Goal: Task Accomplishment & Management: Manage account settings

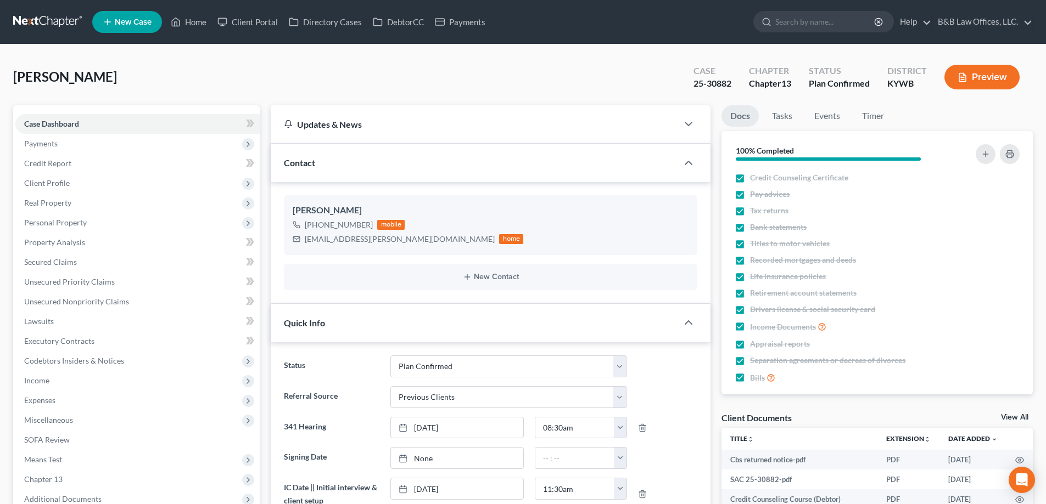
select select "13"
select select "1"
select select "0"
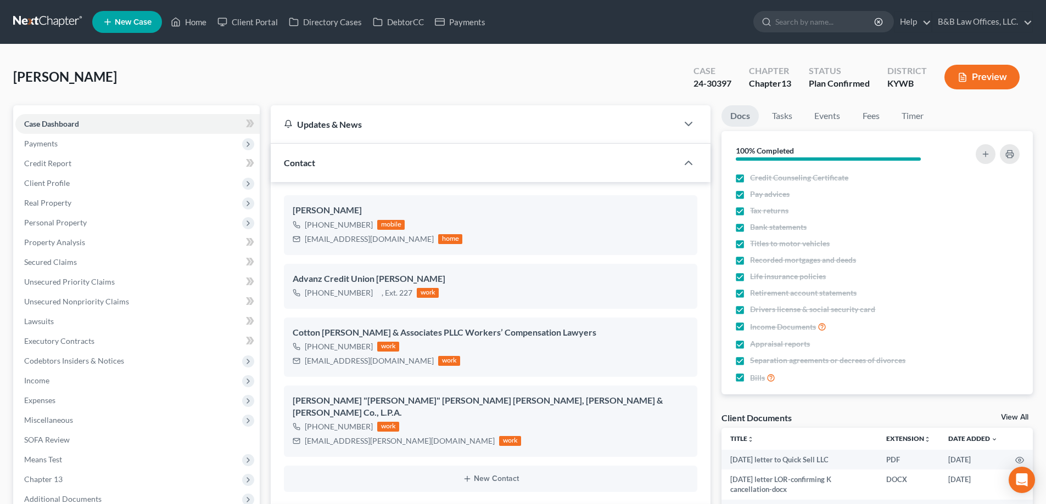
select select "13"
select select "2"
select select "0"
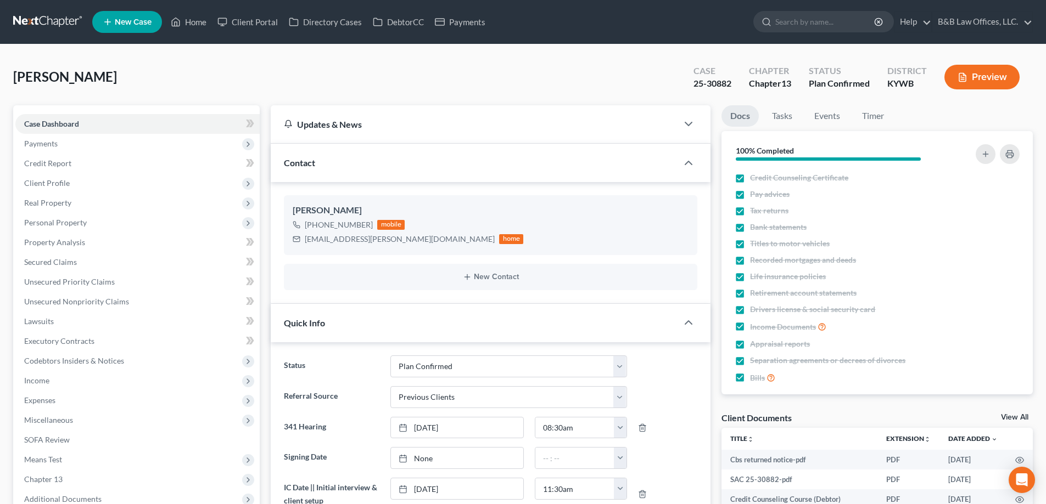
select select "13"
select select "1"
select select "0"
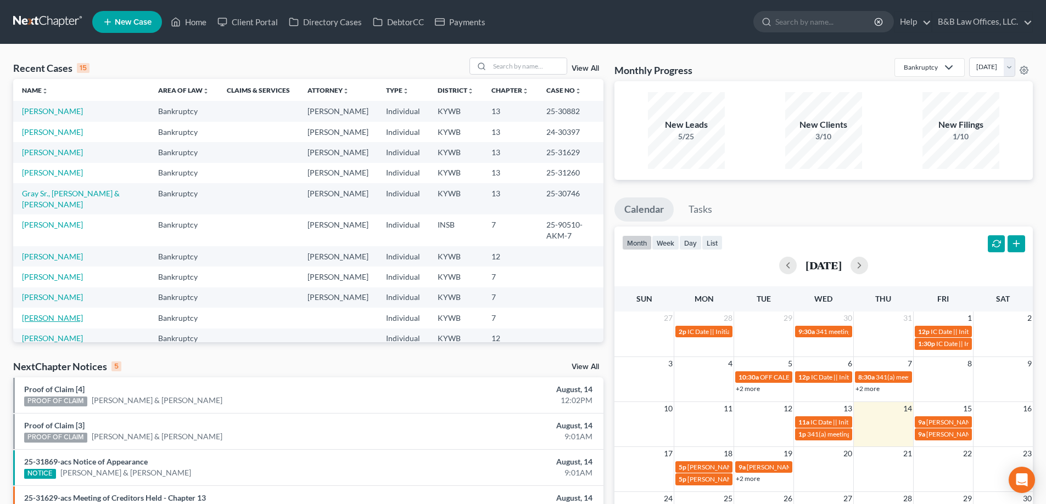
click at [52, 313] on link "[PERSON_NAME]" at bounding box center [52, 317] width 61 height 9
select select "1"
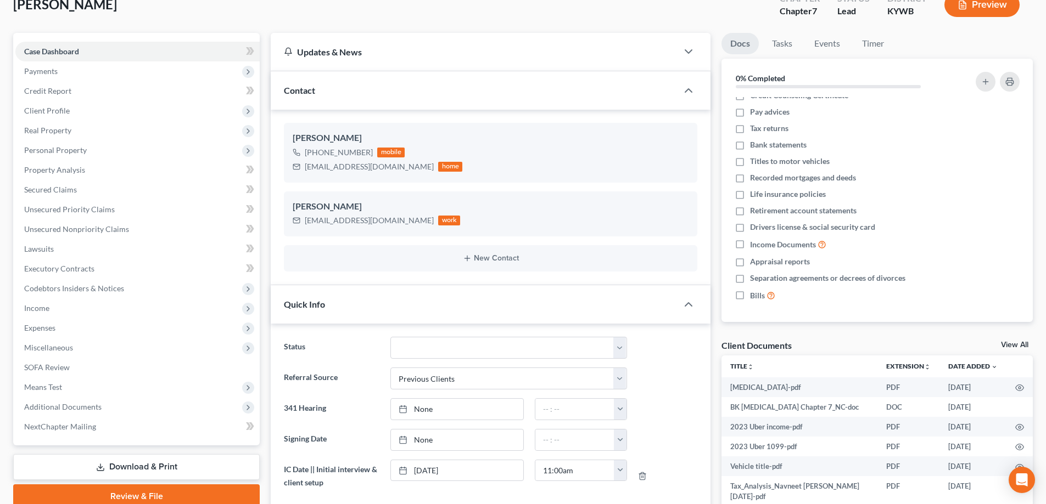
scroll to position [274, 0]
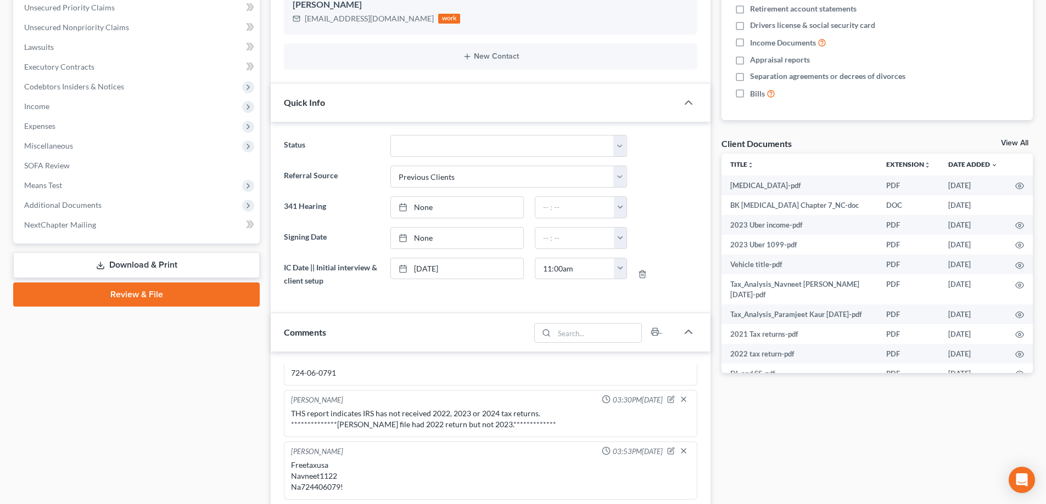
click at [1017, 142] on link "View All" at bounding box center [1014, 143] width 27 height 8
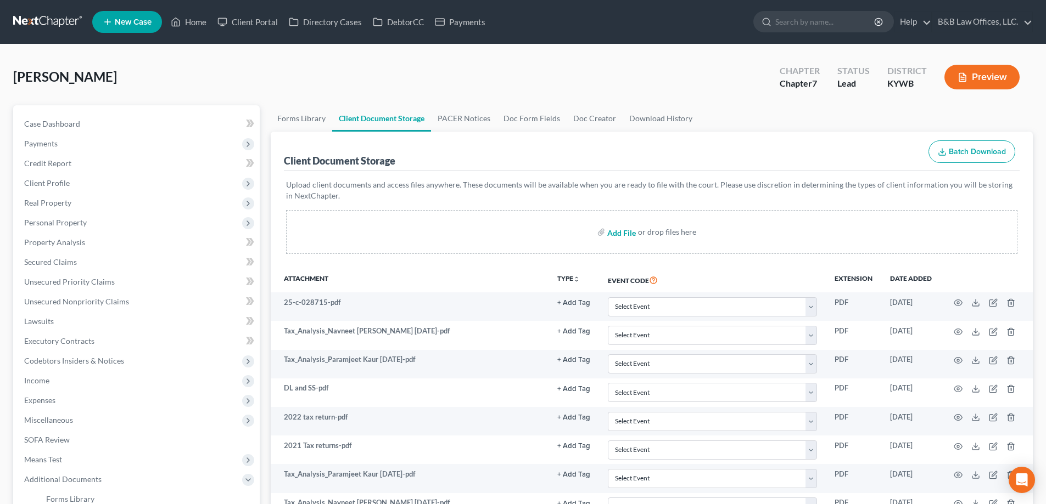
click at [618, 229] on input "file" at bounding box center [620, 232] width 26 height 20
type input "C:\fakepath\Bankruptcy Retainer Agreement - signed (1).pdf"
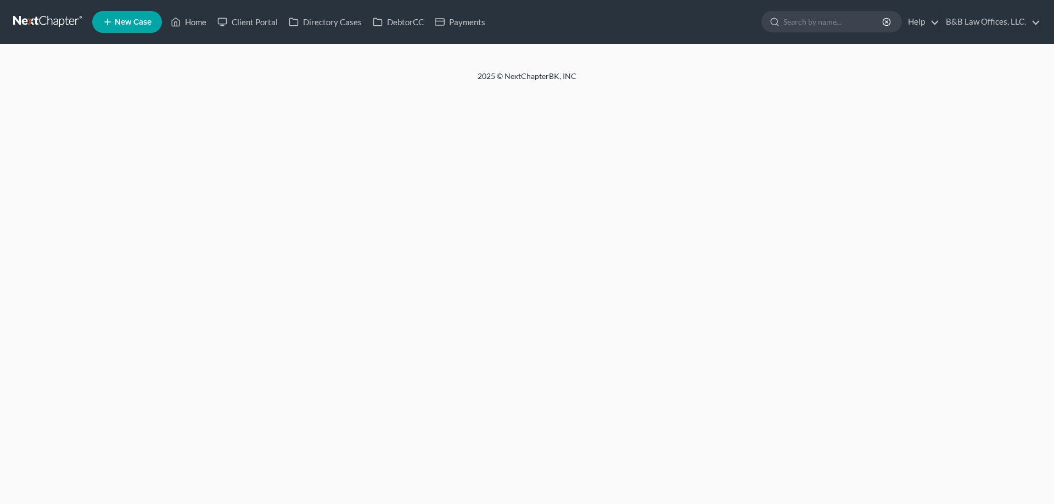
select select "1"
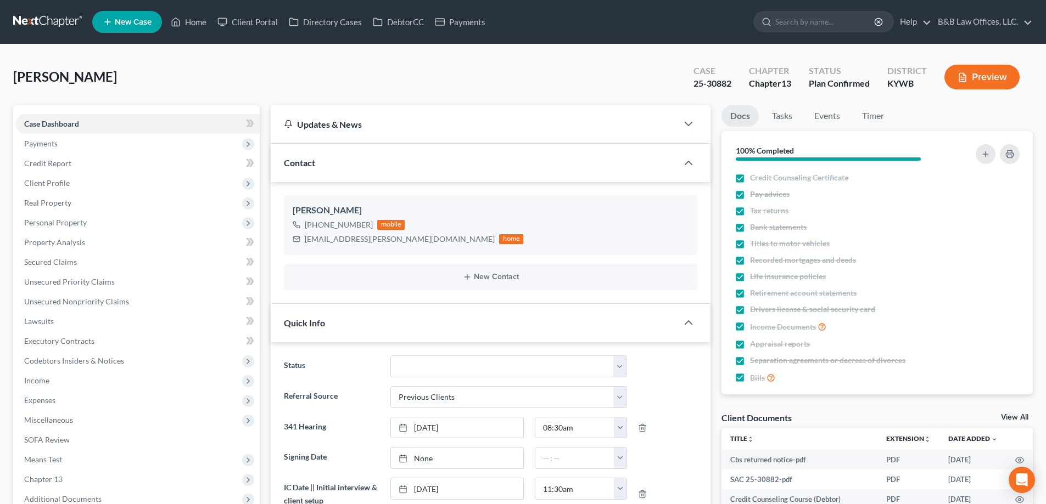
scroll to position [11765, 0]
click at [194, 23] on link "Home" at bounding box center [188, 22] width 47 height 20
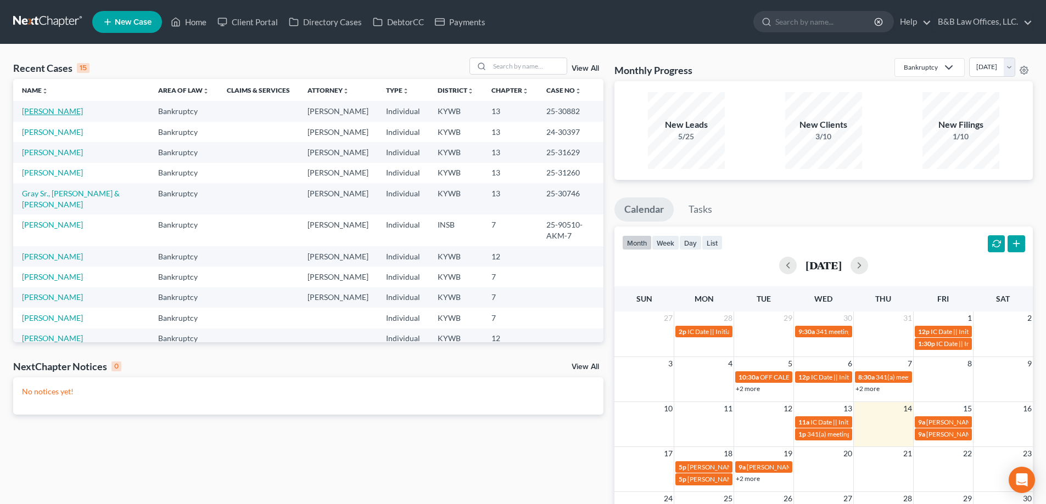
click at [63, 115] on link "Firman, Labreya" at bounding box center [52, 110] width 61 height 9
select select "1"
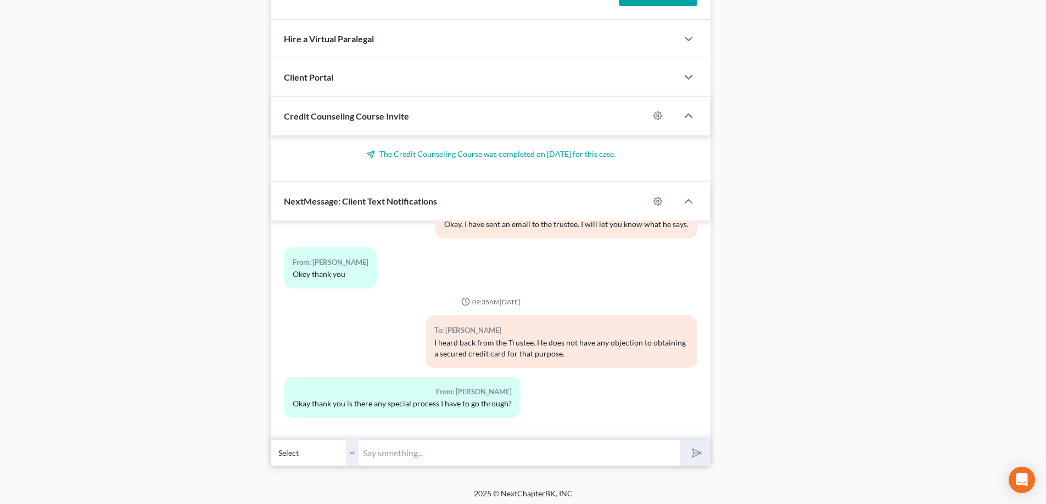
scroll to position [840, 0]
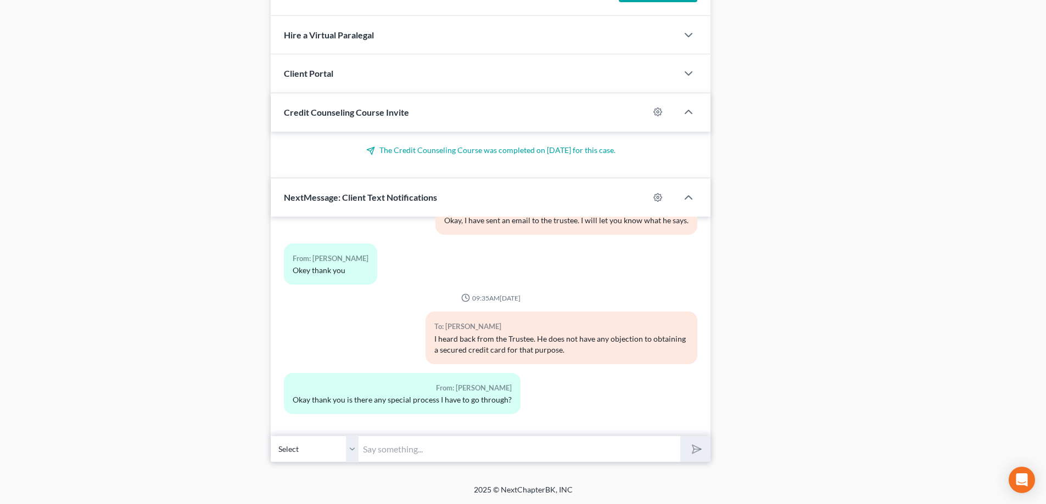
click at [395, 450] on input "text" at bounding box center [519, 449] width 322 height 27
type input "D"
click at [435, 450] on input "That would depend, if you apply and they approve you" at bounding box center [519, 449] width 322 height 27
click at [605, 454] on input "That would depend. If you apply and they approve you" at bounding box center [519, 449] width 322 height 27
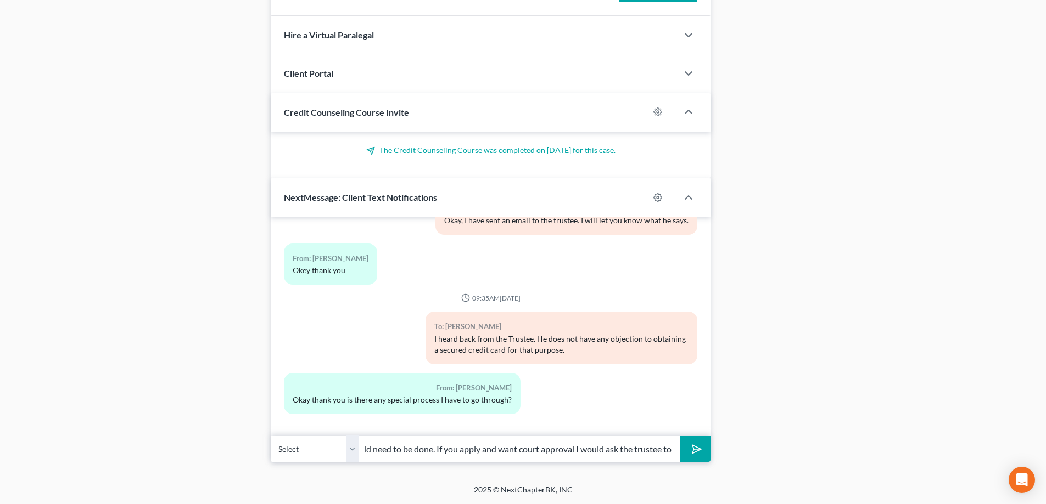
scroll to position [0, 296]
drag, startPoint x: 435, startPoint y: 449, endPoint x: 685, endPoint y: 451, distance: 250.3
click at [685, 451] on div "Select +1 (502) 407-6182 - Labreya Firman That would depend. If you apply and t…" at bounding box center [491, 449] width 440 height 26
type input "That would depend. If you apply and they approve you that would all that would …"
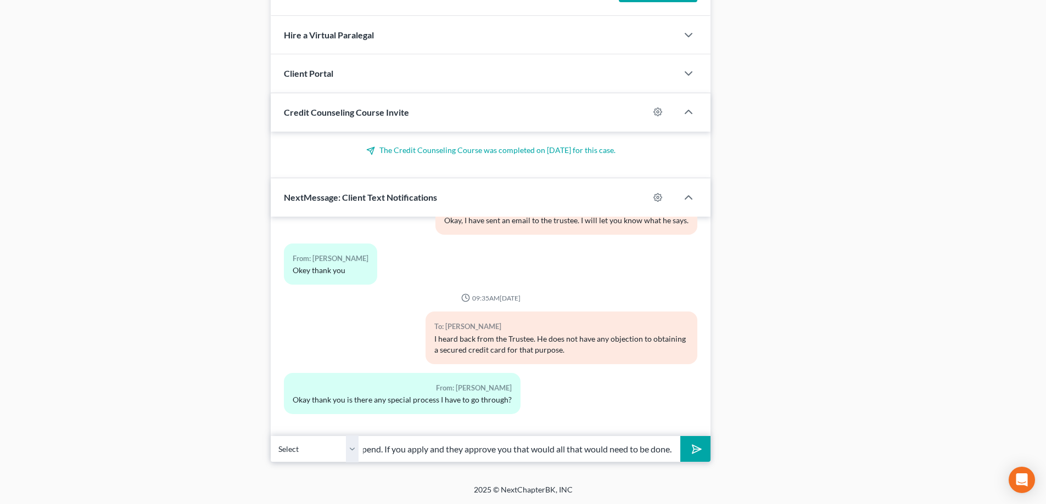
click at [695, 451] on icon "submit" at bounding box center [694, 449] width 15 height 15
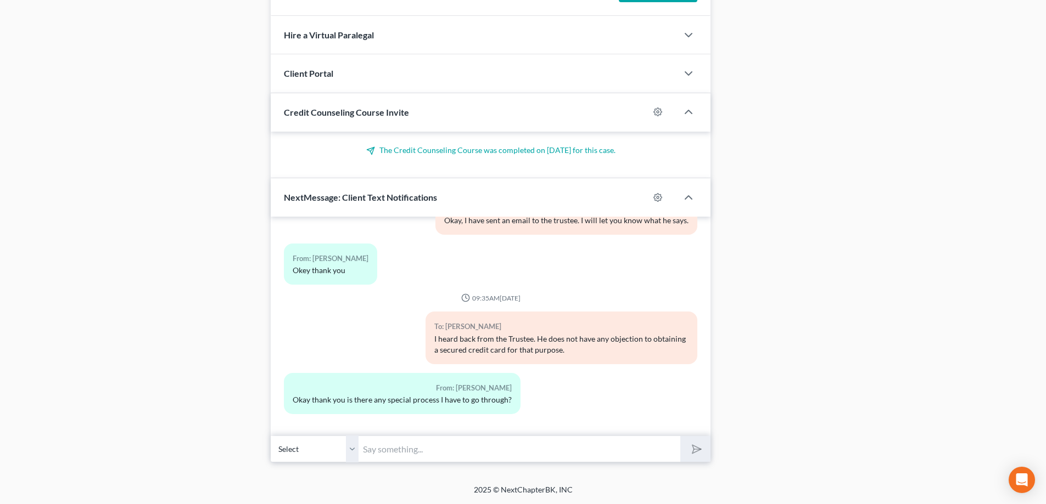
click at [379, 447] on input "text" at bounding box center [519, 449] width 322 height 27
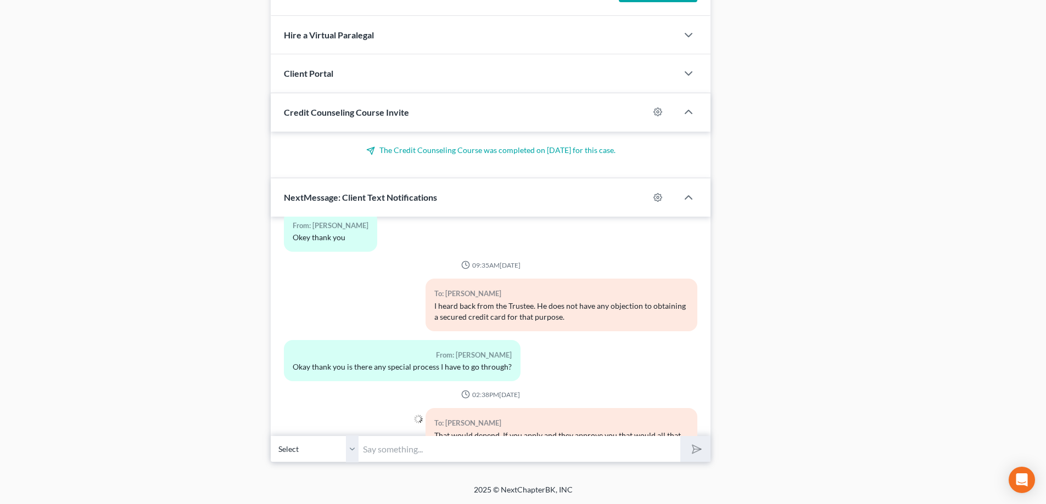
scroll to position [11844, 0]
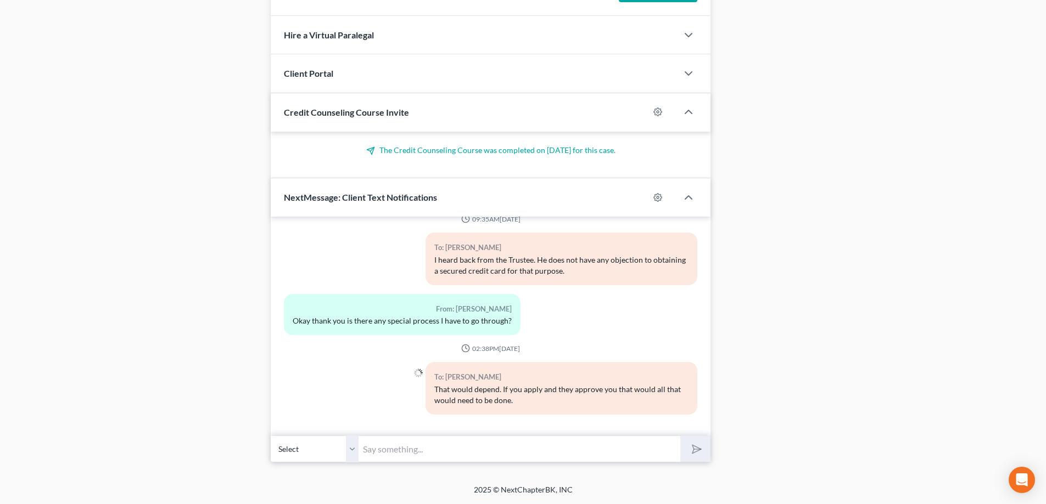
paste input "If you apply and want court approval I would ask the trustee to"
click at [426, 450] on input "If you apply and want court approval I would ask the trustee to" at bounding box center [519, 449] width 322 height 27
click at [523, 451] on input "If you apply and they want court approval I would ask the trustee to" at bounding box center [519, 449] width 322 height 27
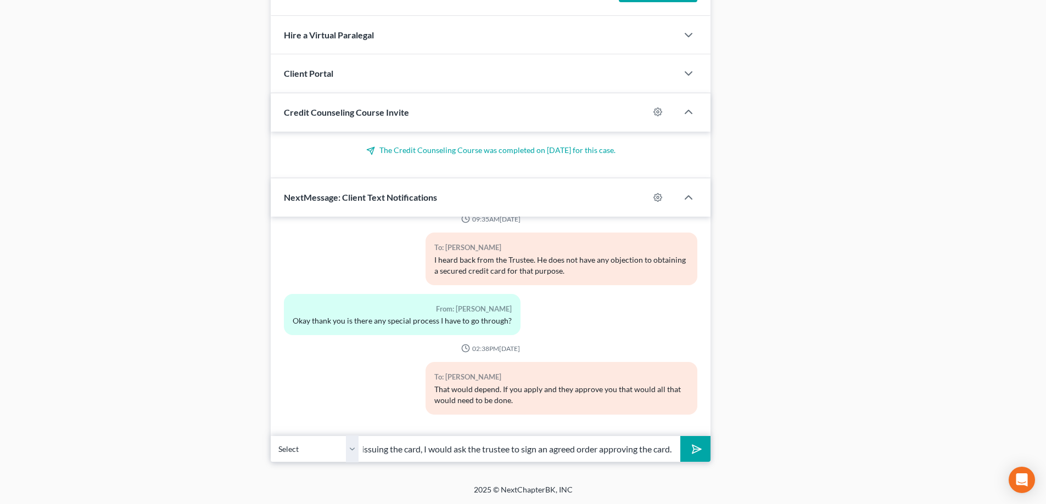
scroll to position [0, 233]
type input "If you apply and they want court approval prior to approval/issuing the card, I…"
click at [680, 436] on button "submit" at bounding box center [695, 449] width 30 height 26
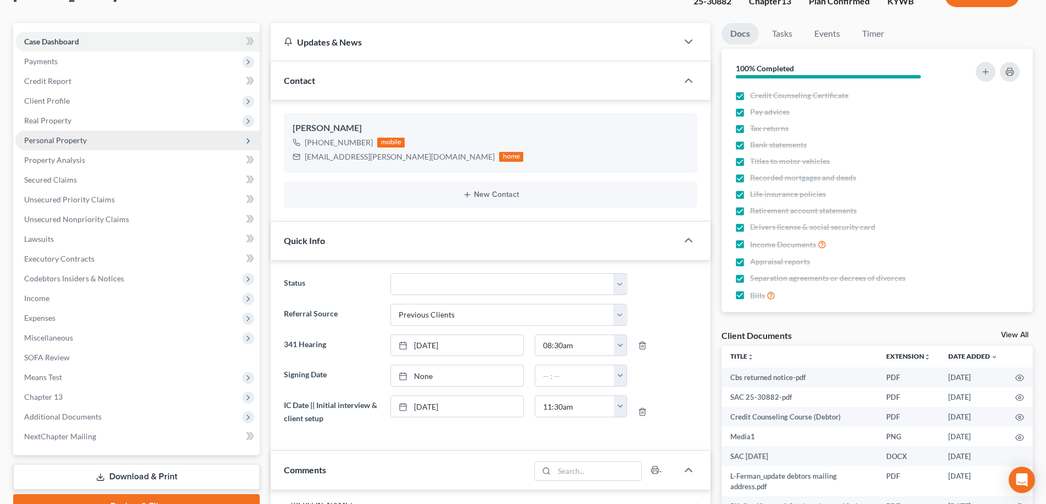
scroll to position [0, 0]
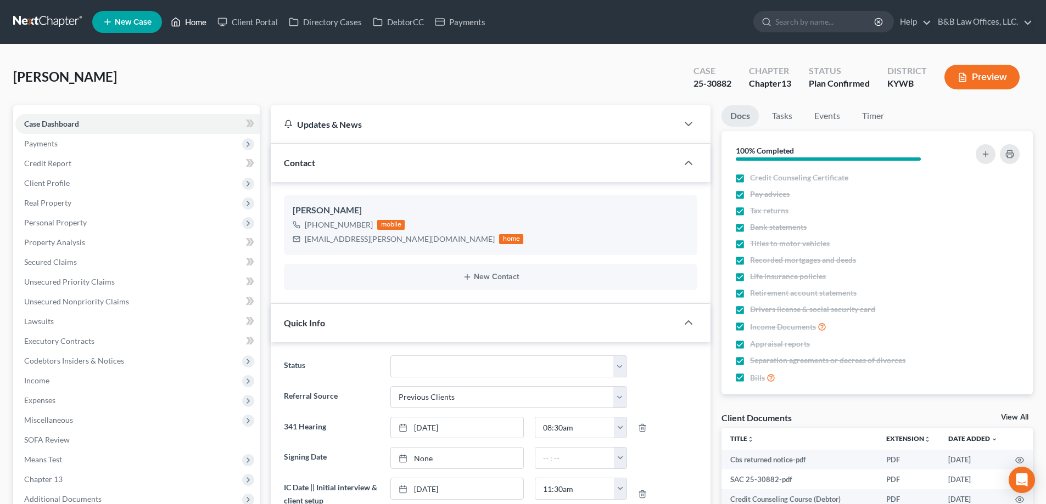
click at [199, 26] on link "Home" at bounding box center [188, 22] width 47 height 20
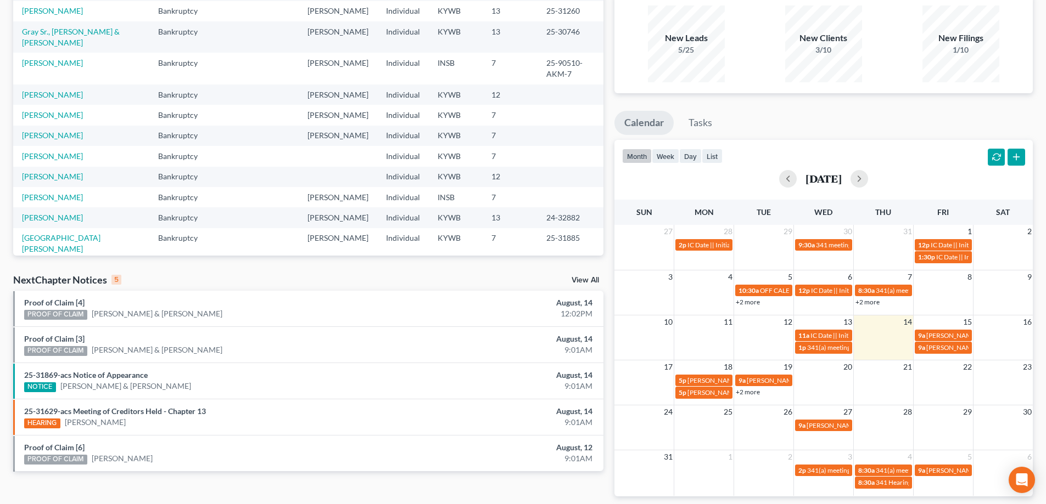
scroll to position [130, 0]
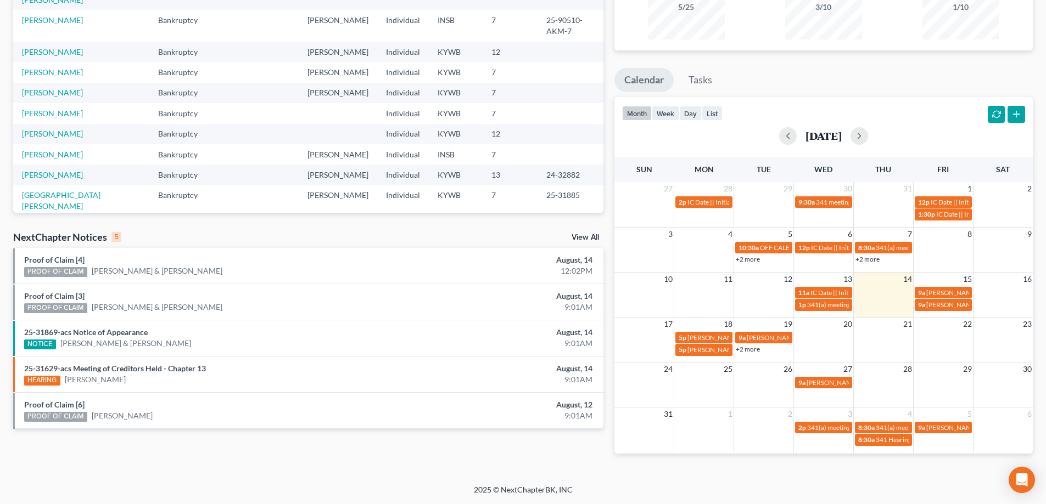
click at [594, 238] on link "View All" at bounding box center [584, 238] width 27 height 8
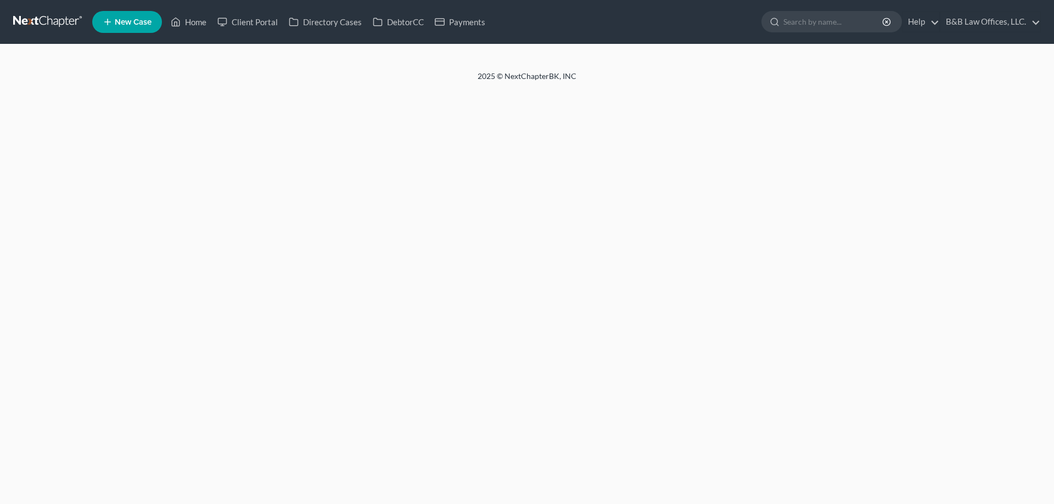
select select "2"
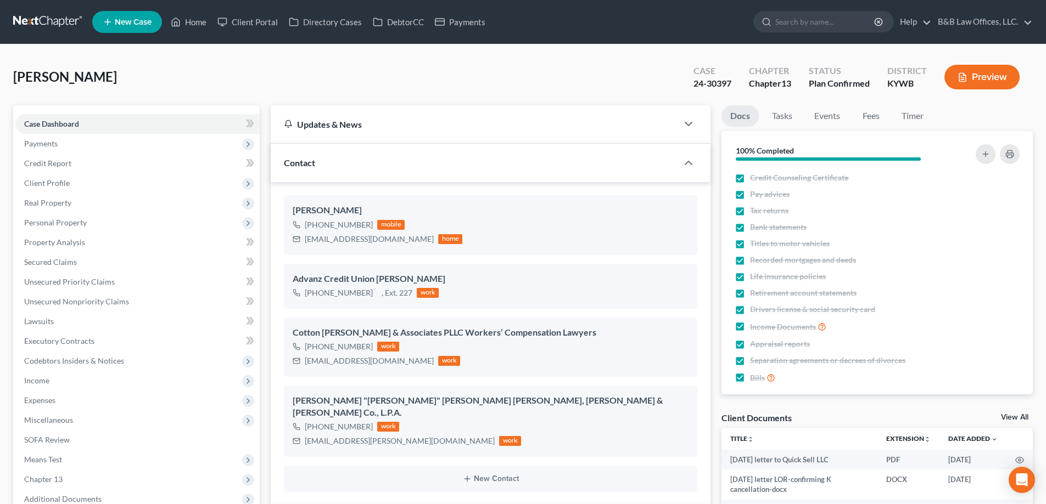
scroll to position [17480, 0]
click at [72, 188] on span "Client Profile" at bounding box center [137, 183] width 244 height 20
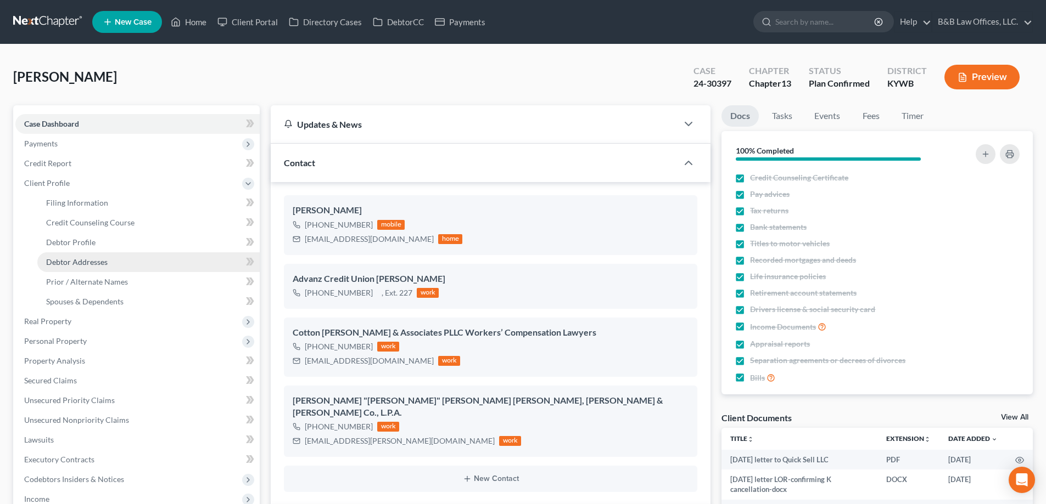
click at [81, 268] on link "Debtor Addresses" at bounding box center [148, 262] width 222 height 20
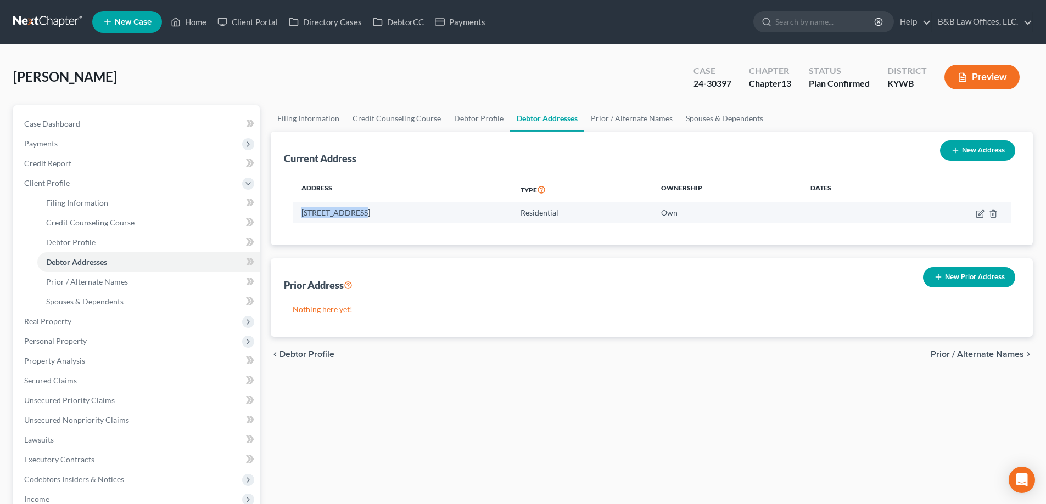
drag, startPoint x: 295, startPoint y: 212, endPoint x: 355, endPoint y: 220, distance: 60.3
click at [355, 220] on td "[STREET_ADDRESS]" at bounding box center [402, 213] width 219 height 21
copy td "[STREET_ADDRESS]"
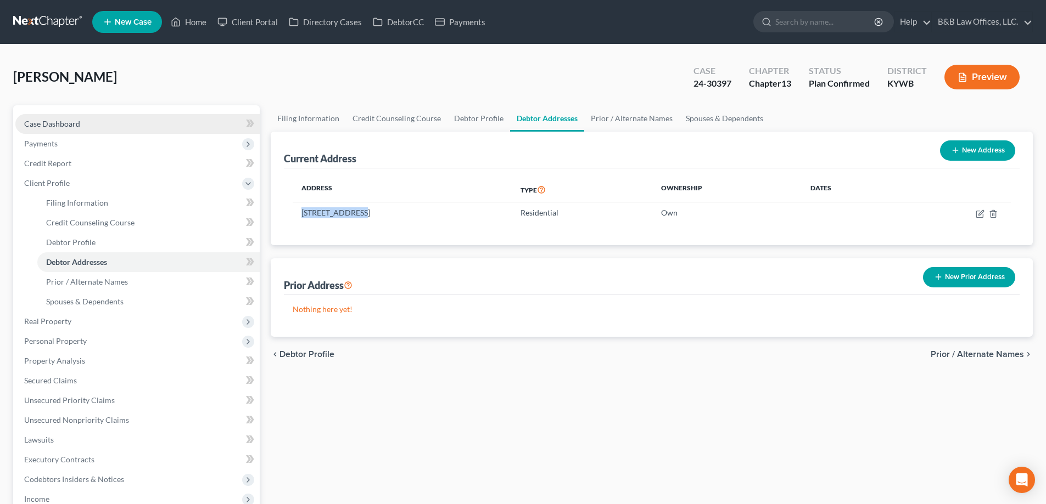
click at [42, 130] on link "Case Dashboard" at bounding box center [137, 124] width 244 height 20
select select "13"
select select "2"
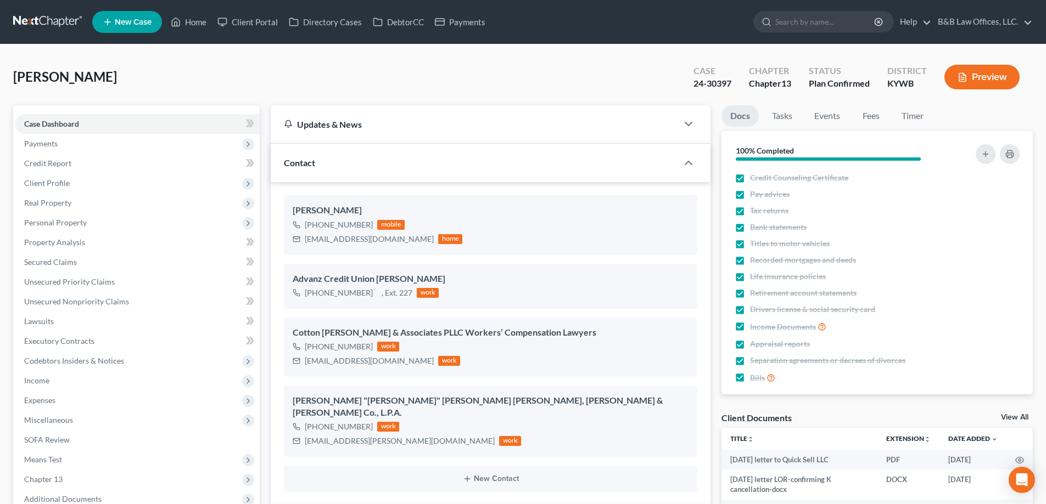
scroll to position [6195, 0]
click at [1013, 419] on link "View All" at bounding box center [1014, 418] width 27 height 8
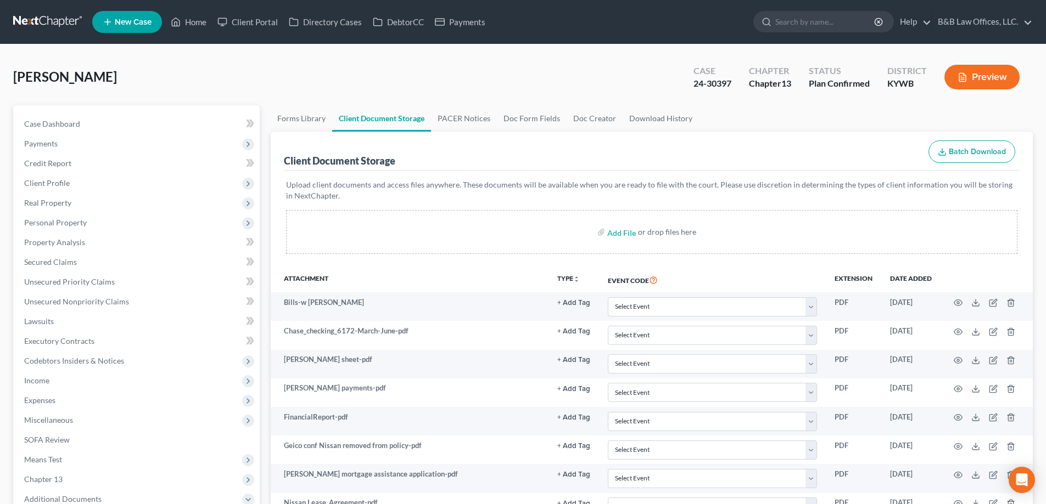
scroll to position [274, 0]
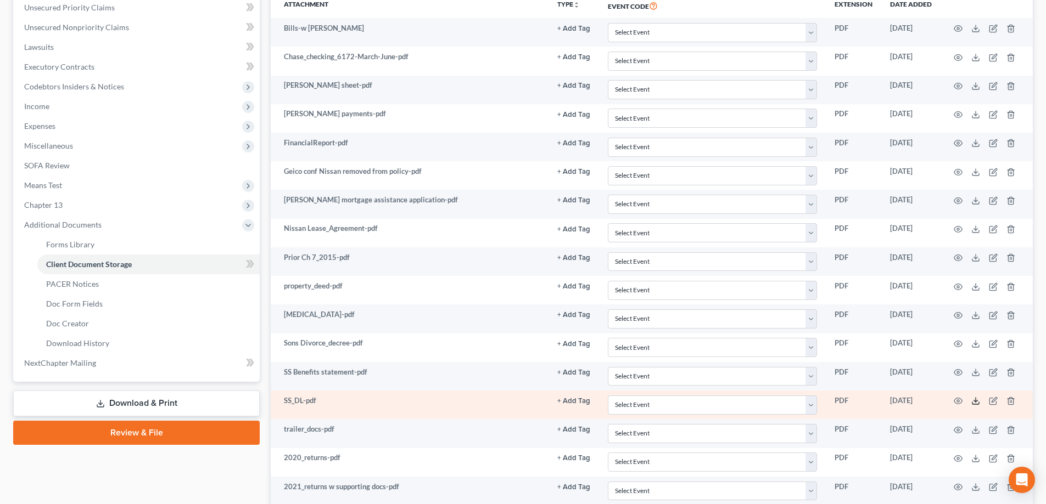
click at [977, 402] on icon at bounding box center [975, 401] width 9 height 9
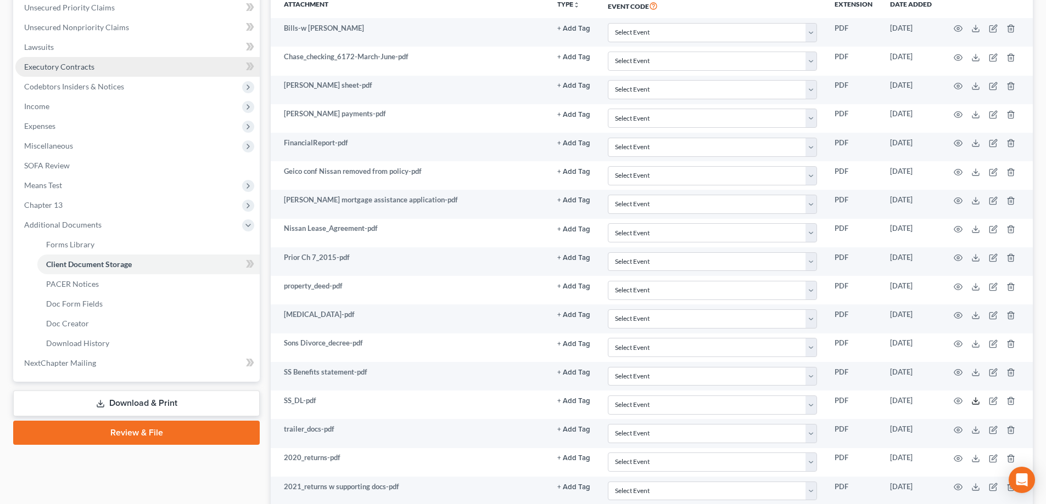
scroll to position [0, 0]
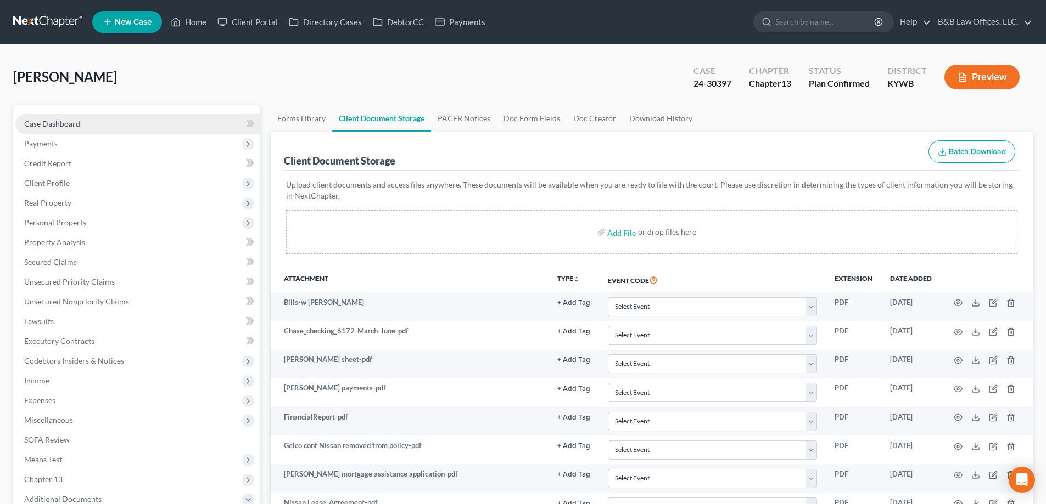
click at [94, 126] on link "Case Dashboard" at bounding box center [137, 124] width 244 height 20
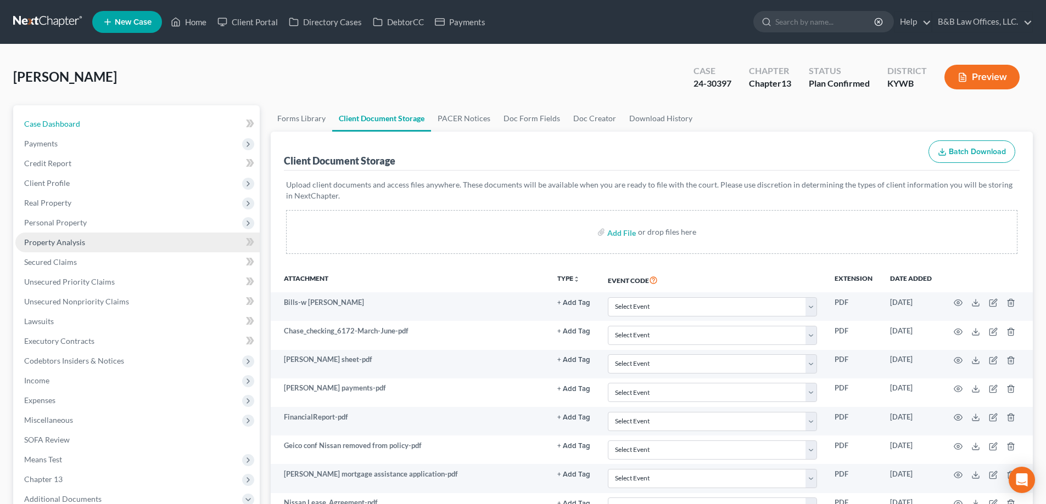
select select "2"
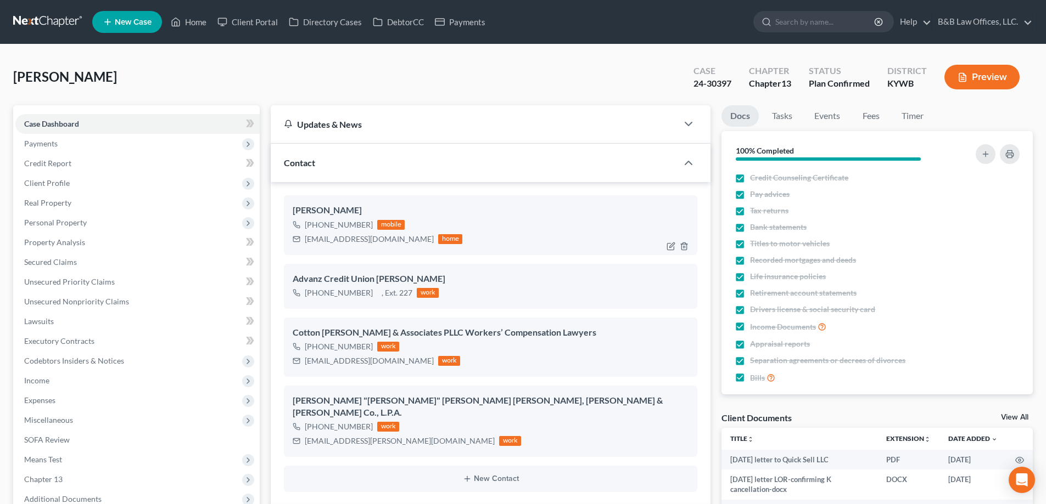
scroll to position [17480, 0]
drag, startPoint x: 316, startPoint y: 226, endPoint x: 374, endPoint y: 227, distance: 58.2
click at [374, 227] on div "+1 (502) 416-5718 mobile" at bounding box center [378, 225] width 170 height 14
copy div "(502) 416-5718"
drag, startPoint x: 307, startPoint y: 242, endPoint x: 406, endPoint y: 243, distance: 98.8
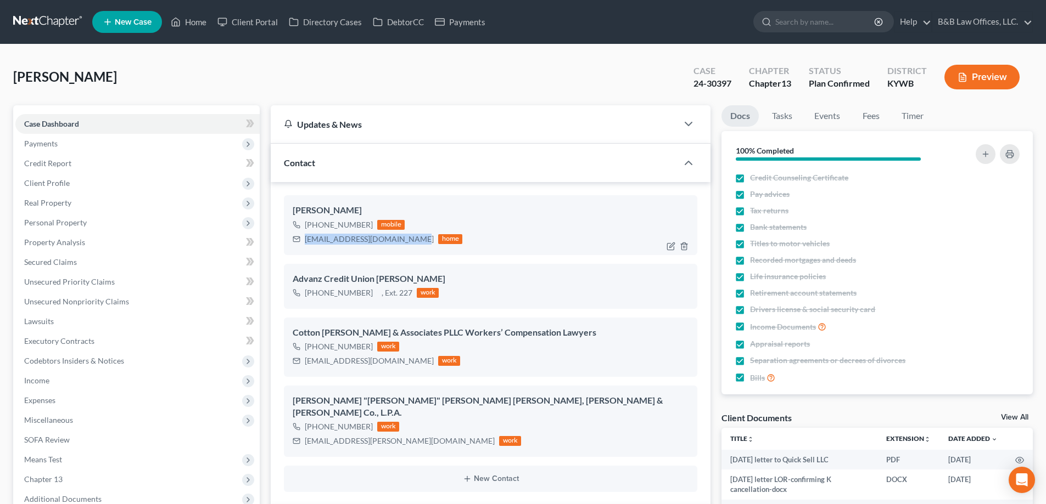
click at [406, 243] on div "debbiejmiller1956@gmail.com" at bounding box center [369, 239] width 129 height 11
copy div "debbiejmiller1956@gmail.com"
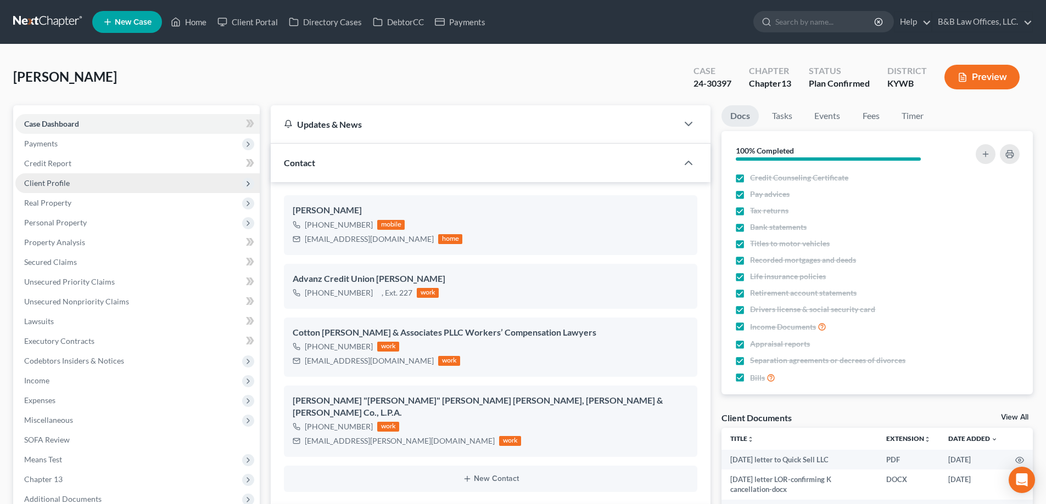
click at [73, 176] on span "Client Profile" at bounding box center [137, 183] width 244 height 20
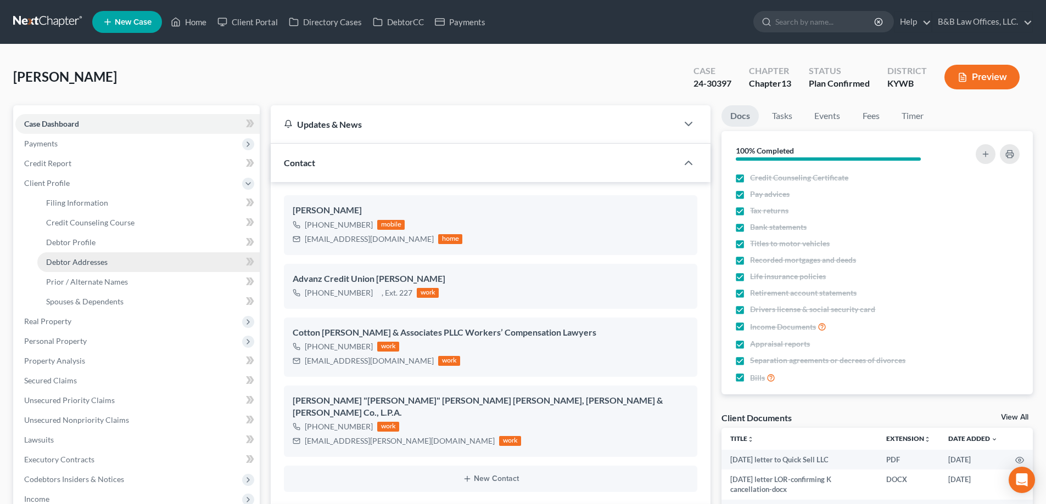
click at [90, 261] on span "Debtor Addresses" at bounding box center [76, 261] width 61 height 9
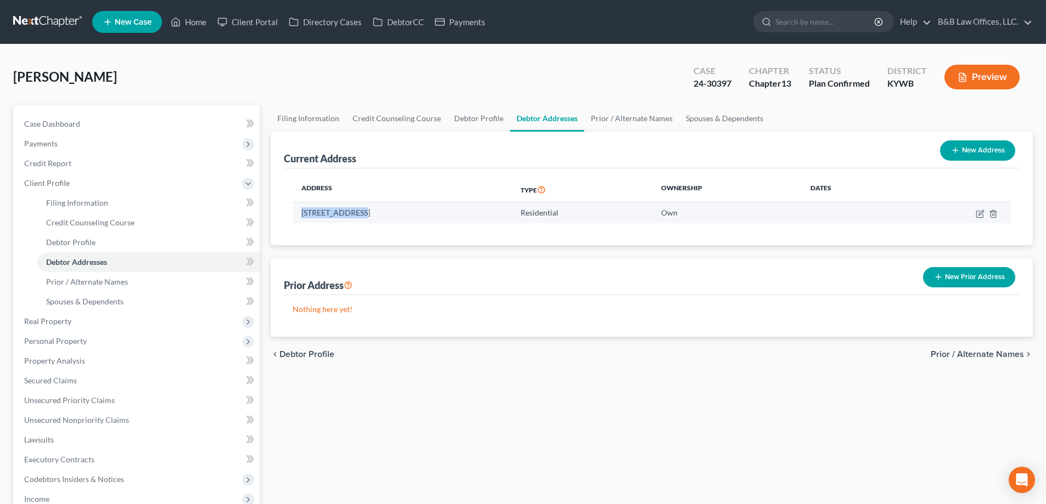
drag, startPoint x: 299, startPoint y: 217, endPoint x: 356, endPoint y: 215, distance: 57.1
click at [356, 217] on td "8616 Astrid Ave, Louisville, KY 40228" at bounding box center [402, 213] width 219 height 21
copy td "8616 Astrid Ave"
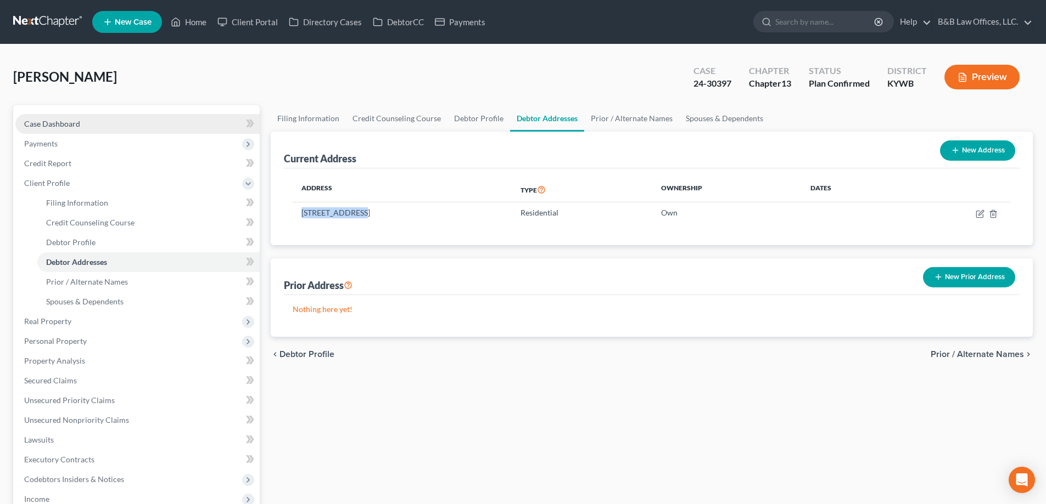
click at [62, 125] on span "Case Dashboard" at bounding box center [52, 123] width 56 height 9
select select "2"
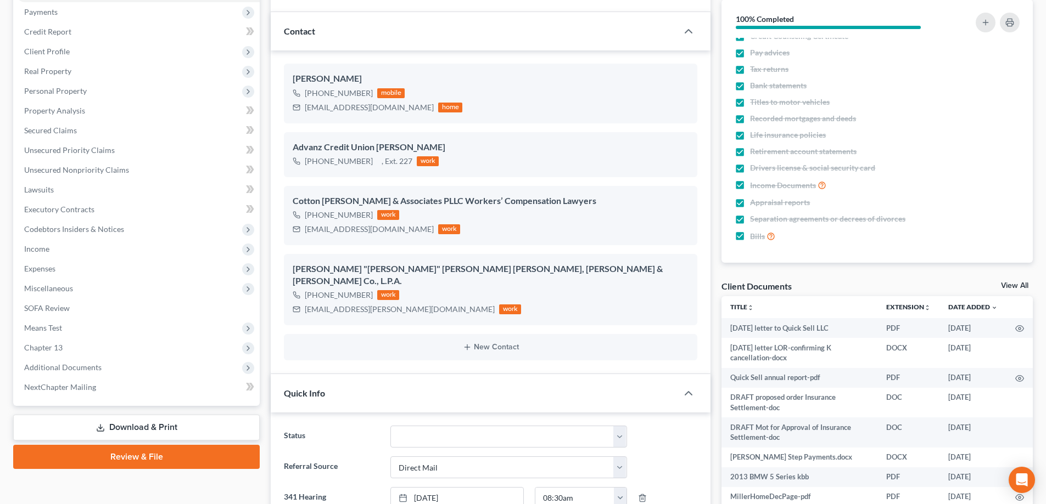
scroll to position [384, 0]
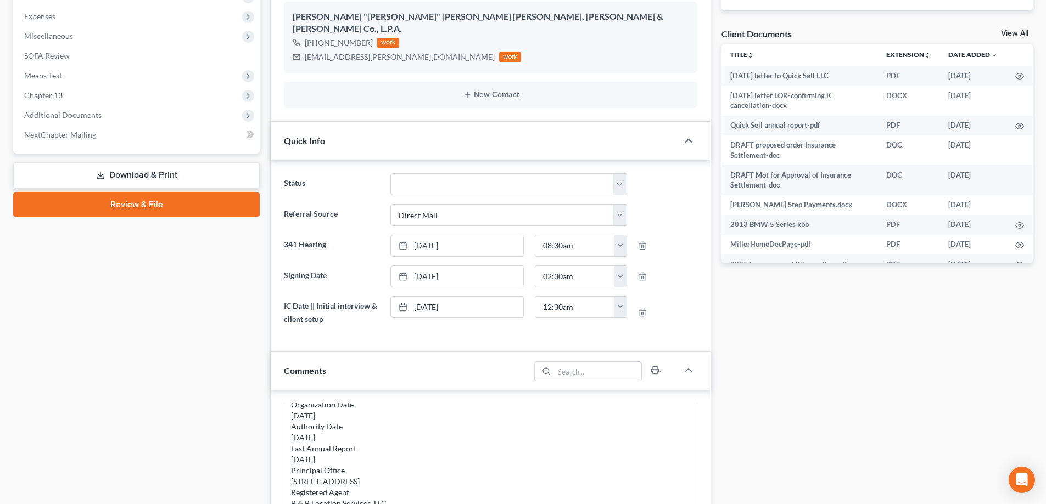
click at [1004, 31] on link "View All" at bounding box center [1014, 34] width 27 height 8
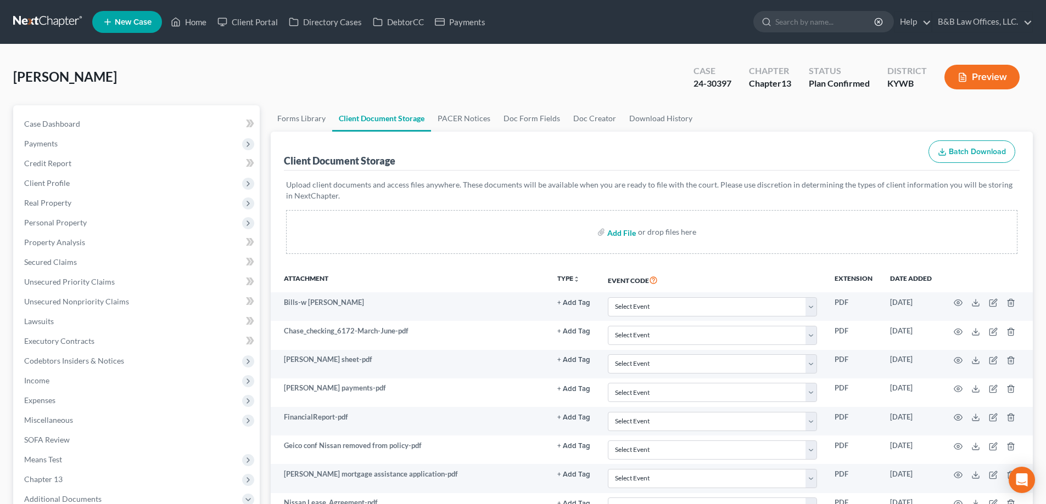
click at [616, 232] on input "file" at bounding box center [620, 232] width 26 height 20
type input "C:\fakepath\8616 Astrid Avenue Intelligent Property Report.pdf"
click at [87, 125] on link "Case Dashboard" at bounding box center [137, 124] width 244 height 20
select select "2"
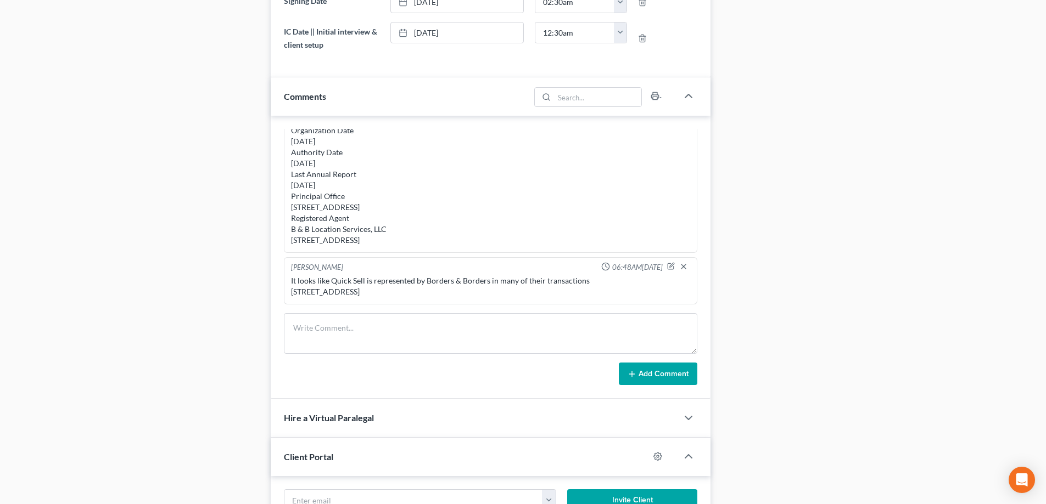
scroll to position [6194, 0]
drag, startPoint x: 424, startPoint y: 260, endPoint x: 486, endPoint y: 261, distance: 61.5
click at [486, 276] on div "It looks like Quick Sell is represented by Borders & Borders in many of their t…" at bounding box center [490, 287] width 399 height 22
copy div "Borders & Borders"
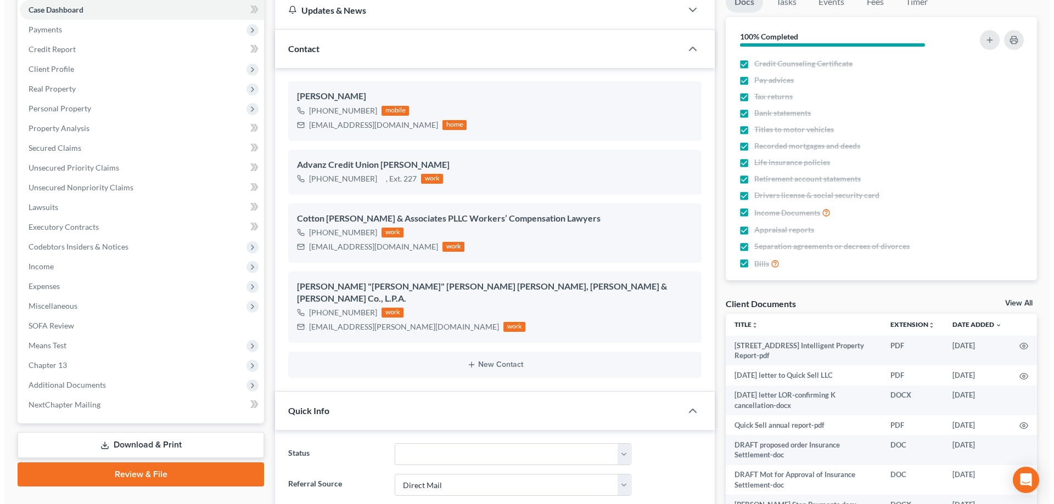
scroll to position [274, 0]
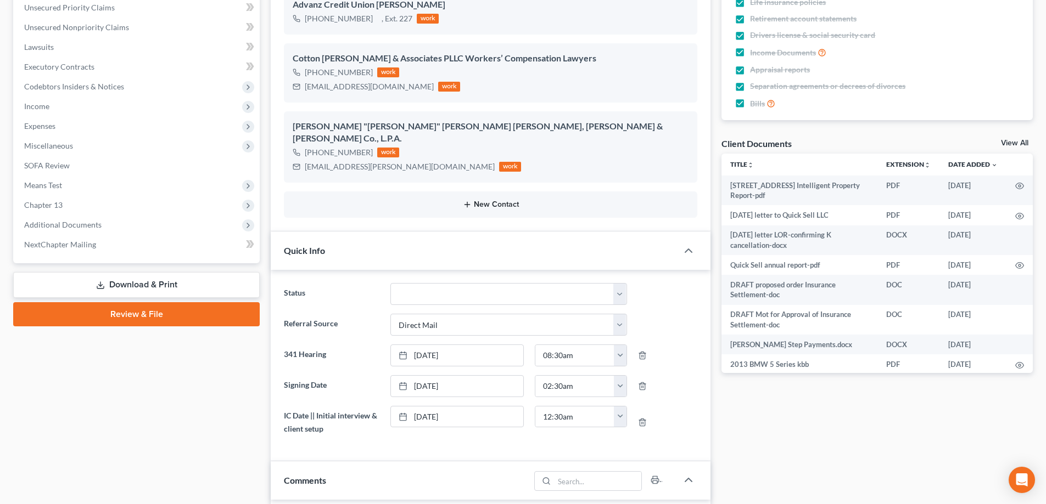
click at [482, 200] on button "New Contact" at bounding box center [491, 204] width 396 height 9
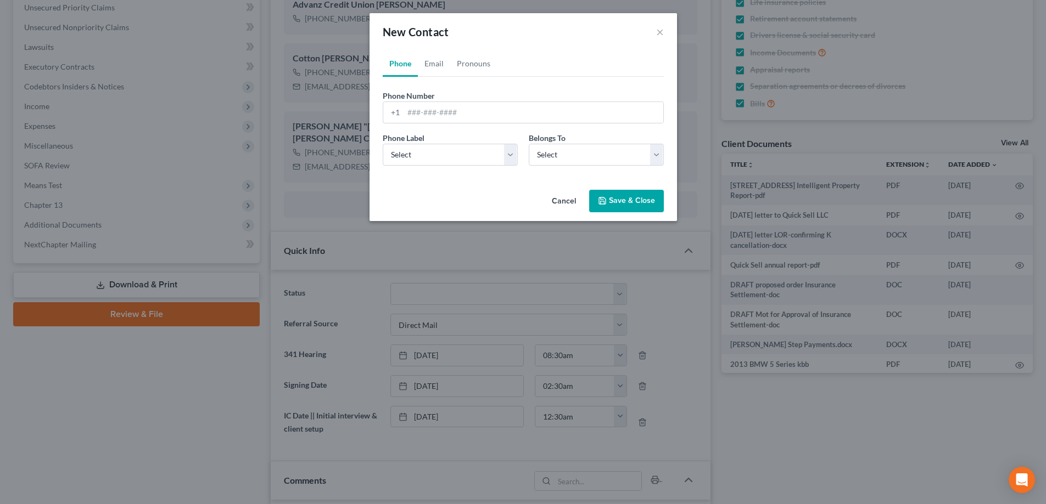
scroll to position [5415, 0]
click at [461, 116] on input "tel" at bounding box center [537, 112] width 260 height 21
paste input "502-238-1104 ext. 3104"
type input "502-238-1104 ext. 3104"
drag, startPoint x: 513, startPoint y: 158, endPoint x: 503, endPoint y: 165, distance: 12.2
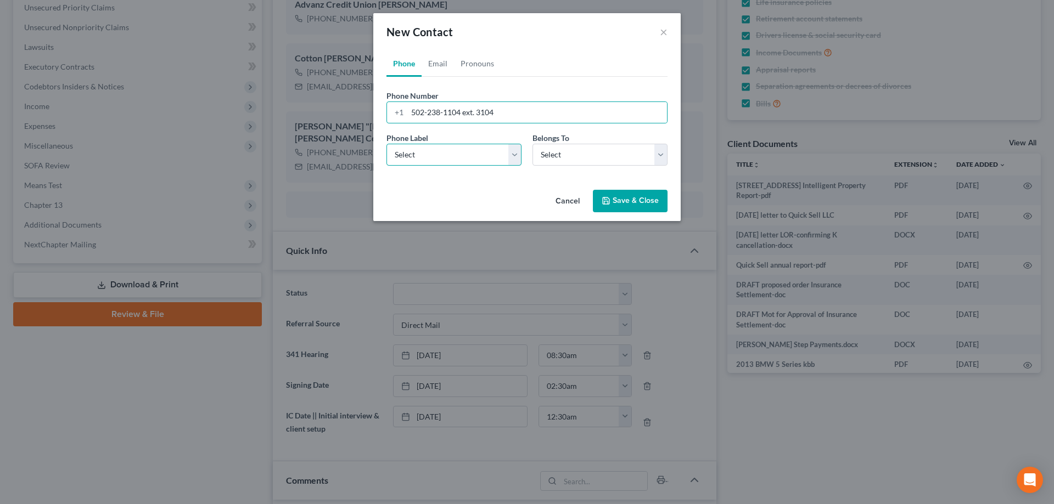
click at [513, 158] on select "Select Mobile Home Work Other" at bounding box center [453, 155] width 135 height 22
select select "2"
click at [386, 144] on select "Select Mobile Home Work Other" at bounding box center [453, 155] width 135 height 22
drag, startPoint x: 543, startPoint y: 158, endPoint x: 543, endPoint y: 164, distance: 6.0
click at [543, 158] on select "Select Client Other" at bounding box center [599, 155] width 135 height 22
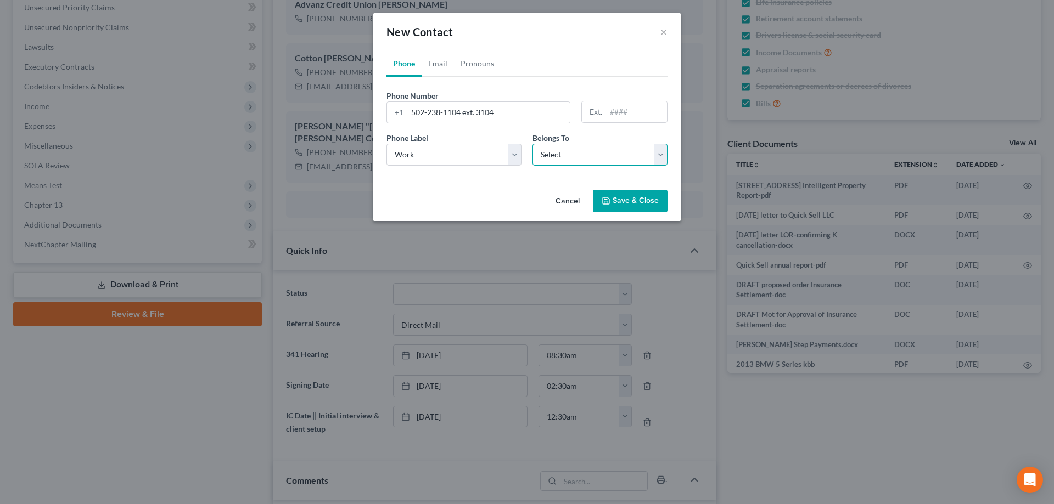
select select "1"
click at [532, 144] on select "Select Client Other" at bounding box center [599, 155] width 135 height 22
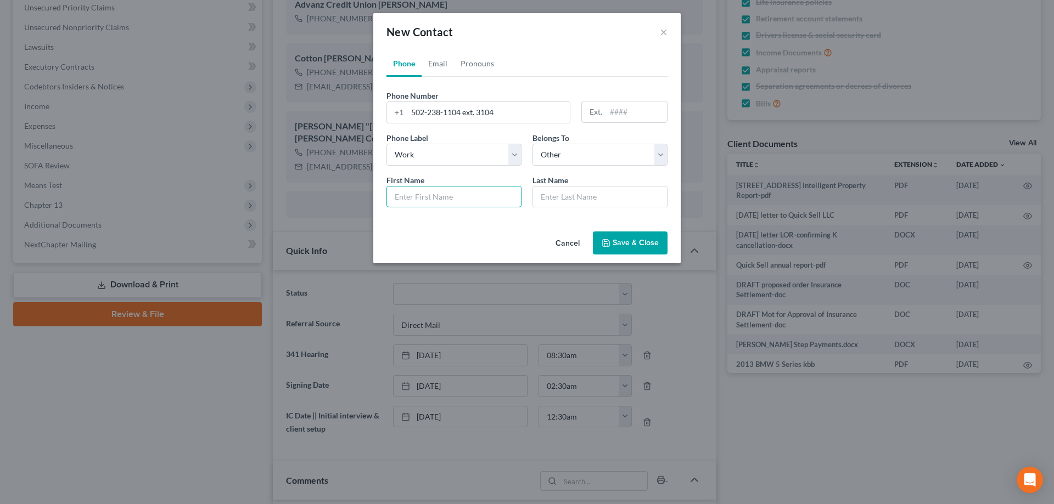
drag, startPoint x: 429, startPoint y: 199, endPoint x: 736, endPoint y: 24, distance: 353.8
click at [429, 199] on input "text" at bounding box center [454, 197] width 134 height 21
paste input "John Borders, Jr."
type input "John Borders, Jr."
click at [566, 198] on input "text" at bounding box center [600, 197] width 134 height 21
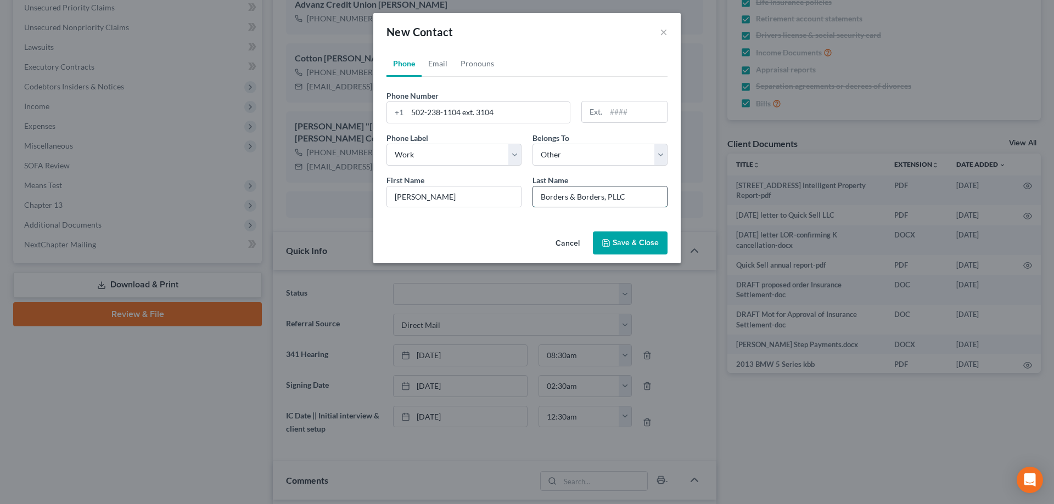
click at [614, 197] on input "Borders & Borders, PLLC" at bounding box center [600, 197] width 134 height 21
type input "Borders & Borders, PLC"
click at [439, 65] on link "Email" at bounding box center [438, 63] width 32 height 26
click at [453, 111] on input "email" at bounding box center [537, 112] width 260 height 21
paste input "jborders@bordersandborders.com"
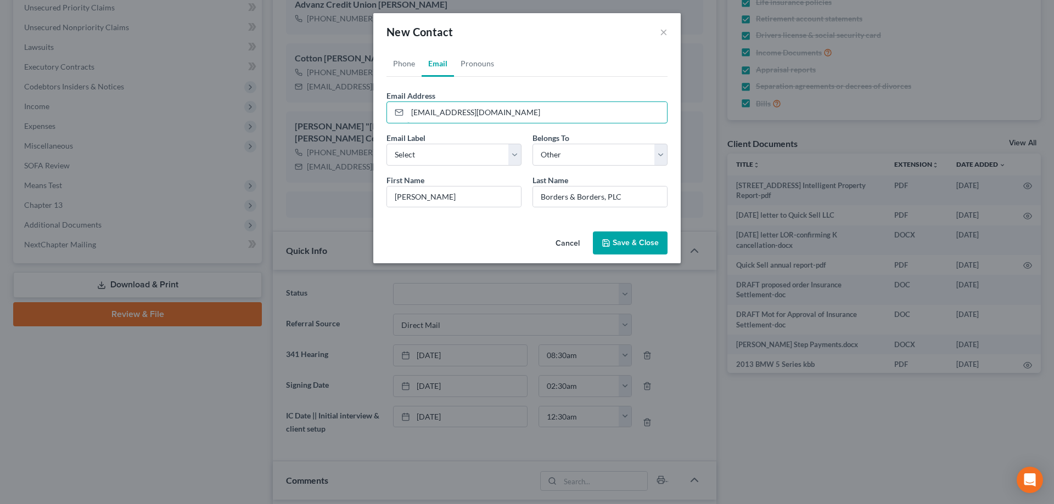
type input "jborders@bordersandborders.com"
click at [627, 244] on button "Save & Close" at bounding box center [630, 243] width 75 height 23
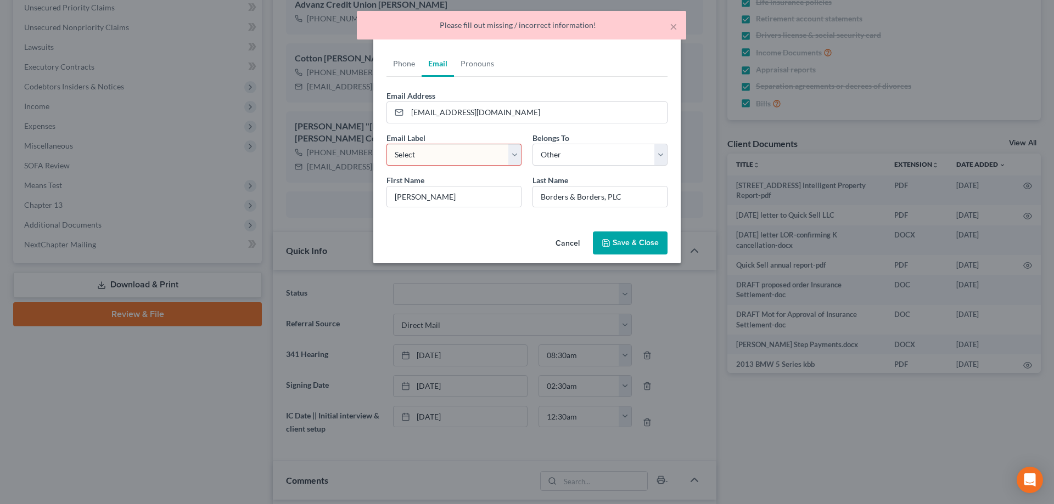
click at [457, 160] on select "Select Home Work Other" at bounding box center [453, 155] width 135 height 22
select select "1"
click at [386, 144] on select "Select Home Work Other" at bounding box center [453, 155] width 135 height 22
click at [624, 246] on button "Save & Close" at bounding box center [630, 243] width 75 height 23
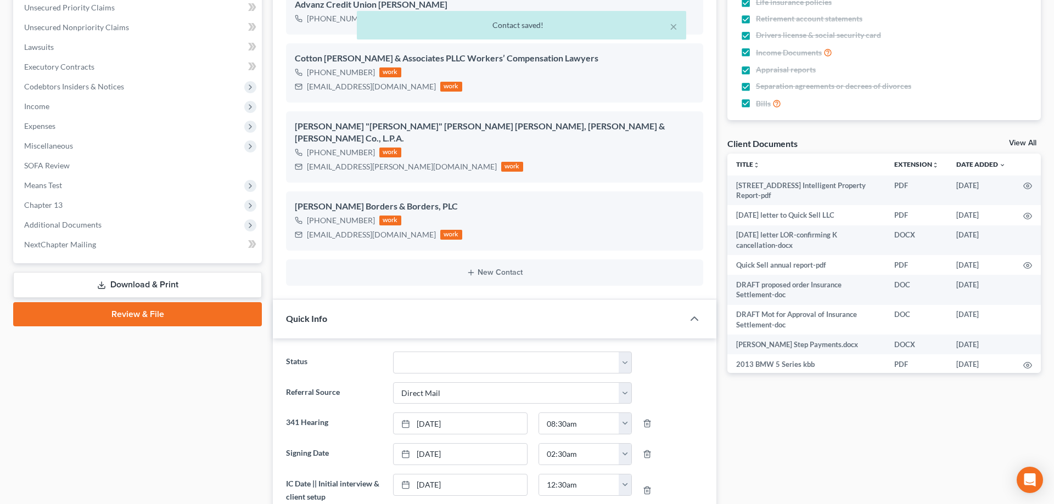
scroll to position [17480, 0]
click at [674, 238] on icon "button" at bounding box center [670, 242] width 9 height 9
select select "2"
select select "1"
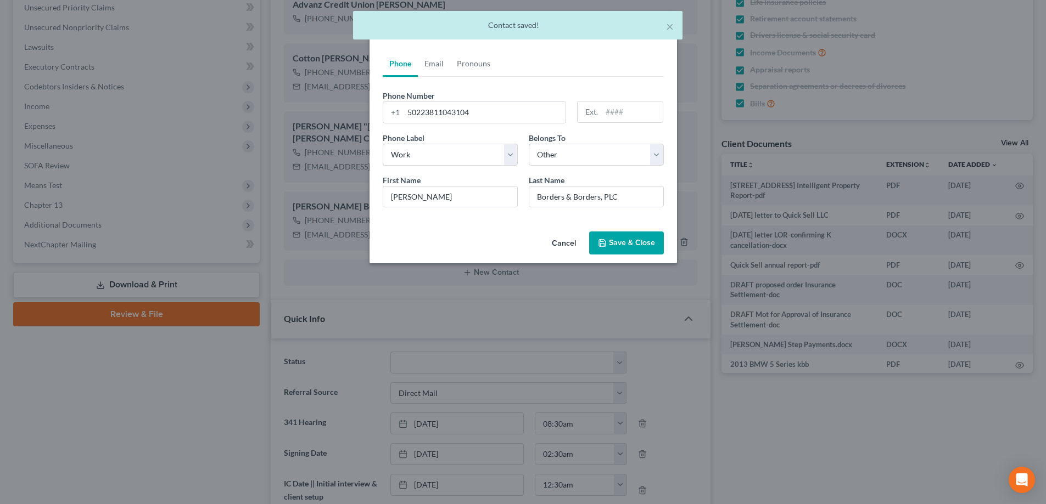
scroll to position [5415, 0]
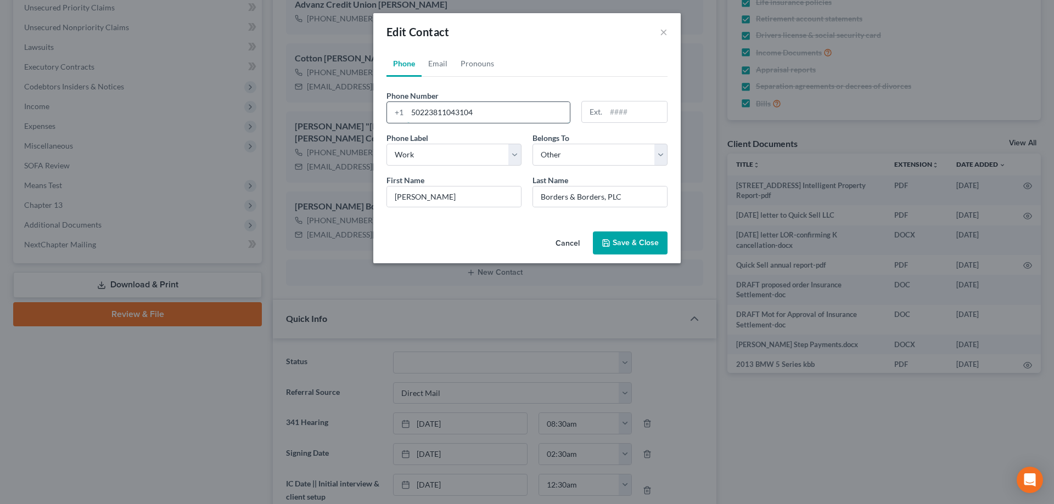
click at [425, 114] on input "50223811043104" at bounding box center [488, 112] width 162 height 21
click at [502, 109] on input "502-238-1104 x3104" at bounding box center [488, 112] width 162 height 21
type input "502-238-1104"
click at [631, 112] on input "text" at bounding box center [636, 112] width 61 height 21
type input "3104"
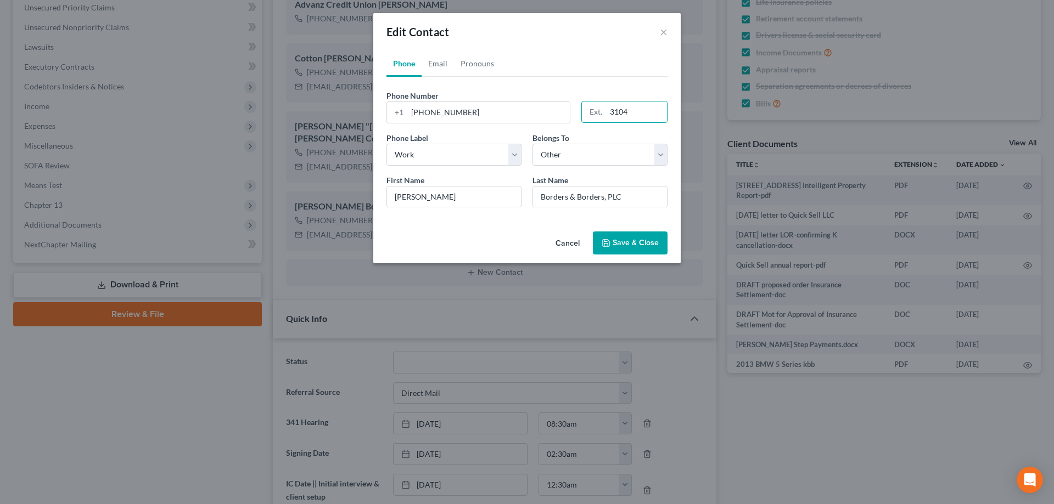
click at [636, 239] on button "Save & Close" at bounding box center [630, 243] width 75 height 23
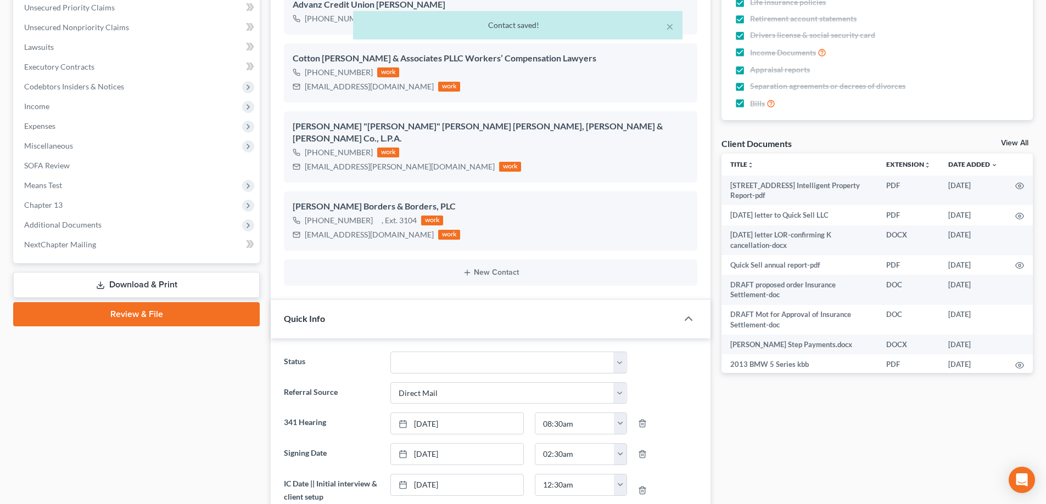
scroll to position [17480, 0]
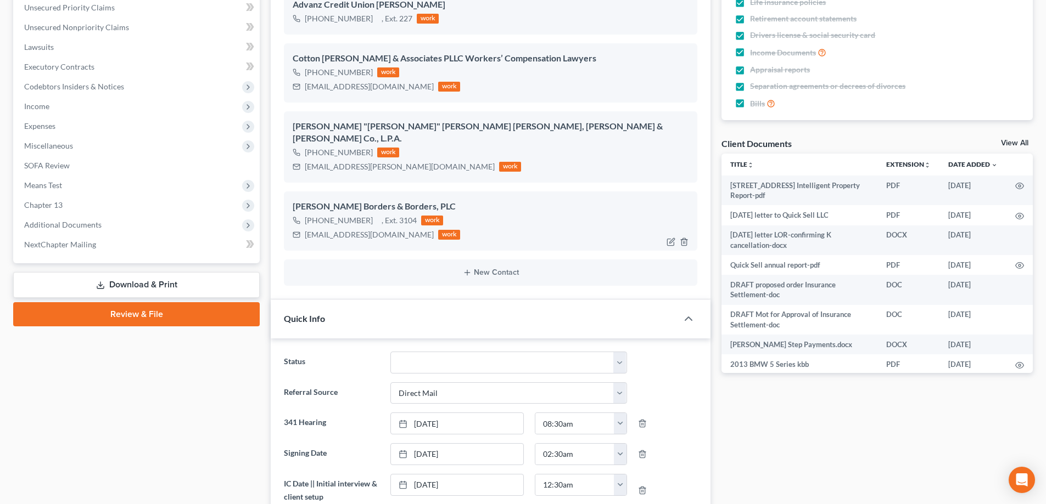
drag, startPoint x: 300, startPoint y: 227, endPoint x: 421, endPoint y: 232, distance: 120.9
click at [421, 232] on div "John Borders, Jr. Borders & Borders, PLC +1 (502) 238-1104 , Ext. 3104 work jbo…" at bounding box center [490, 221] width 413 height 59
copy div "jborders@bordersandborders.com"
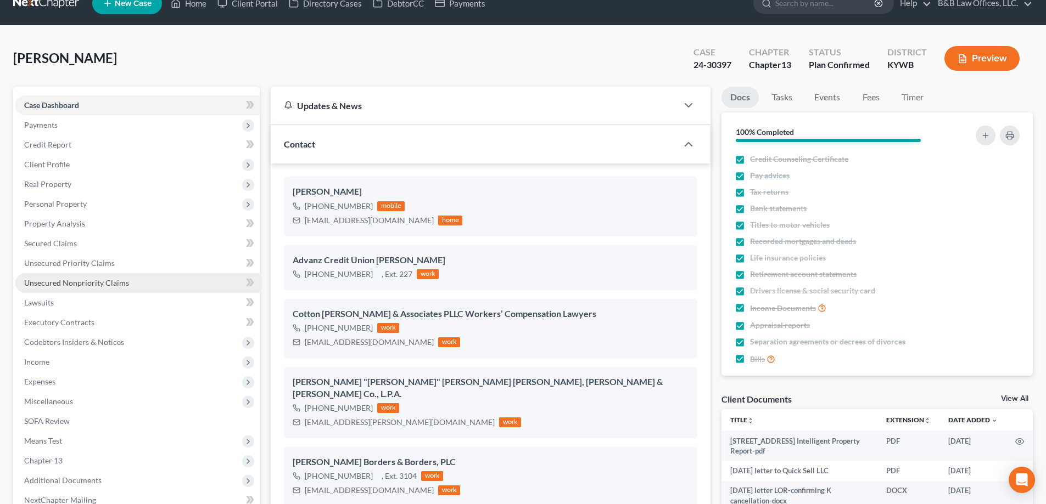
scroll to position [0, 0]
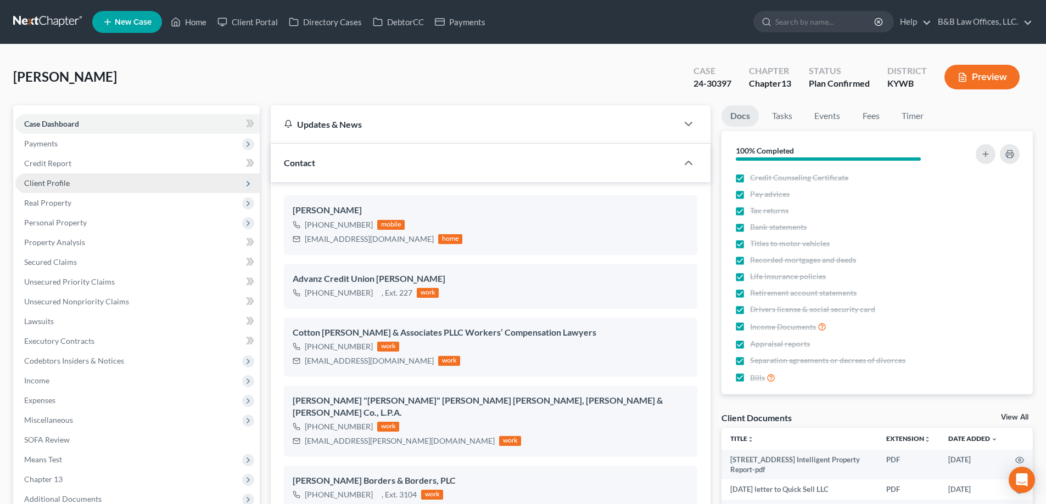
click at [88, 178] on span "Client Profile" at bounding box center [137, 183] width 244 height 20
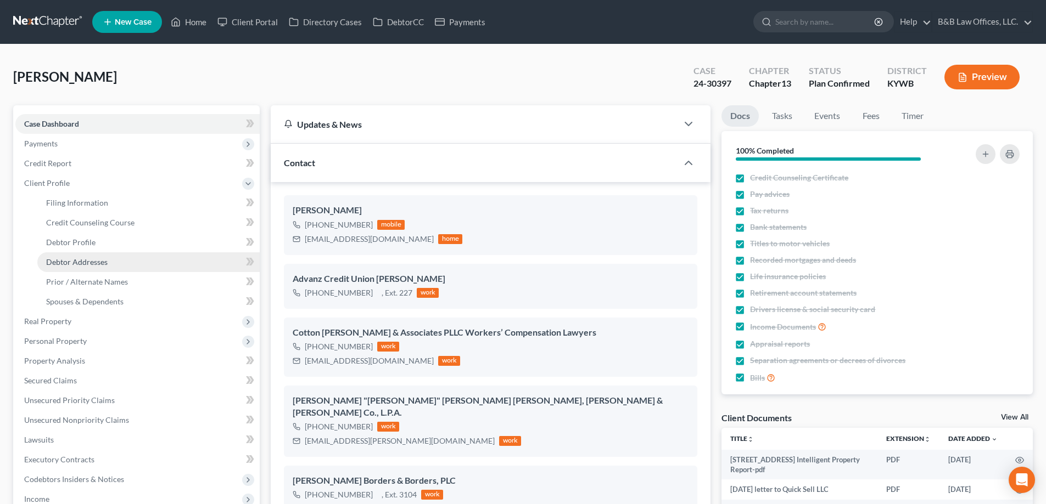
click at [89, 260] on span "Debtor Addresses" at bounding box center [76, 261] width 61 height 9
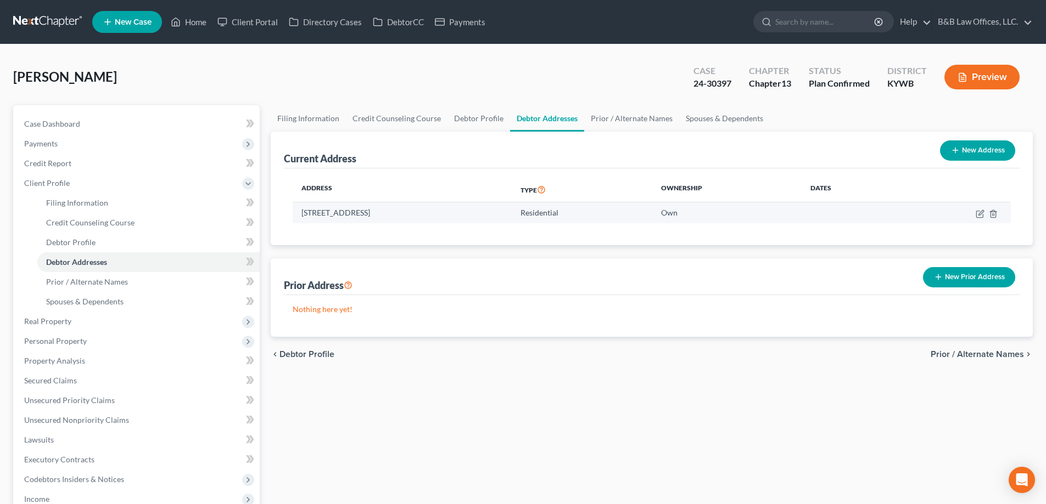
drag, startPoint x: 300, startPoint y: 215, endPoint x: 432, endPoint y: 216, distance: 132.3
click at [432, 216] on td "8616 Astrid Ave, Louisville, KY 40228" at bounding box center [402, 213] width 219 height 21
copy td "8616 Astrid Ave, Louisville, KY 40228"
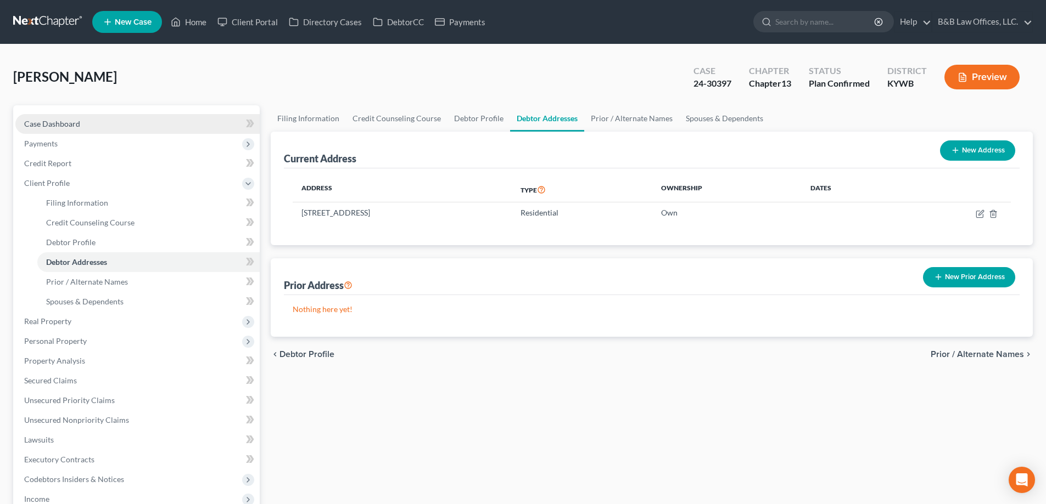
click at [92, 124] on link "Case Dashboard" at bounding box center [137, 124] width 244 height 20
select select "2"
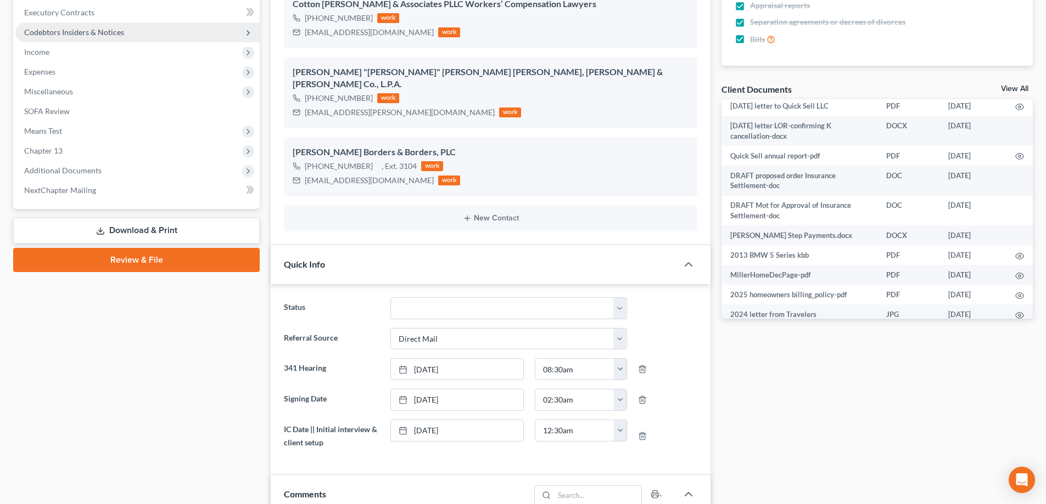
scroll to position [165, 0]
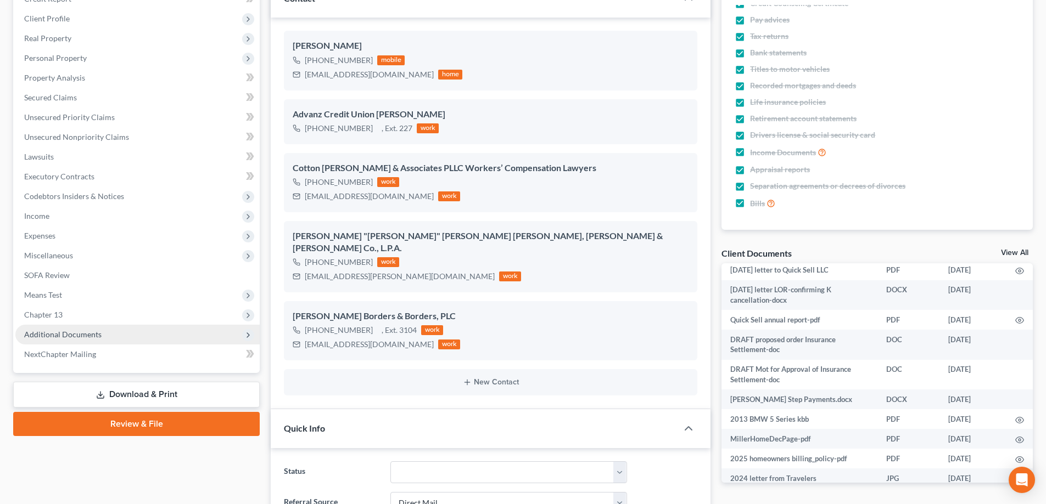
click at [94, 336] on span "Additional Documents" at bounding box center [62, 334] width 77 height 9
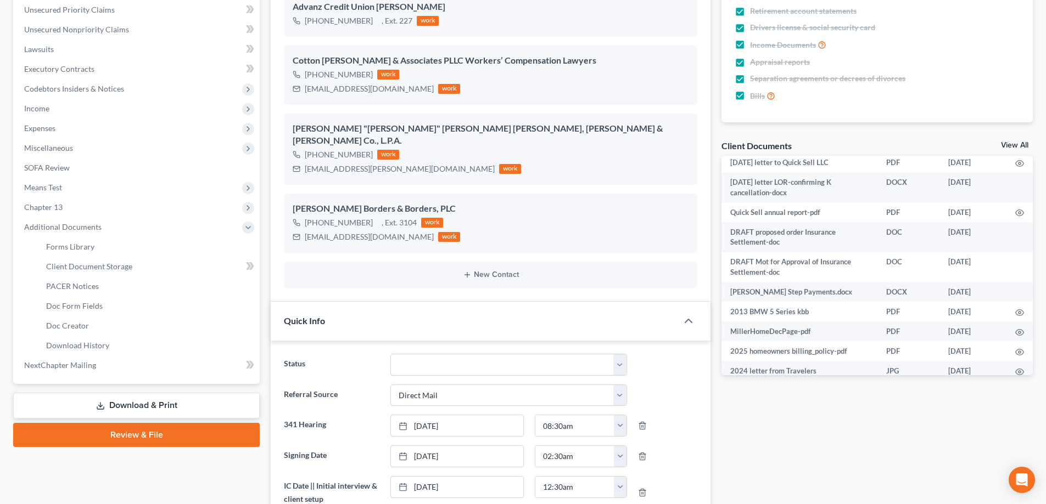
scroll to position [494, 0]
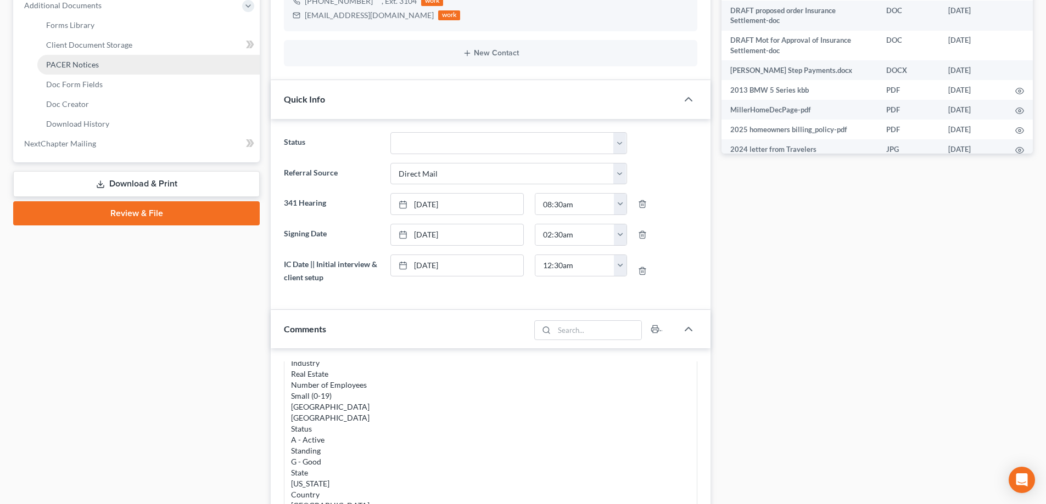
click at [97, 61] on span "PACER Notices" at bounding box center [72, 64] width 53 height 9
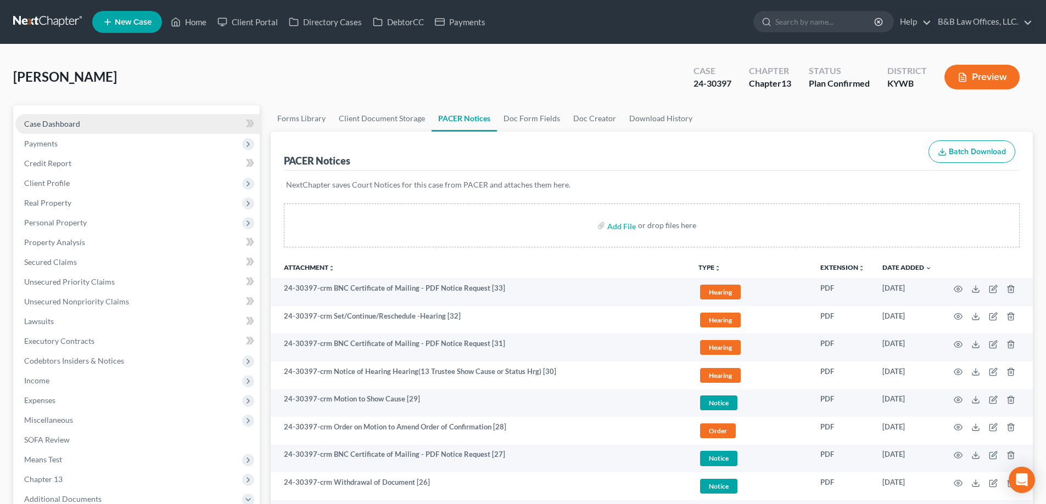
click at [69, 121] on span "Case Dashboard" at bounding box center [52, 123] width 56 height 9
select select "2"
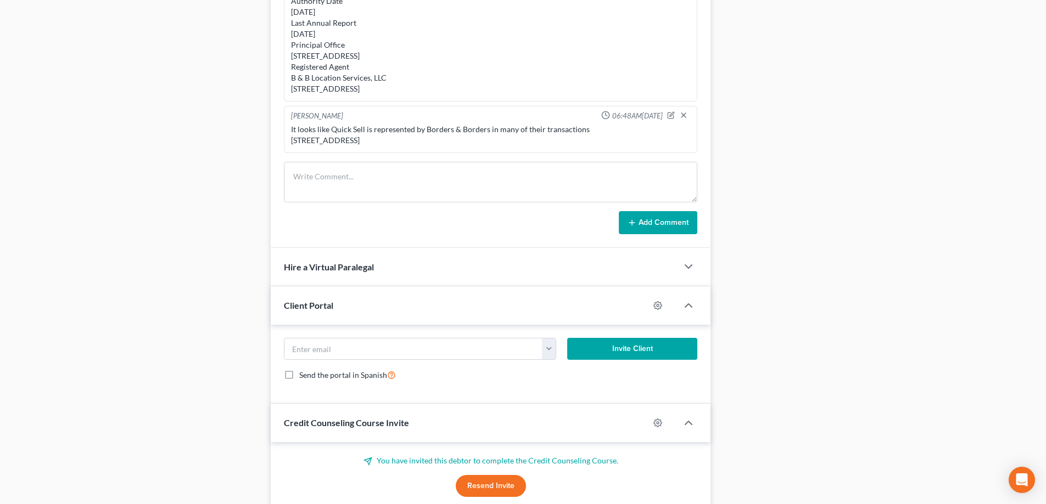
scroll to position [17480, 0]
click at [339, 167] on textarea at bounding box center [490, 182] width 413 height 41
paste textarea "In a Chapter 13 bankruptcy, a debtor generally cannot sell property of the esta…"
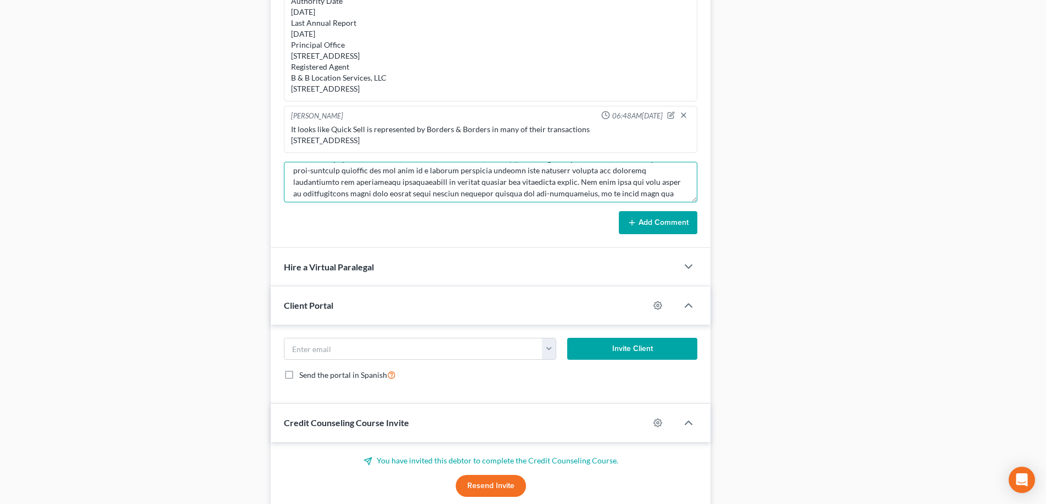
scroll to position [0, 0]
click at [292, 165] on textarea at bounding box center [490, 182] width 413 height 41
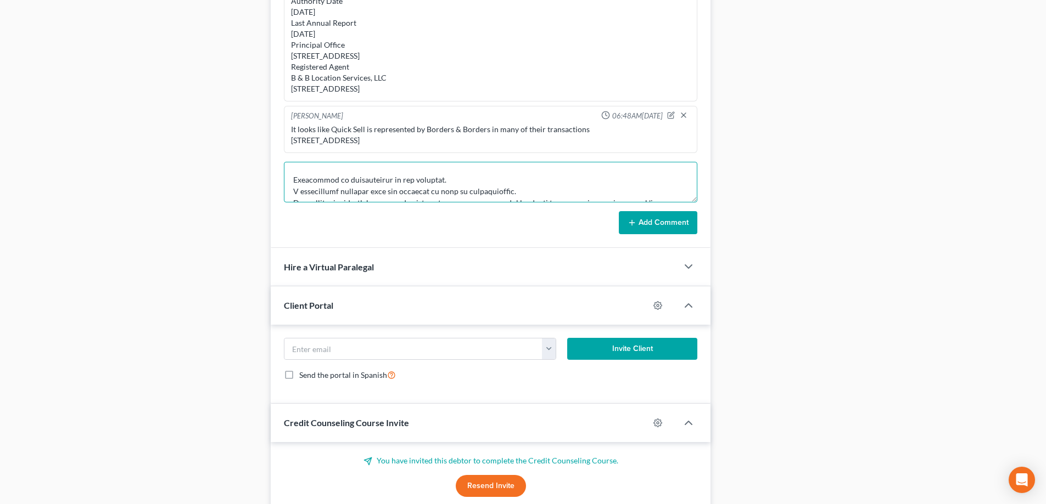
scroll to position [154, 0]
type textarea "RESEARCH: In a Chapter 13 bankruptcy, a debtor generally cannot sell property o…"
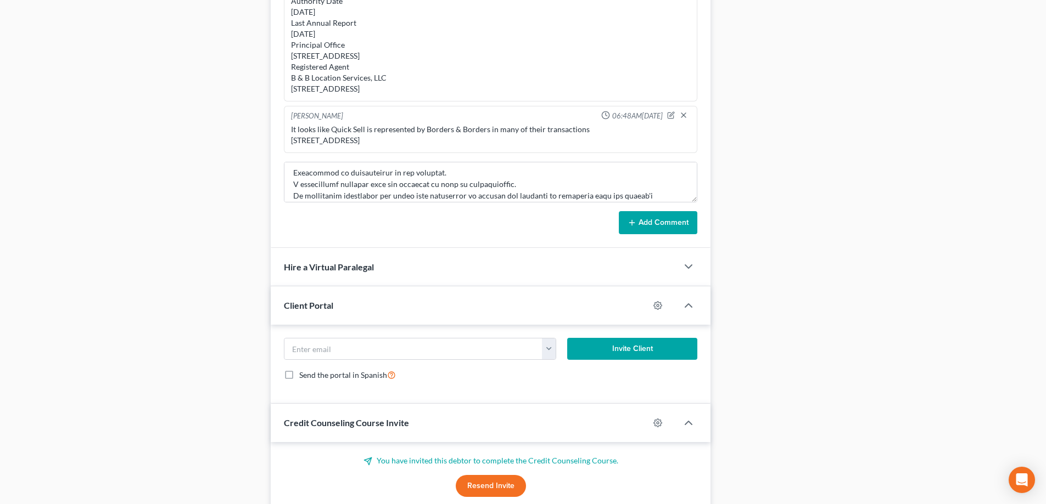
click at [664, 211] on button "Add Comment" at bounding box center [658, 222] width 78 height 23
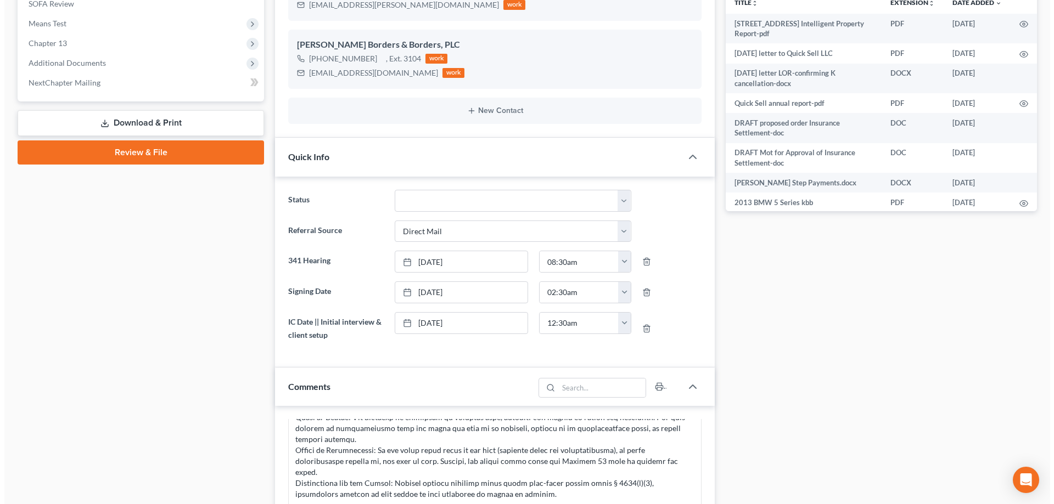
scroll to position [384, 0]
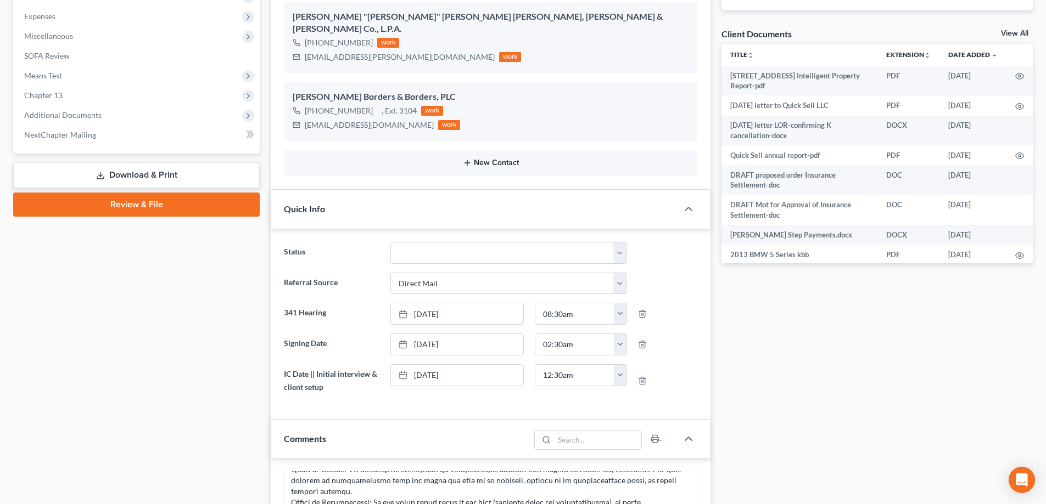
click at [482, 159] on button "New Contact" at bounding box center [491, 163] width 396 height 9
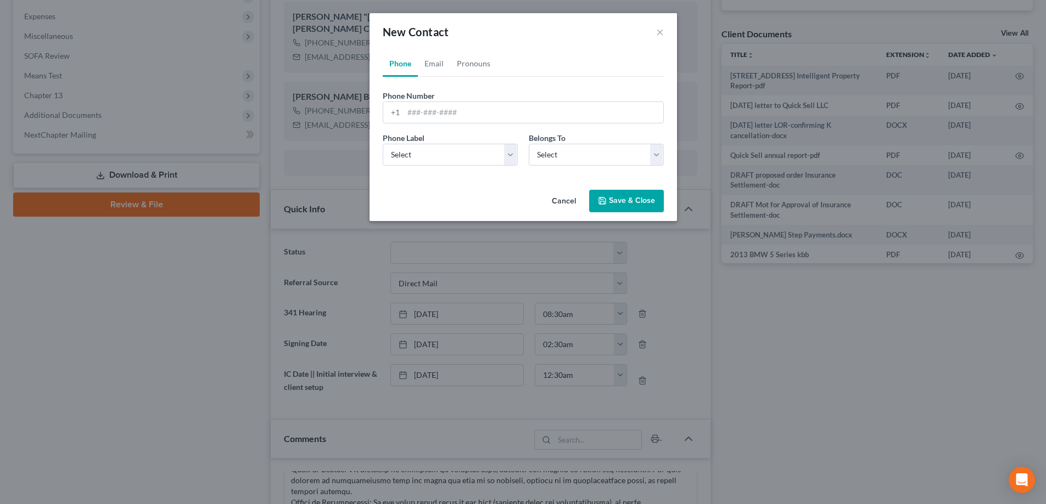
scroll to position [6762, 0]
click at [440, 117] on input "tel" at bounding box center [537, 112] width 260 height 21
type input "5026646979"
drag, startPoint x: 422, startPoint y: 145, endPoint x: 421, endPoint y: 151, distance: 5.5
click at [422, 145] on select "Select Mobile Home Work Other" at bounding box center [453, 155] width 135 height 22
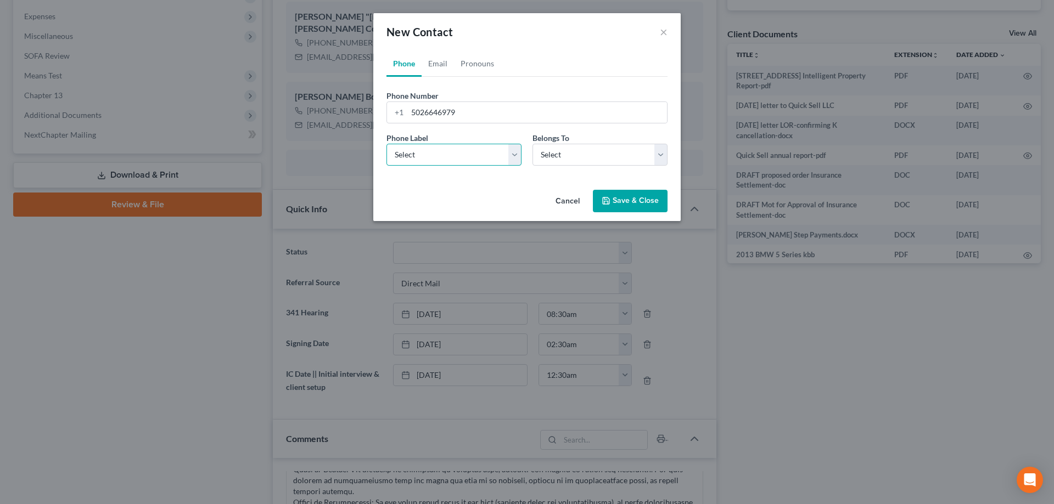
select select "0"
click at [386, 144] on select "Select Mobile Home Work Other" at bounding box center [453, 155] width 135 height 22
drag, startPoint x: 541, startPoint y: 154, endPoint x: 542, endPoint y: 165, distance: 11.1
click at [541, 154] on select "Select Client Other" at bounding box center [599, 155] width 135 height 22
select select "1"
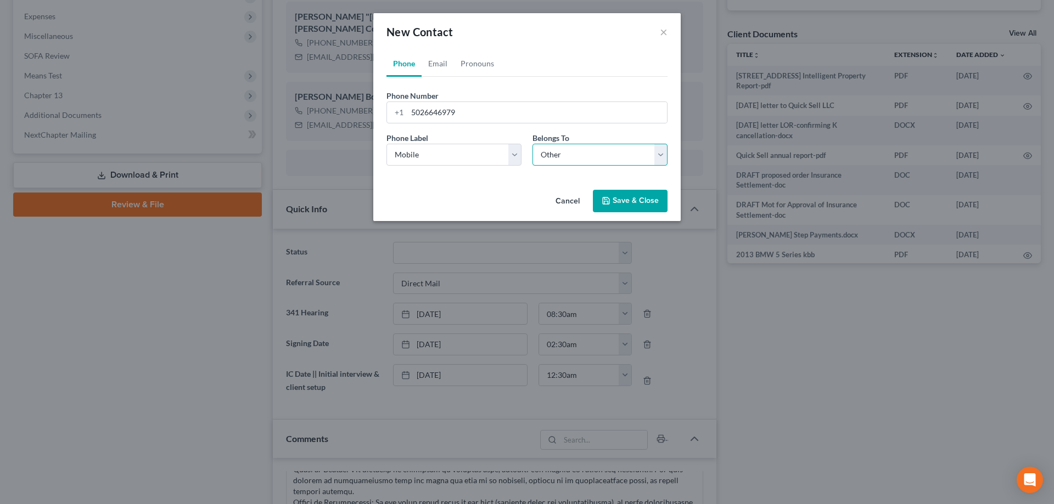
click at [532, 144] on select "Select Client Other" at bounding box center [599, 155] width 135 height 22
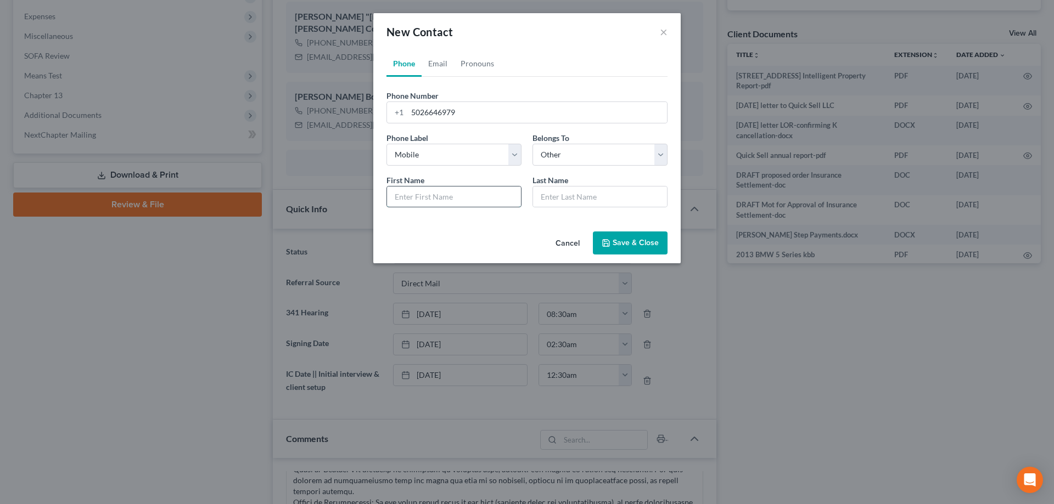
click at [420, 197] on input "text" at bounding box center [454, 197] width 134 height 21
type input "j"
type input "John Borders, Jr."
click at [557, 200] on input "text" at bounding box center [600, 197] width 134 height 21
type input "Borders & Borders, PLC"
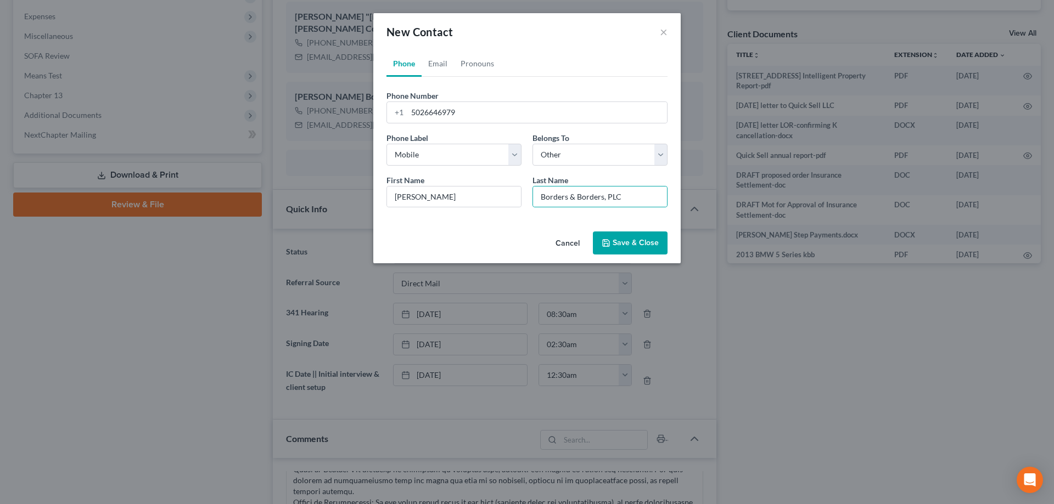
click at [632, 245] on button "Save & Close" at bounding box center [630, 243] width 75 height 23
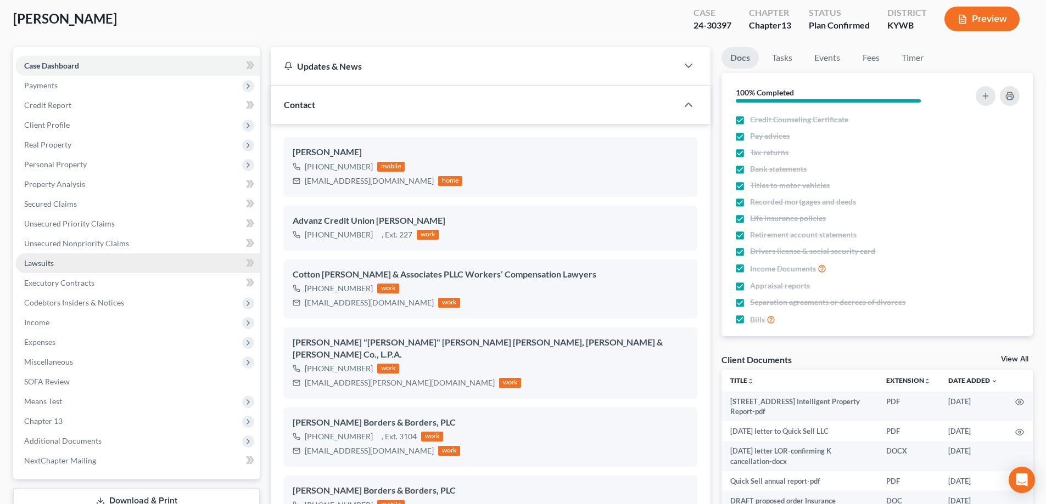
scroll to position [55, 0]
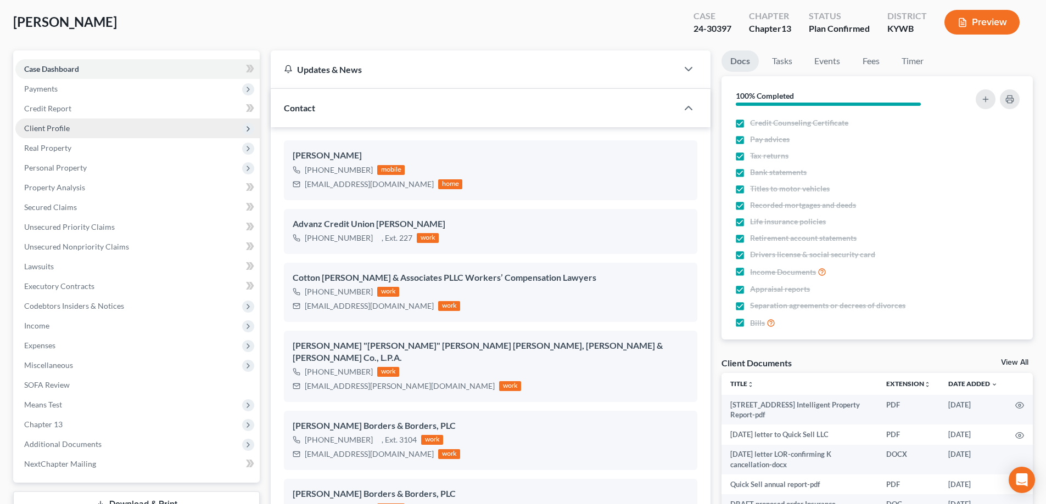
click at [76, 131] on span "Client Profile" at bounding box center [137, 129] width 244 height 20
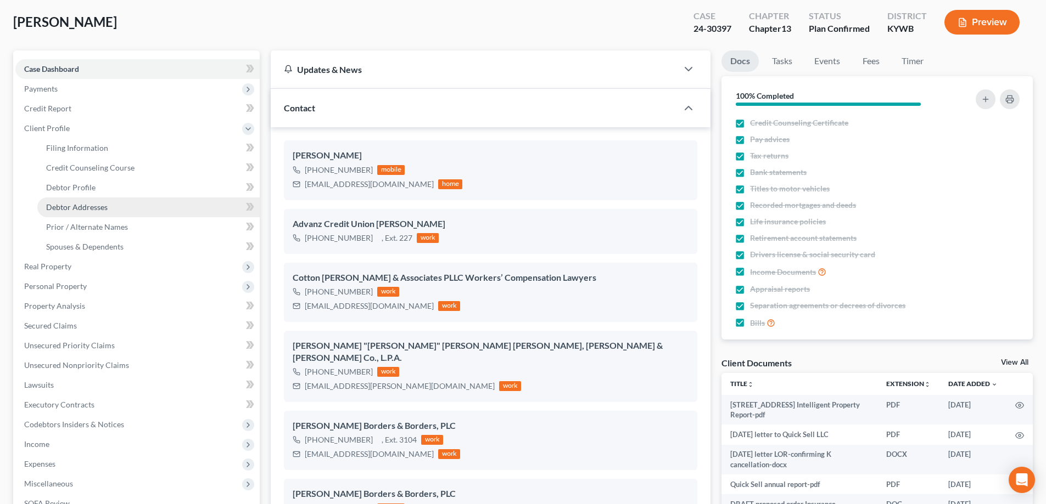
click at [92, 206] on span "Debtor Addresses" at bounding box center [76, 207] width 61 height 9
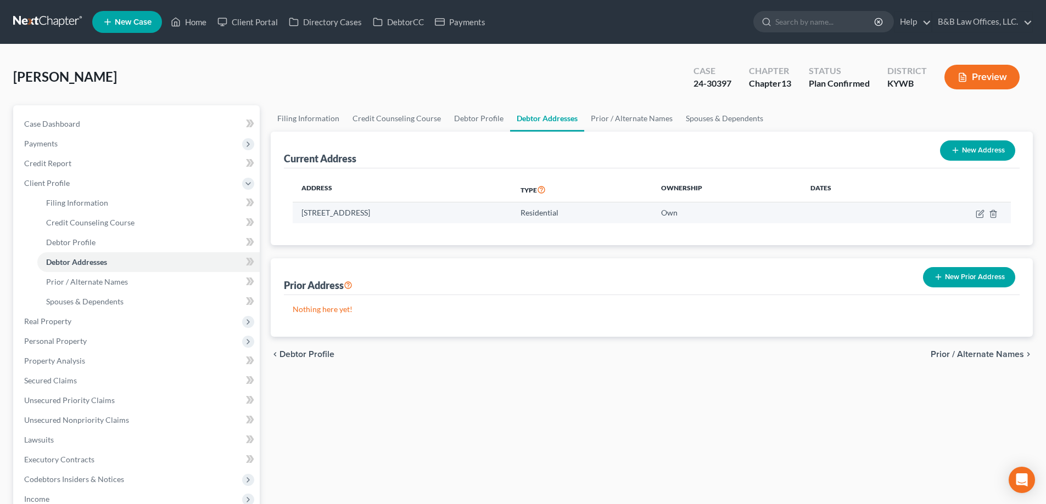
drag, startPoint x: 298, startPoint y: 210, endPoint x: 428, endPoint y: 220, distance: 130.5
click at [428, 220] on td "8616 Astrid Ave, Louisville, KY 40228" at bounding box center [402, 213] width 219 height 21
copy td "8616 Astrid Ave, Louisville, KY 40228"
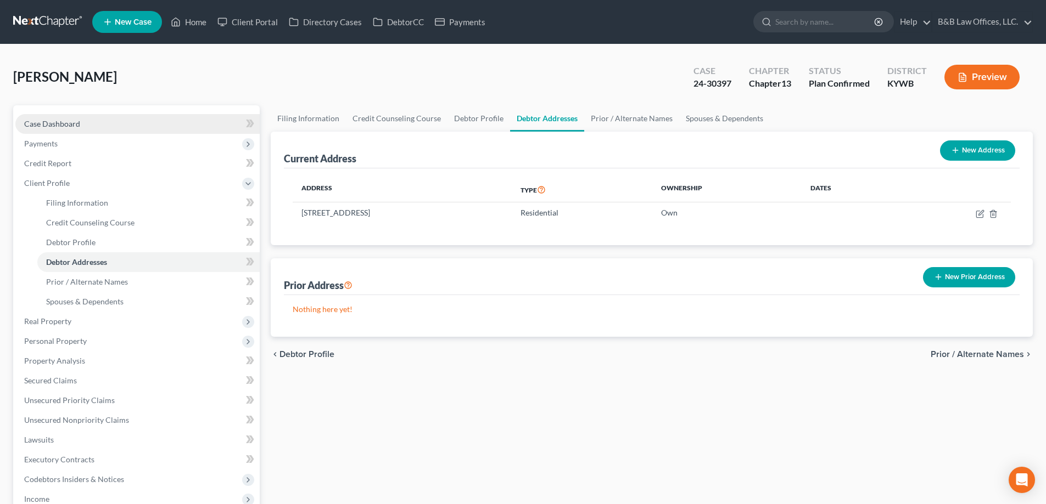
click at [81, 120] on link "Case Dashboard" at bounding box center [137, 124] width 244 height 20
select select "2"
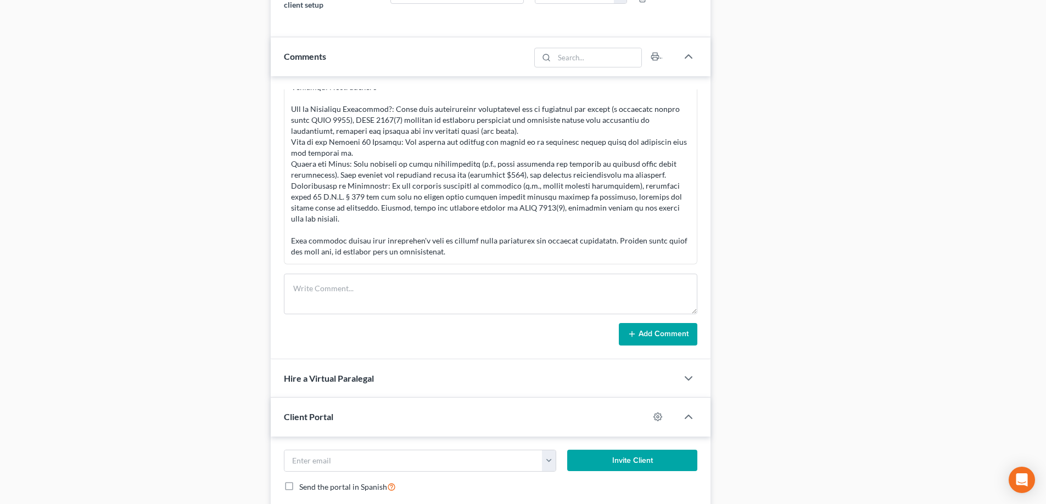
scroll to position [823, 0]
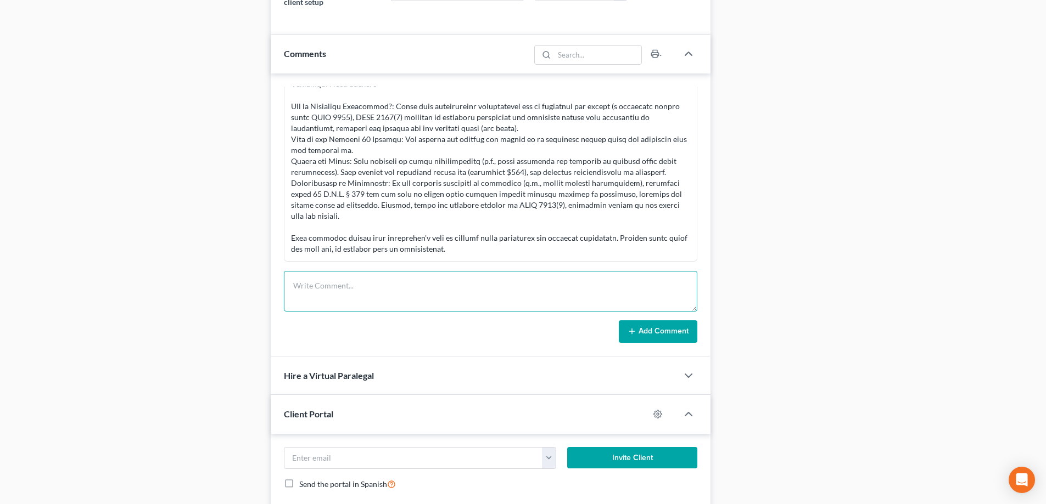
click at [381, 282] on textarea at bounding box center [490, 291] width 413 height 41
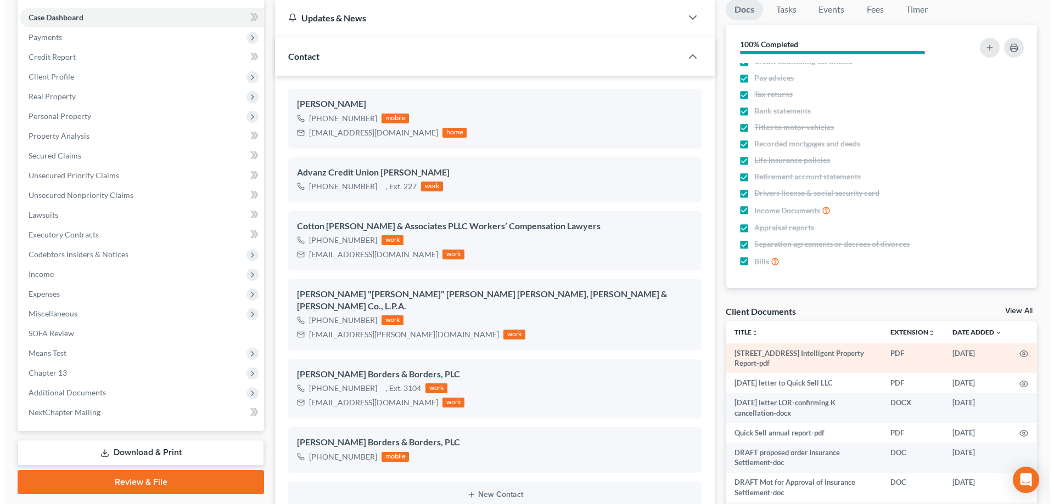
scroll to position [110, 0]
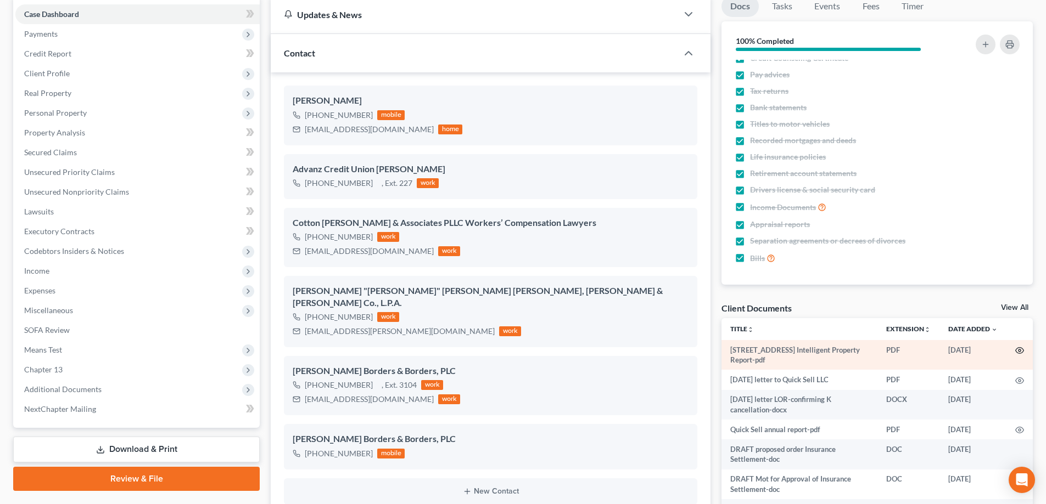
click at [1015, 348] on icon "button" at bounding box center [1019, 350] width 9 height 9
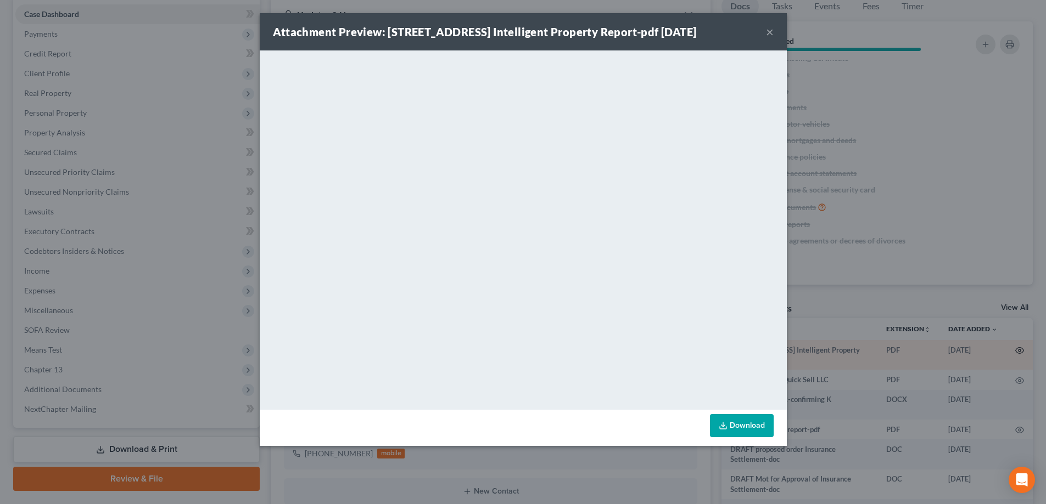
scroll to position [17403, 0]
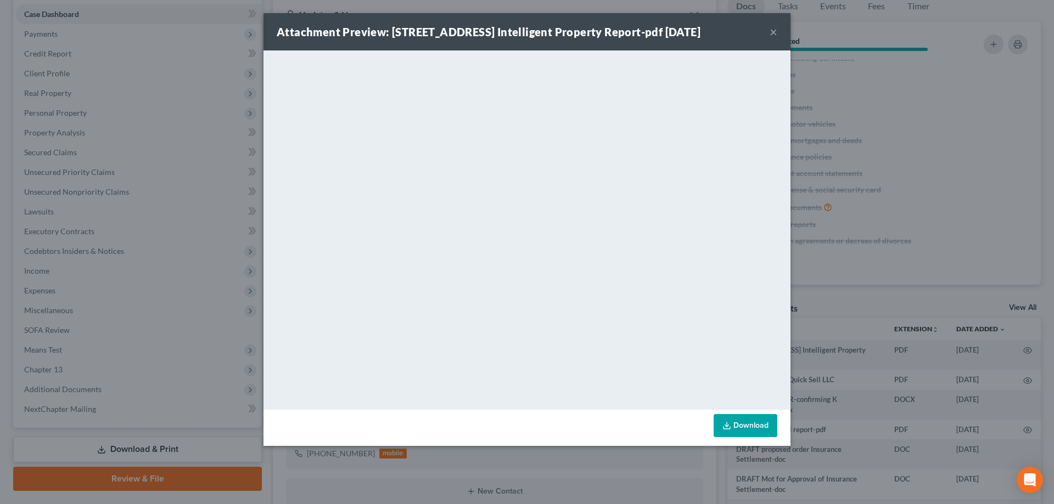
click at [775, 35] on button "×" at bounding box center [774, 31] width 8 height 13
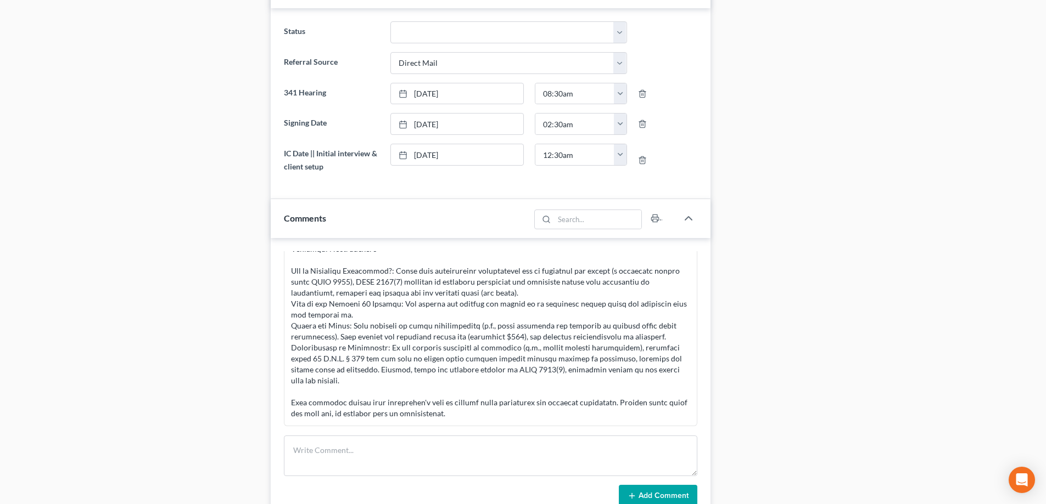
scroll to position [768, 0]
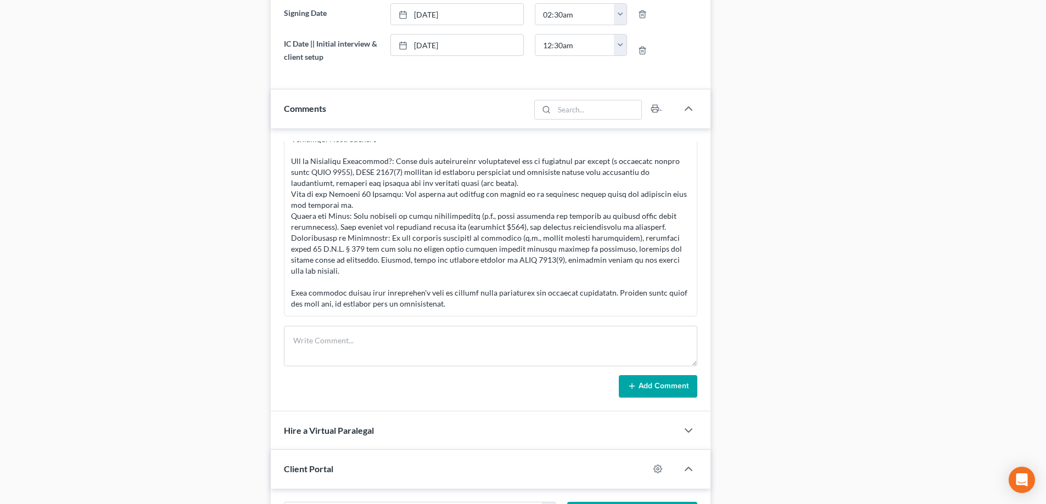
click at [363, 328] on textarea at bounding box center [490, 346] width 413 height 41
paste textarea "8616 Astrid Ave, Louisville, KY 40228 External Inbox Philip Beaton <philip@bbla…"
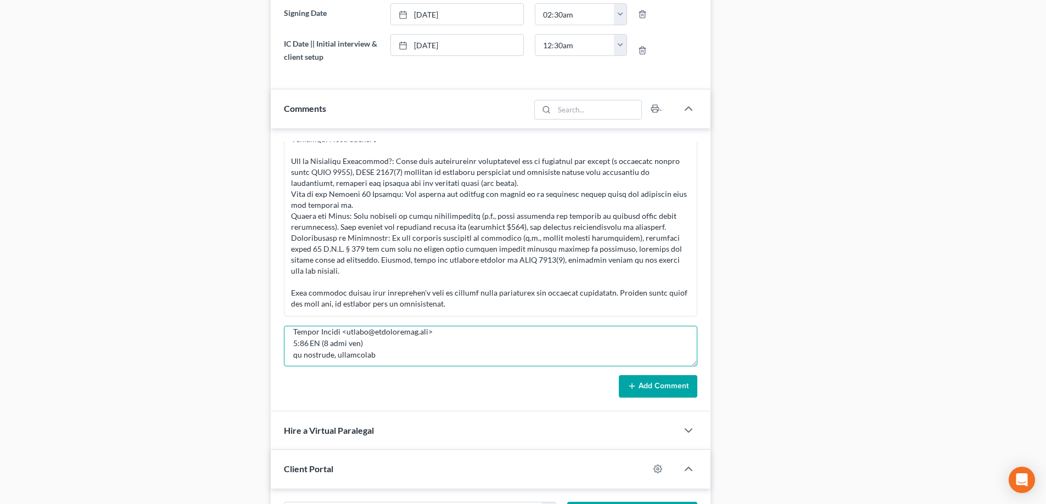
scroll to position [0, 0]
click at [342, 334] on textarea at bounding box center [490, 346] width 413 height 41
click at [313, 338] on textarea at bounding box center [490, 346] width 413 height 41
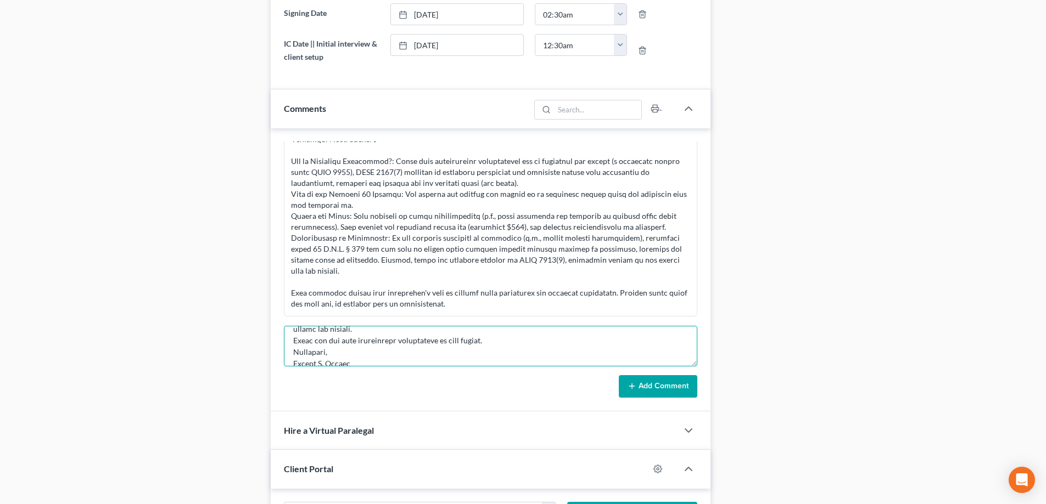
type textarea "8616 Astrid Ave, Louisville, KY 40228 External Inbox Philip Beaton <philip@bbla…"
click at [637, 378] on button "Add Comment" at bounding box center [658, 386] width 78 height 23
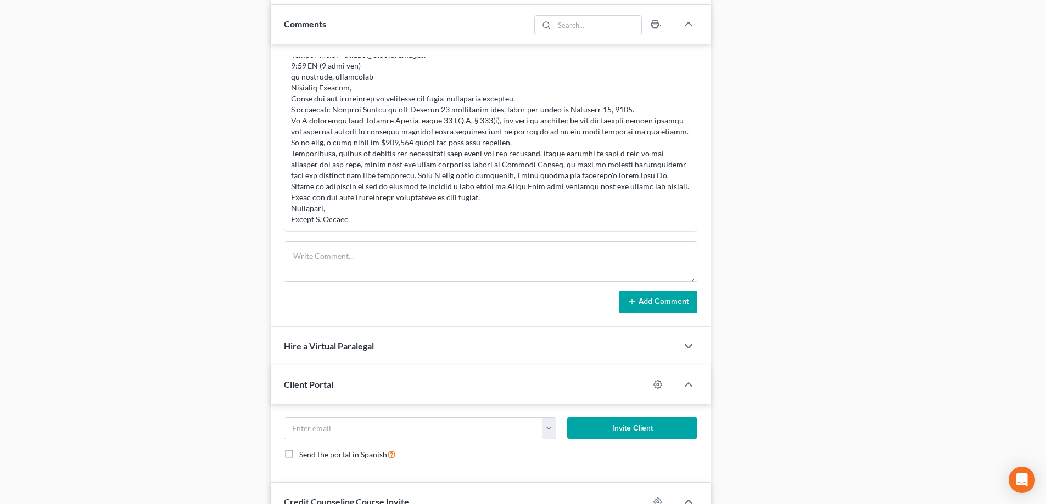
scroll to position [878, 0]
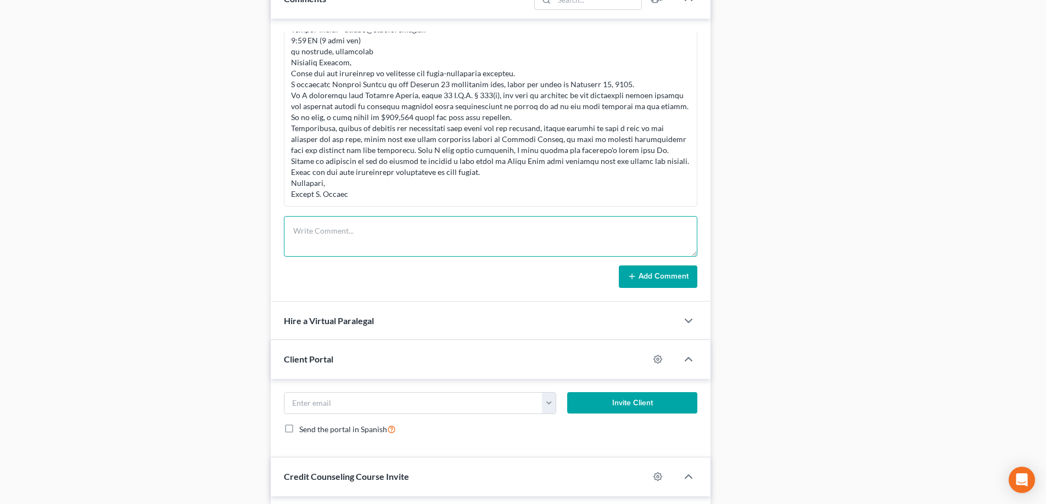
click at [306, 225] on textarea at bounding box center [490, 236] width 413 height 41
paste textarea "John Borders <John@johndborders.com> 4:49 PM (0 minutes ago) to me, John, mflaw…"
click at [310, 228] on textarea "John Borders <John@johndborders.com> 4:49 PM (0 minutes ago) to me, John, mflaw…" at bounding box center [490, 236] width 413 height 41
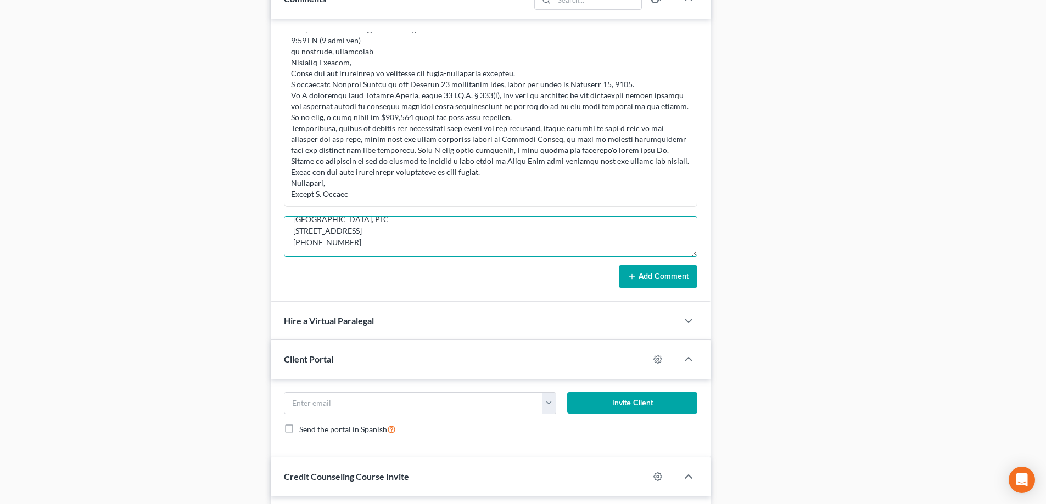
type textarea "John Borders <John@johndborders.com> 4:49 PM (0 minutes ago) to me, John, mflaw…"
click at [654, 266] on button "Add Comment" at bounding box center [658, 277] width 78 height 23
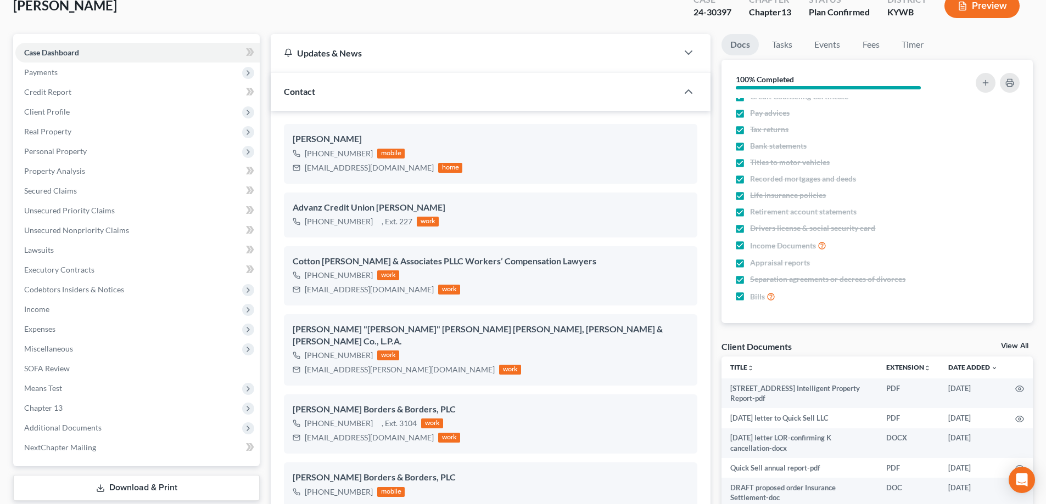
scroll to position [0, 0]
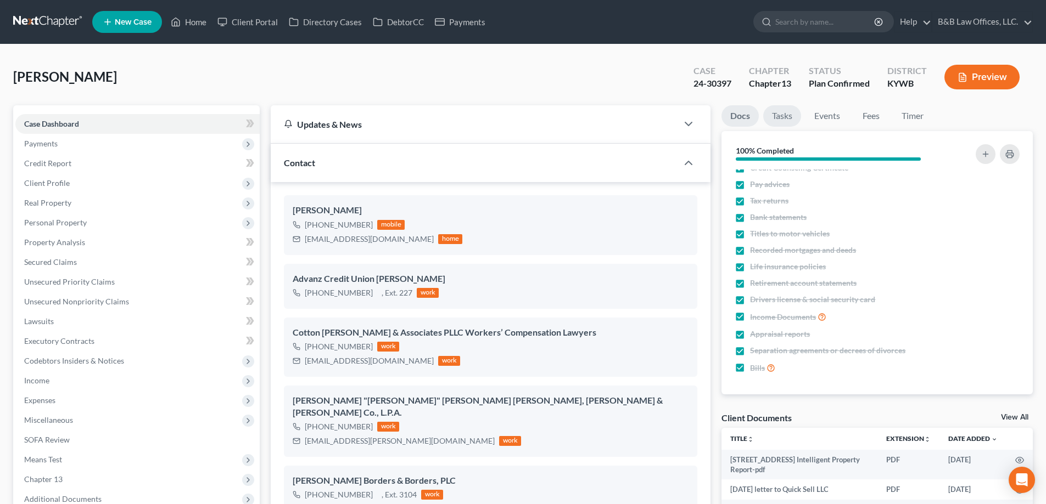
click at [788, 115] on link "Tasks" at bounding box center [782, 115] width 38 height 21
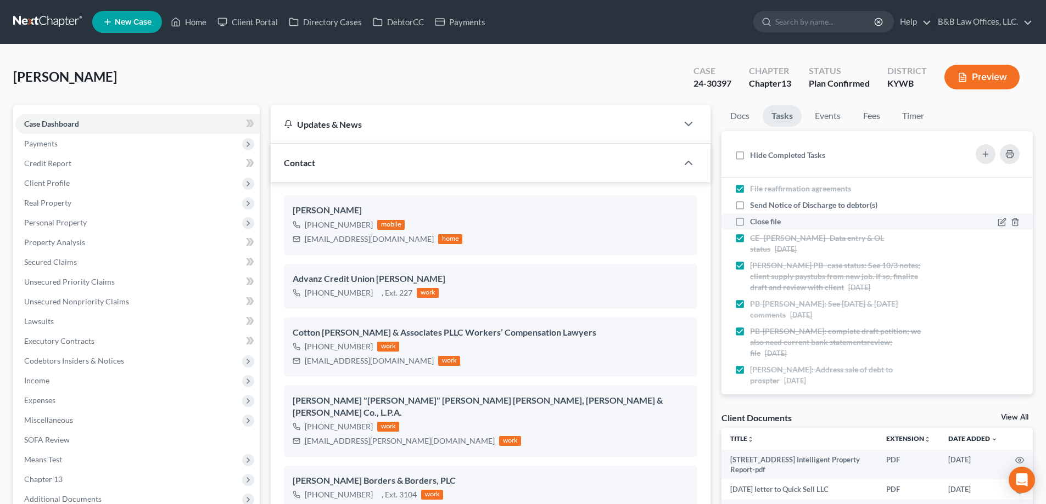
scroll to position [172, 0]
click at [820, 122] on link "Events" at bounding box center [827, 115] width 43 height 21
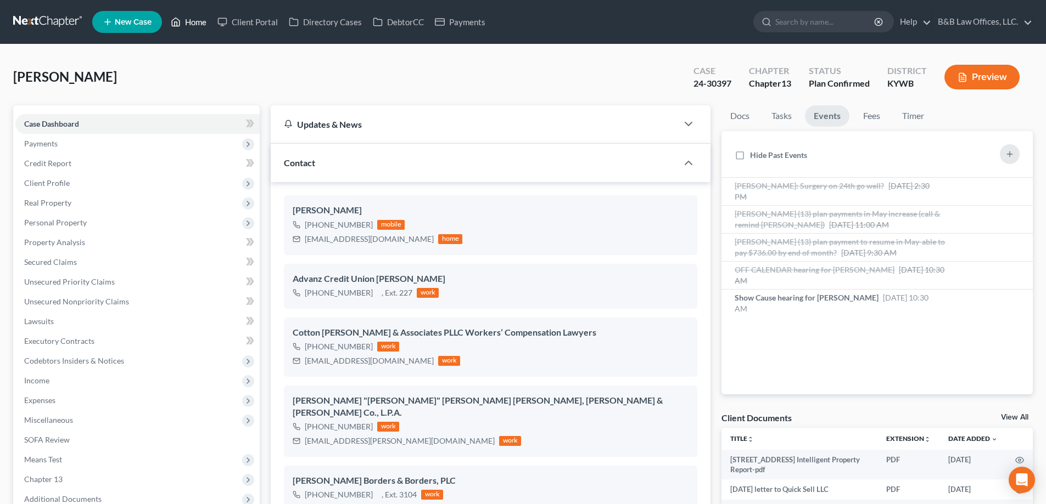
click at [193, 23] on link "Home" at bounding box center [188, 22] width 47 height 20
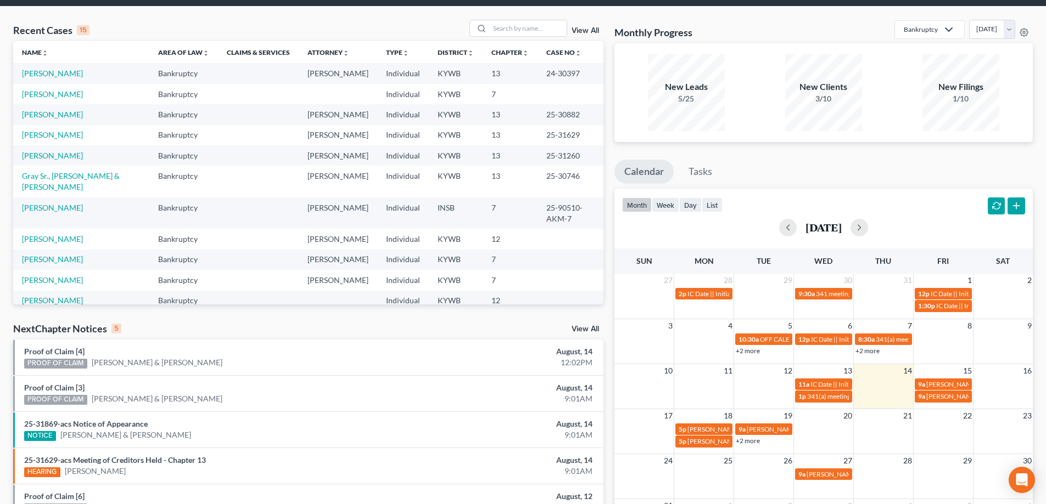
scroll to position [110, 0]
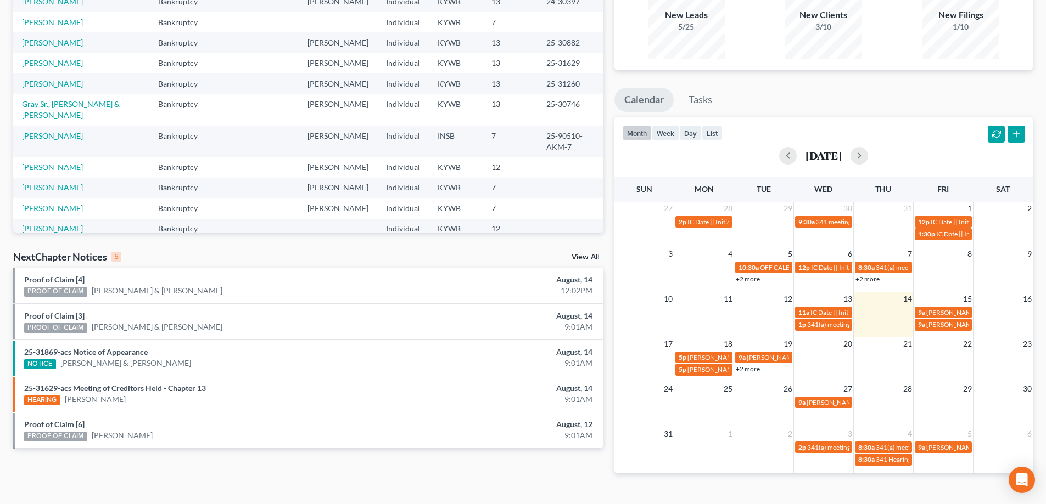
click at [588, 259] on link "View All" at bounding box center [584, 258] width 27 height 8
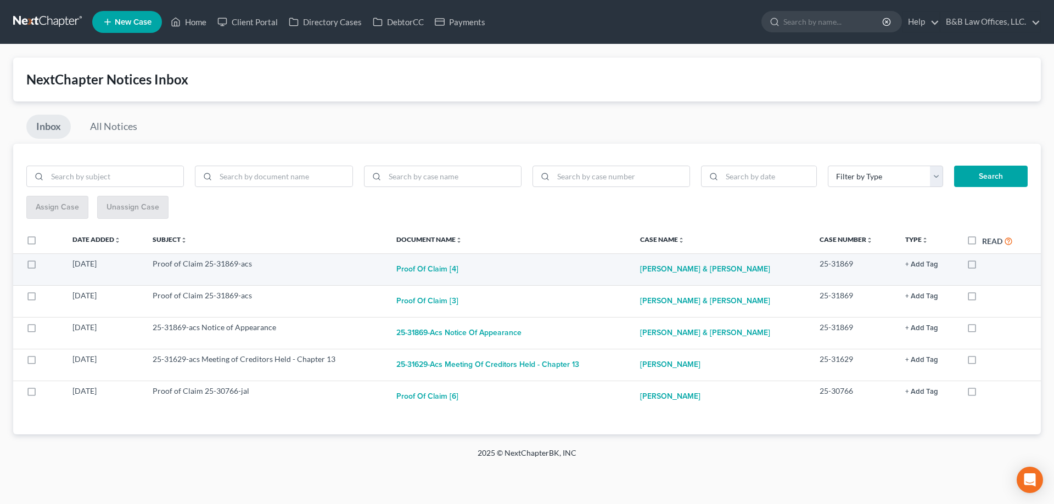
click at [982, 267] on label at bounding box center [982, 267] width 0 height 0
click at [986, 264] on input "checkbox" at bounding box center [989, 262] width 7 height 7
checkbox input "true"
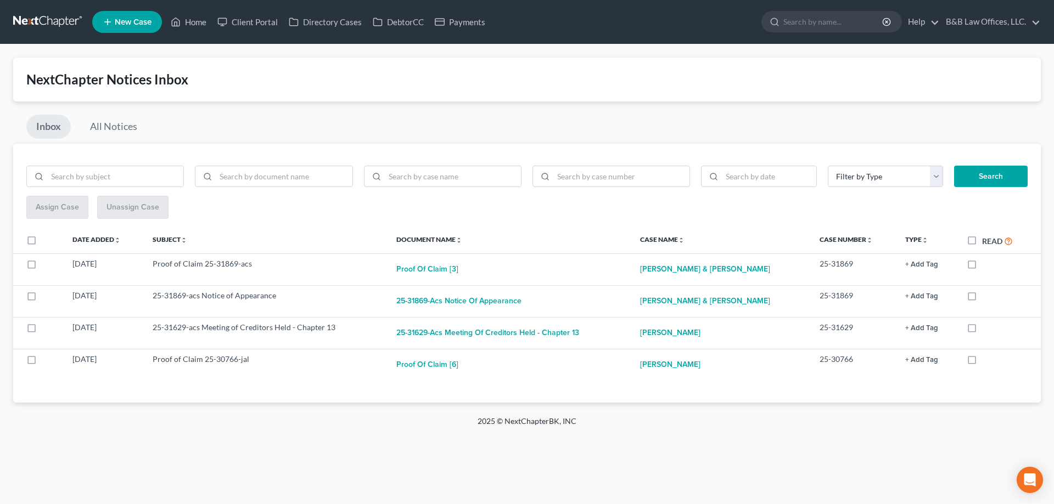
click at [982, 267] on label at bounding box center [982, 267] width 0 height 0
click at [986, 264] on input "checkbox" at bounding box center [989, 262] width 7 height 7
checkbox input "true"
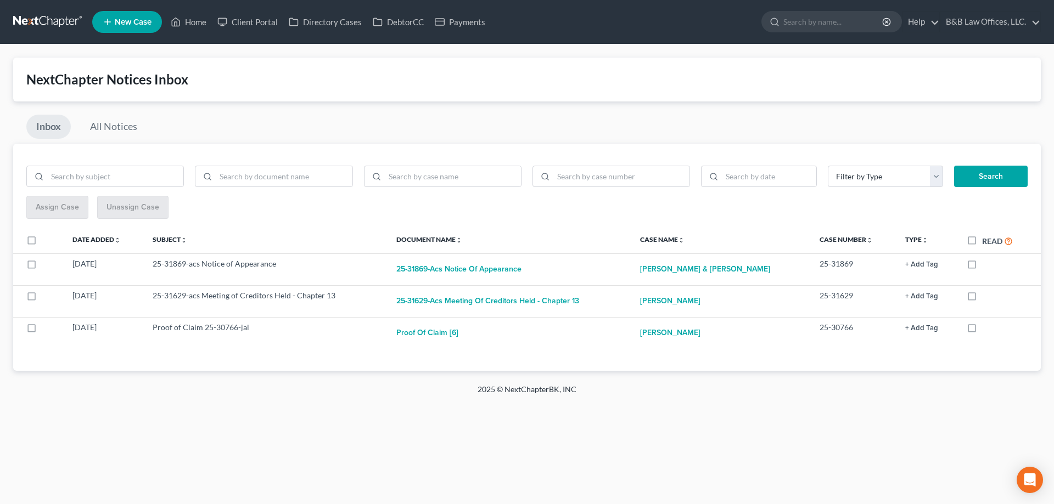
click at [982, 267] on label at bounding box center [982, 267] width 0 height 0
click at [986, 264] on input "checkbox" at bounding box center [989, 262] width 7 height 7
checkbox input "true"
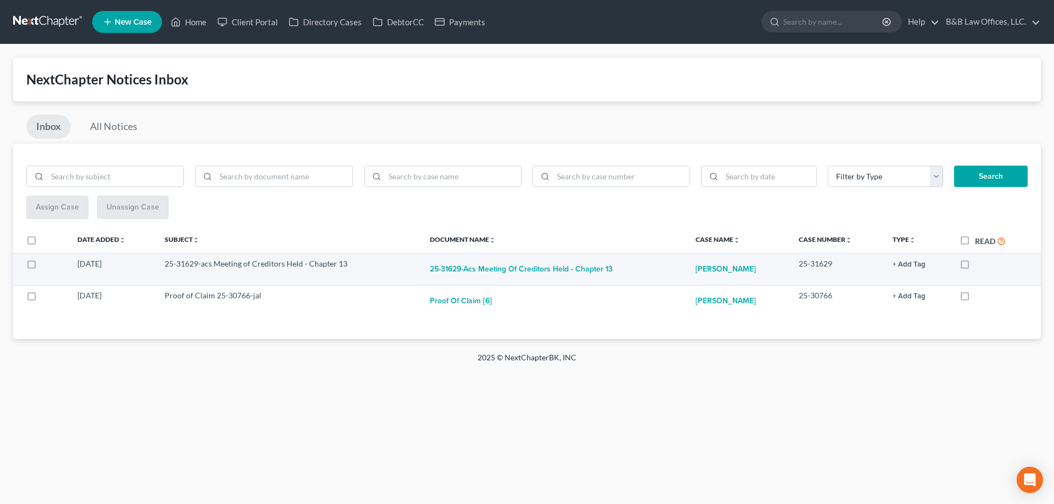
click at [913, 266] on button "+ Add Tag" at bounding box center [909, 264] width 33 height 7
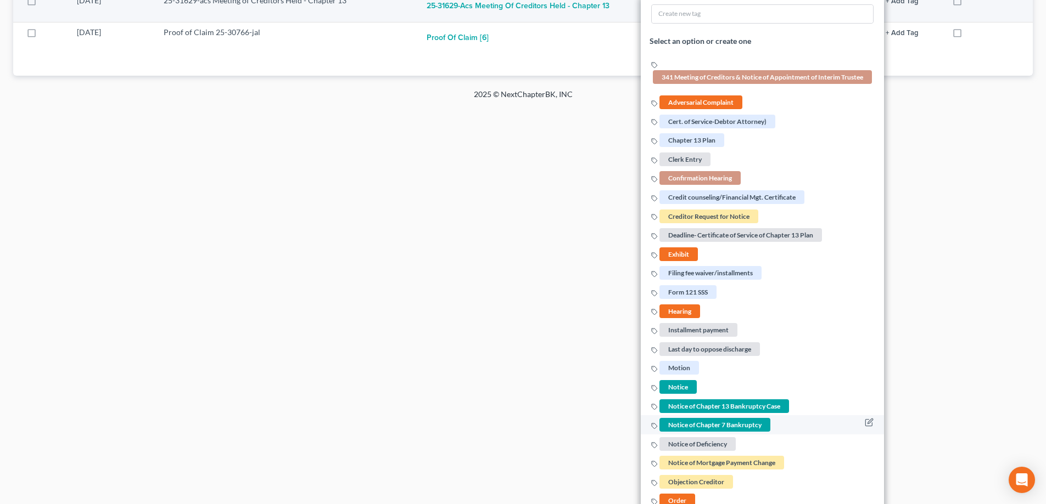
scroll to position [209, 0]
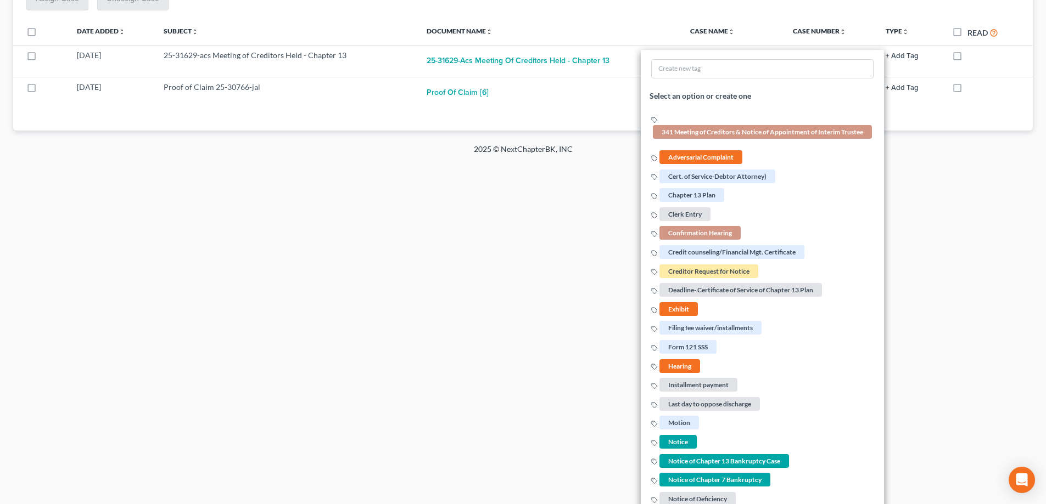
click at [398, 294] on div "Home New Case Client Portal Directory Cases DebtorCC Payments B&B Law Offices, …" at bounding box center [523, 43] width 1046 height 504
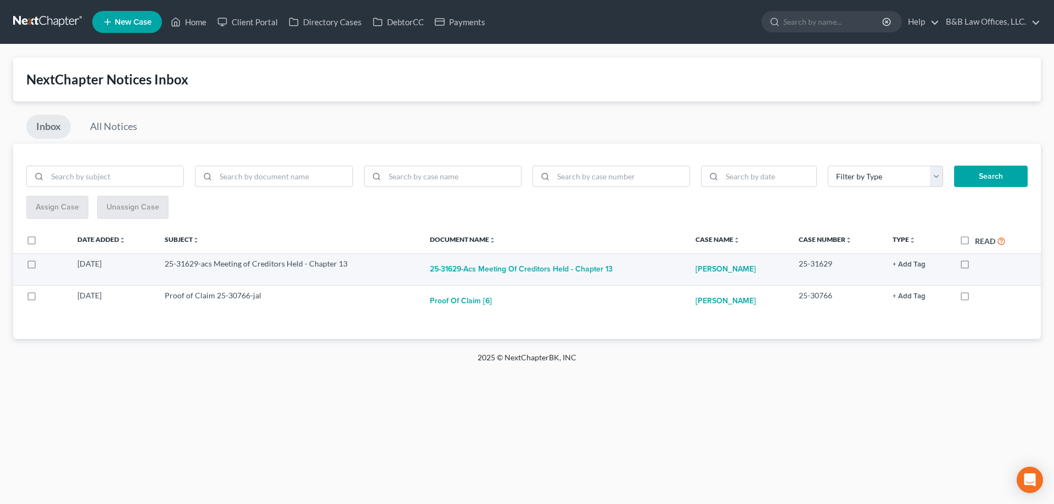
click at [913, 266] on button "+ Add Tag" at bounding box center [909, 264] width 33 height 7
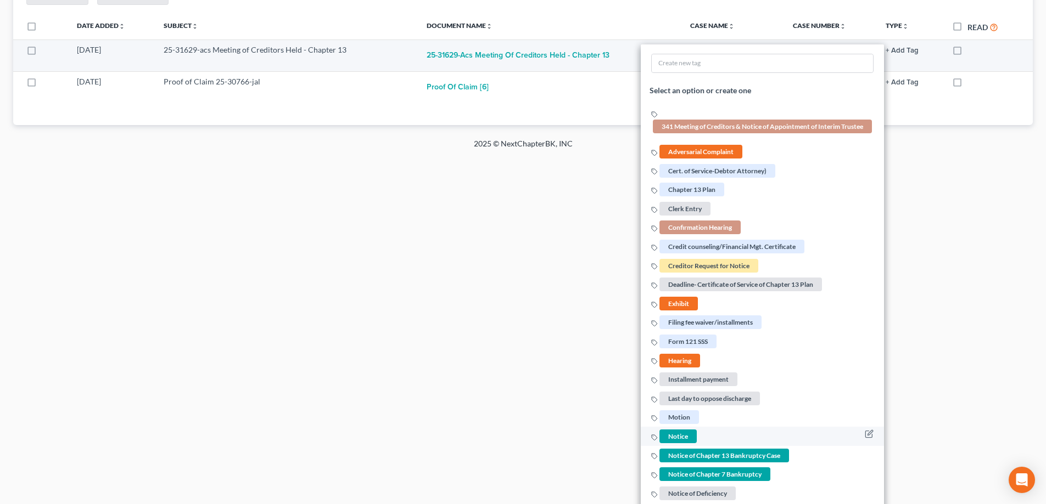
scroll to position [154, 0]
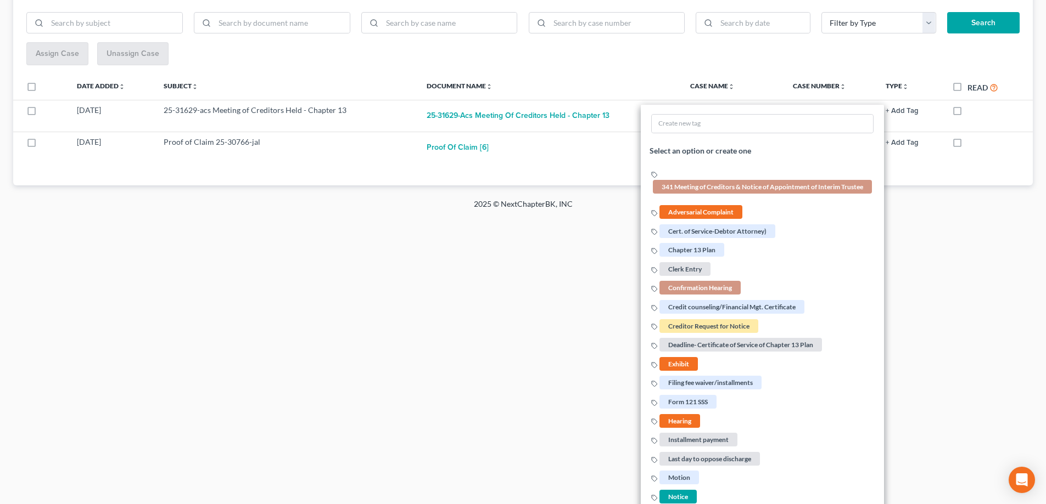
click at [520, 253] on div "Home New Case Client Portal Directory Cases DebtorCC Payments B&B Law Offices, …" at bounding box center [523, 98] width 1046 height 504
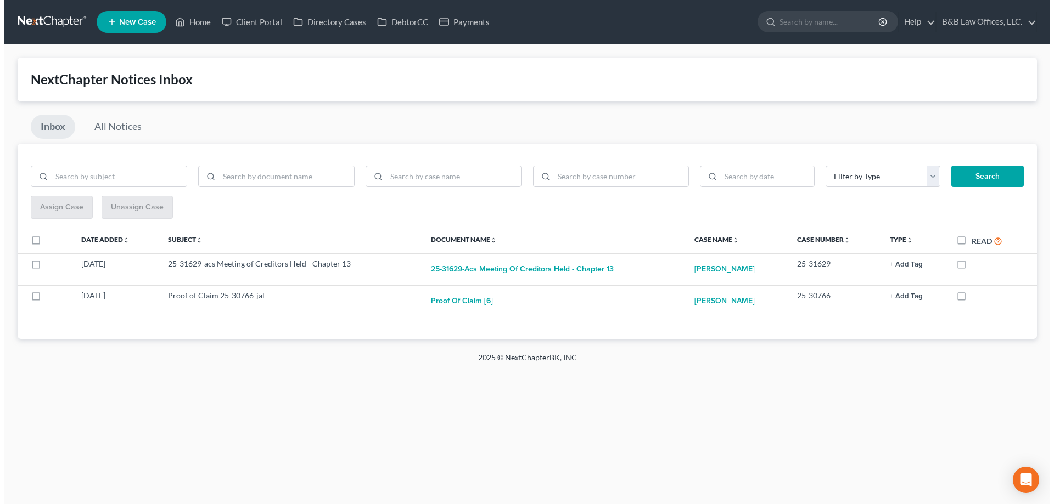
scroll to position [0, 0]
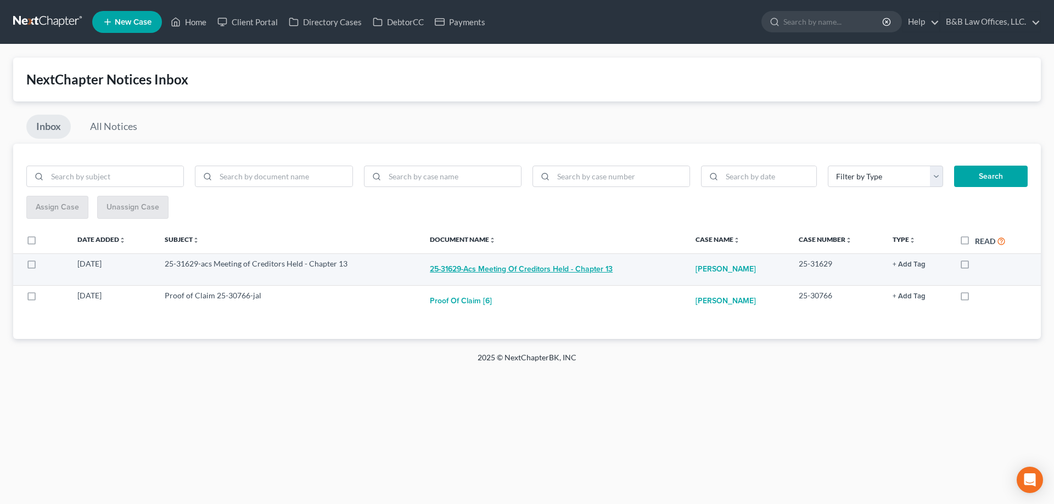
click at [500, 270] on button "25-31629-acs Meeting of Creditors Held - Chapter 13" at bounding box center [521, 270] width 183 height 22
checkbox input "true"
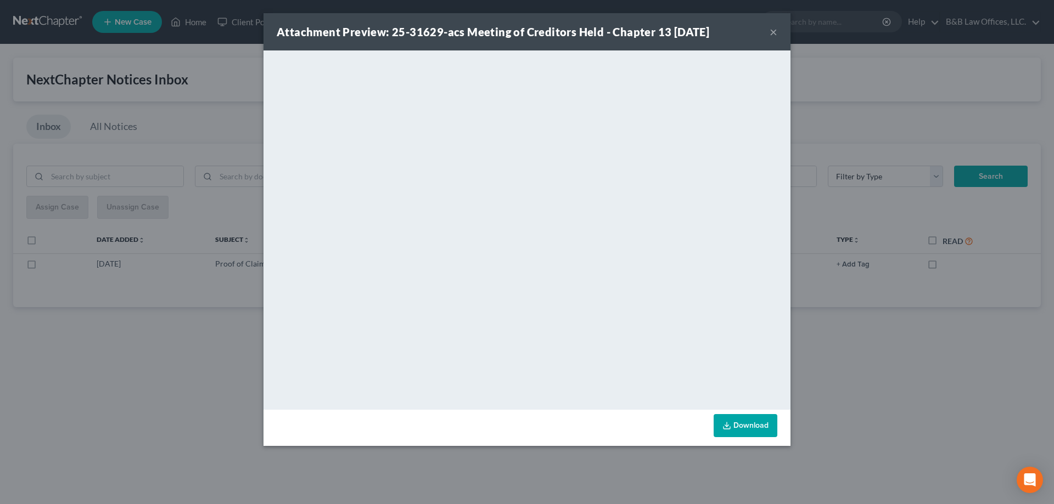
click at [774, 36] on button "×" at bounding box center [774, 31] width 8 height 13
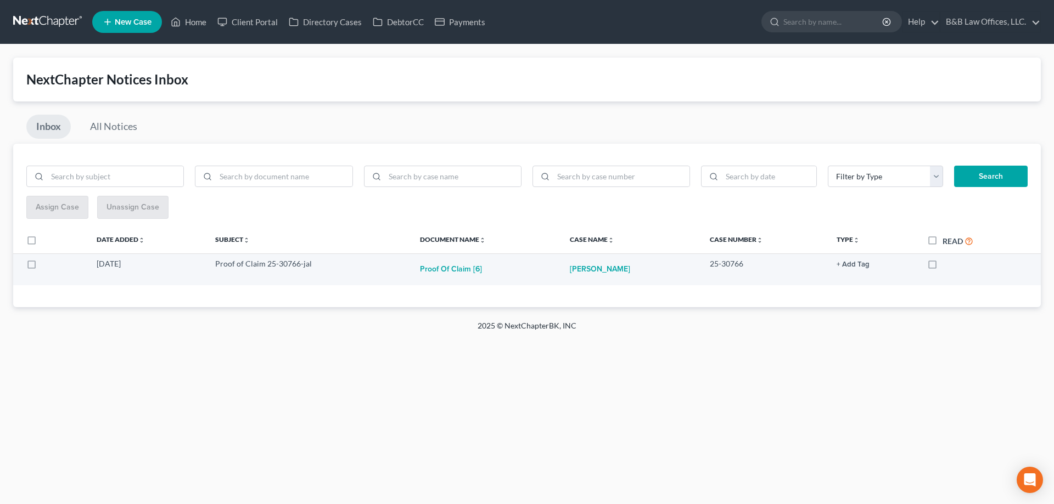
click at [942, 267] on label at bounding box center [942, 267] width 0 height 0
click at [947, 266] on input "checkbox" at bounding box center [950, 262] width 7 height 7
checkbox input "true"
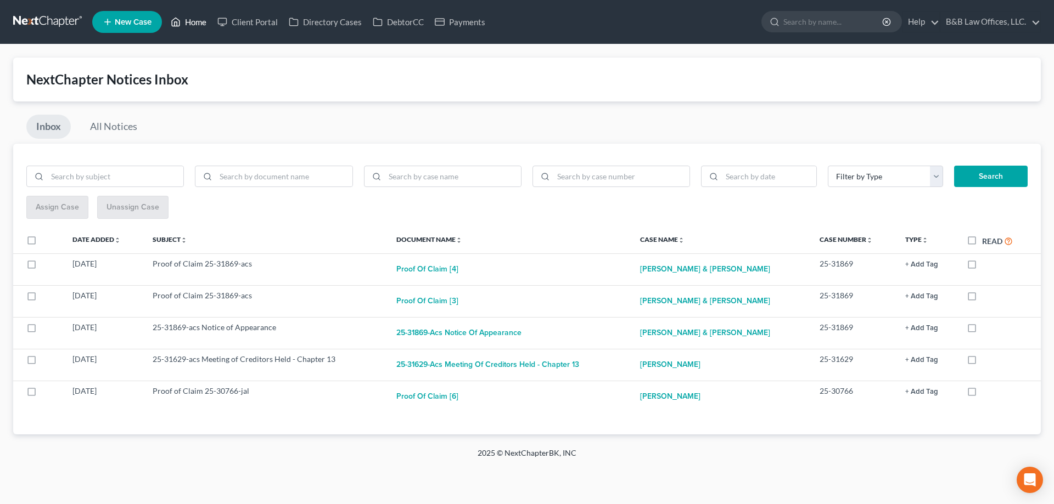
click at [198, 25] on link "Home" at bounding box center [188, 22] width 47 height 20
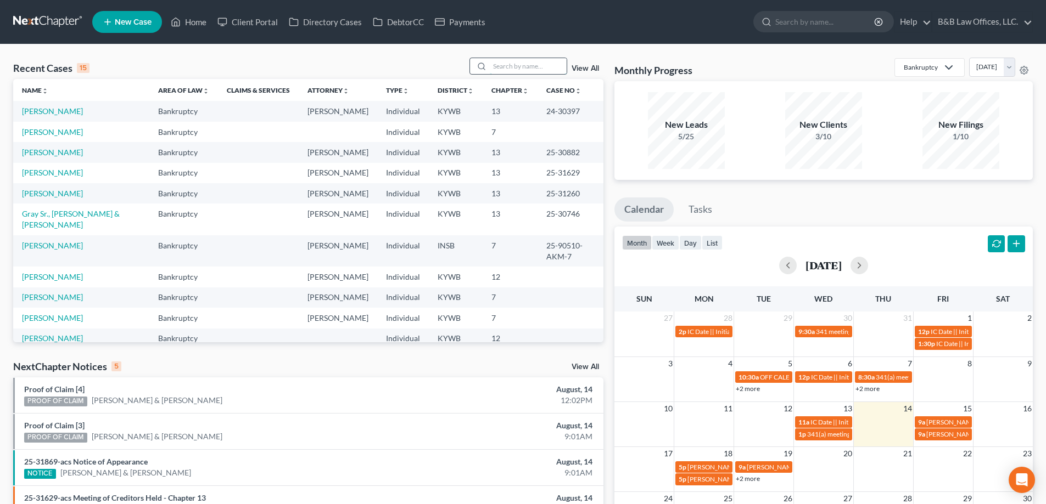
click at [509, 66] on input "search" at bounding box center [528, 66] width 77 height 16
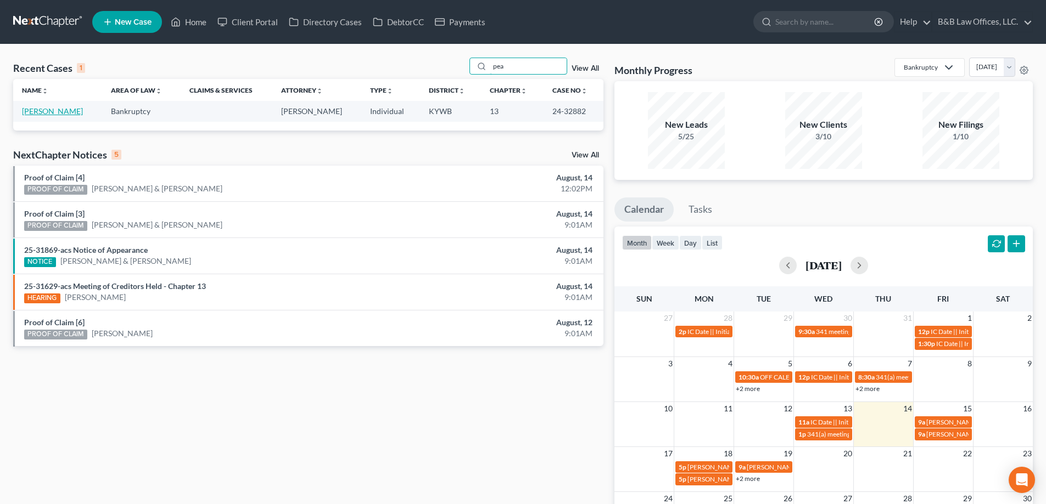
type input "pea"
click at [50, 111] on link "Alexander, Pearl" at bounding box center [52, 110] width 61 height 9
select select "2"
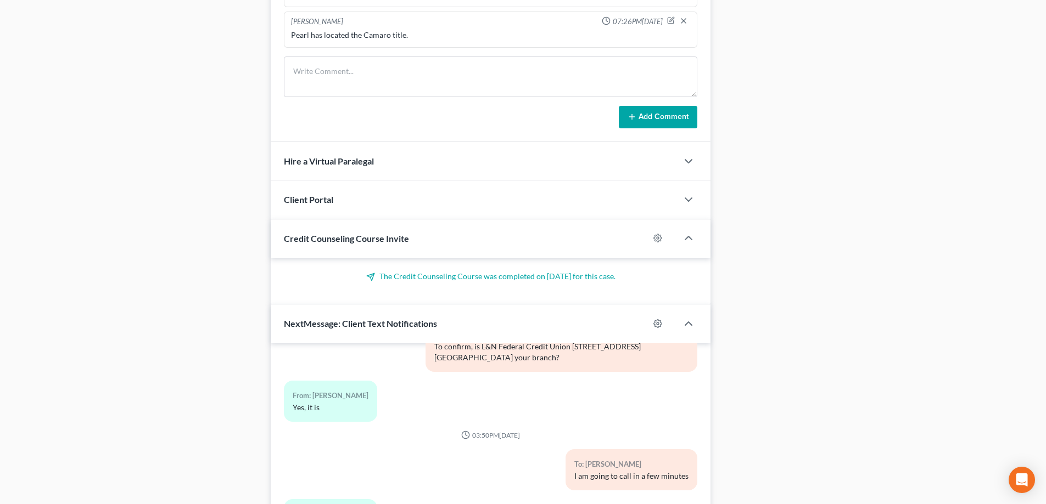
scroll to position [840, 0]
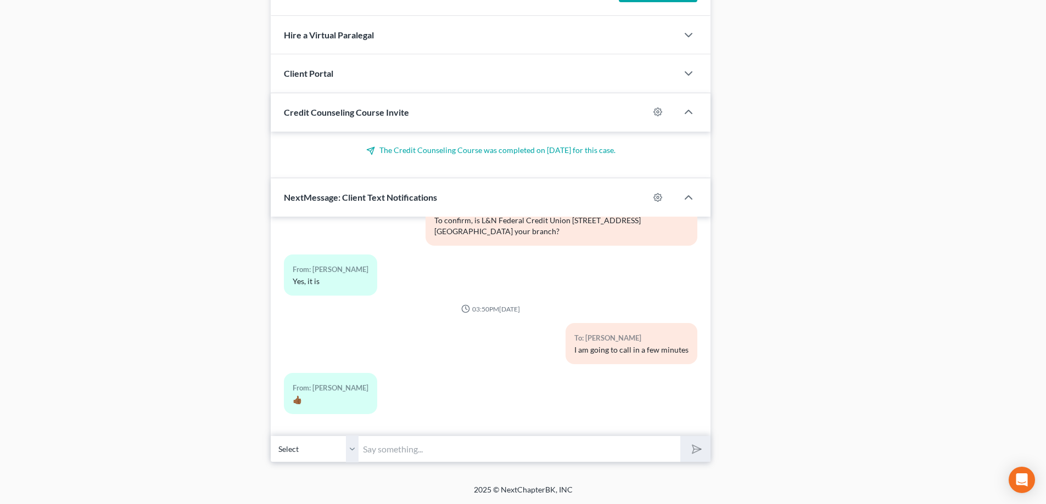
drag, startPoint x: 404, startPoint y: 451, endPoint x: 400, endPoint y: 446, distance: 6.2
click at [404, 451] on input "text" at bounding box center [519, 449] width 322 height 27
type input "Pearl, are you available to speak on the phone to go over which bills can get p…"
click at [680, 436] on button "submit" at bounding box center [695, 449] width 30 height 26
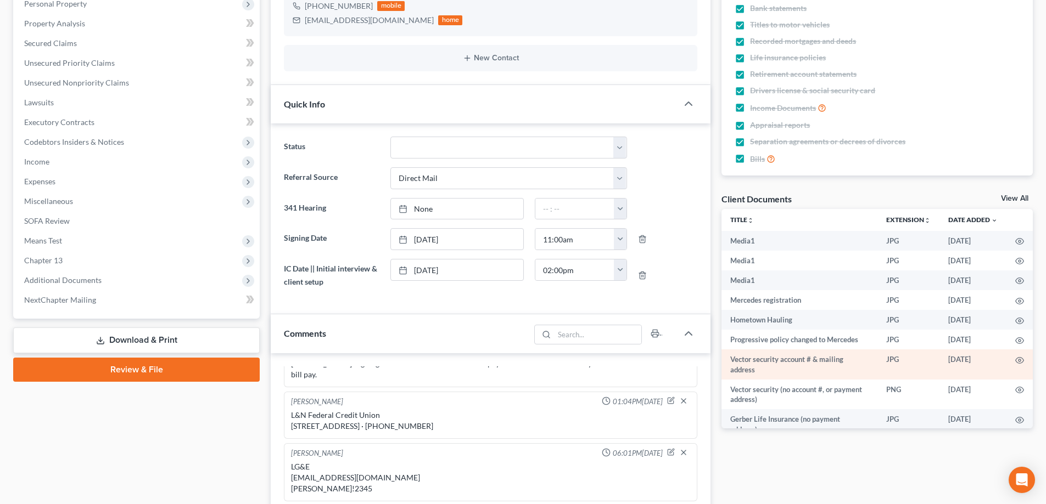
scroll to position [220, 0]
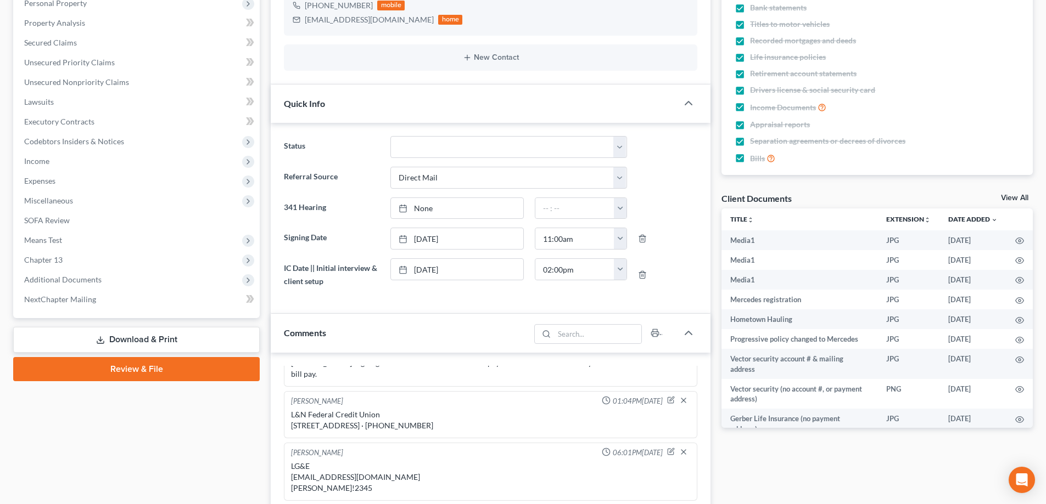
click at [1007, 197] on link "View All" at bounding box center [1014, 198] width 27 height 8
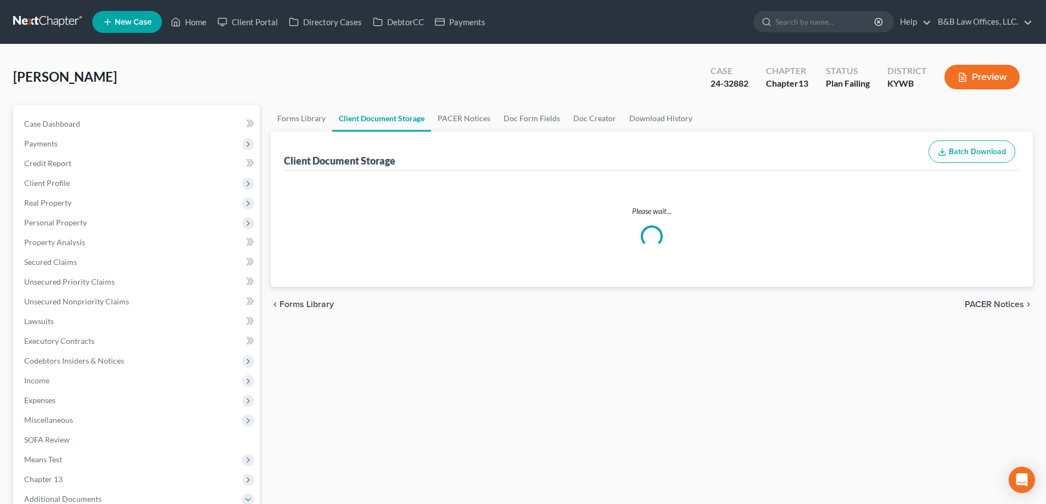
select select "7"
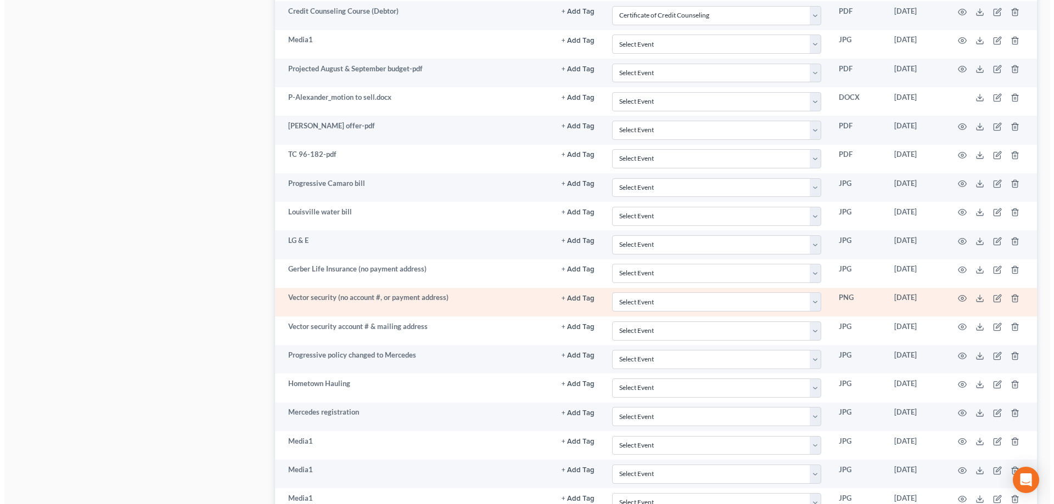
scroll to position [1251, 0]
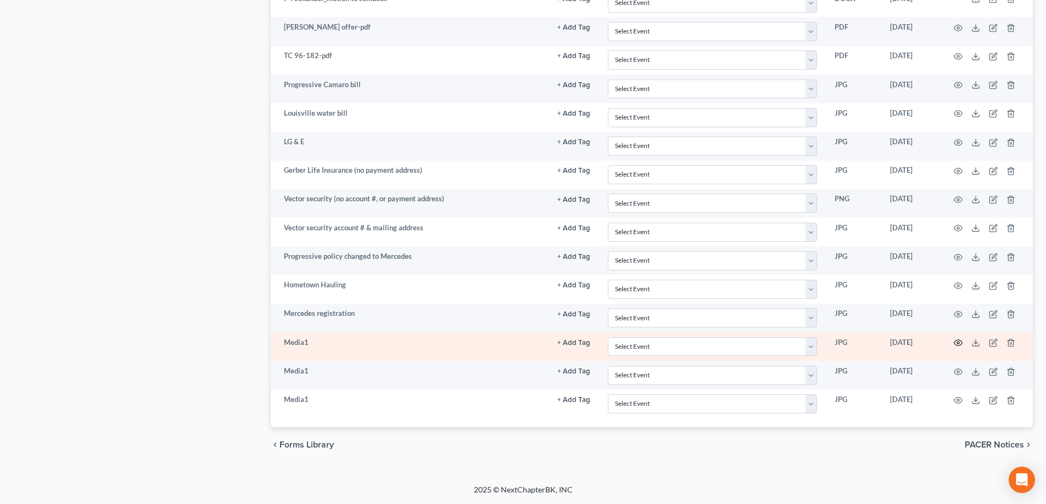
click at [958, 344] on circle "button" at bounding box center [958, 343] width 2 height 2
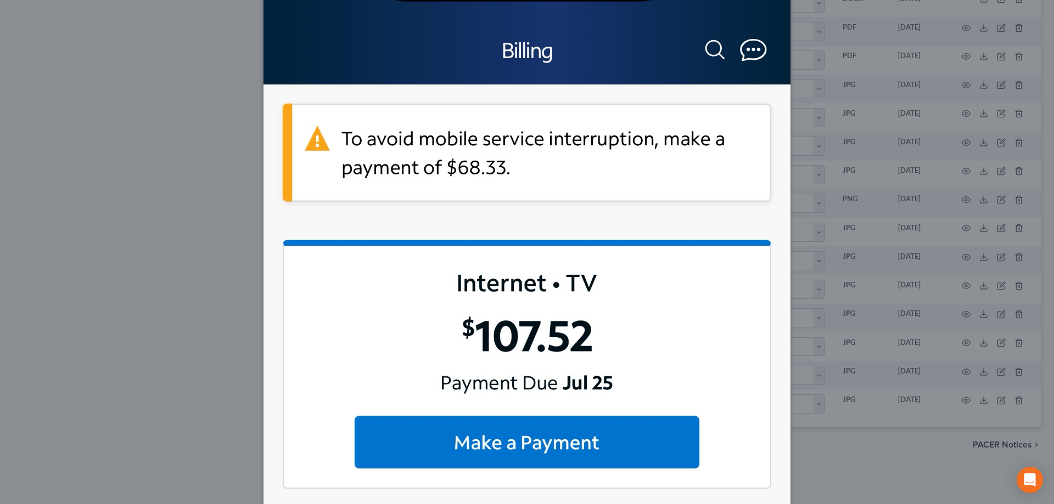
scroll to position [0, 0]
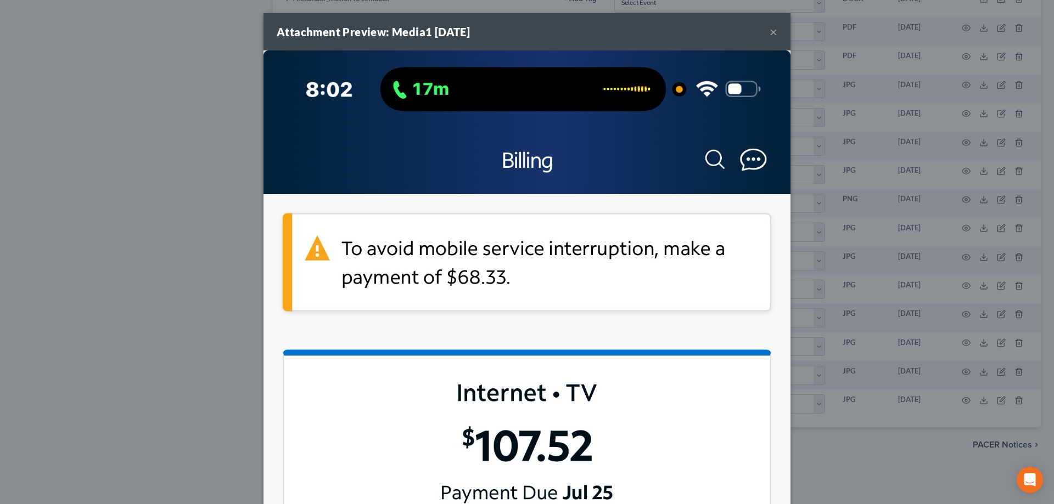
click at [770, 33] on button "×" at bounding box center [774, 31] width 8 height 13
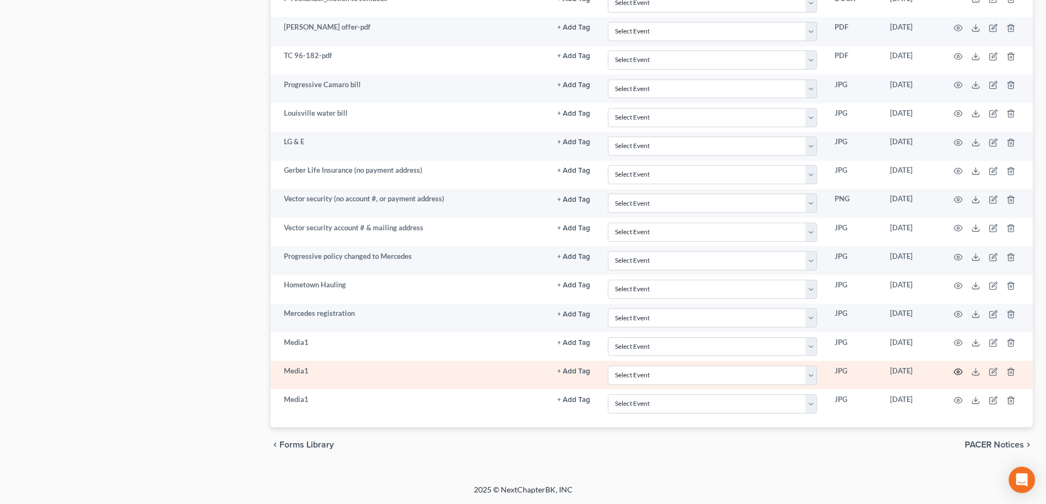
click at [958, 370] on icon "button" at bounding box center [957, 372] width 9 height 9
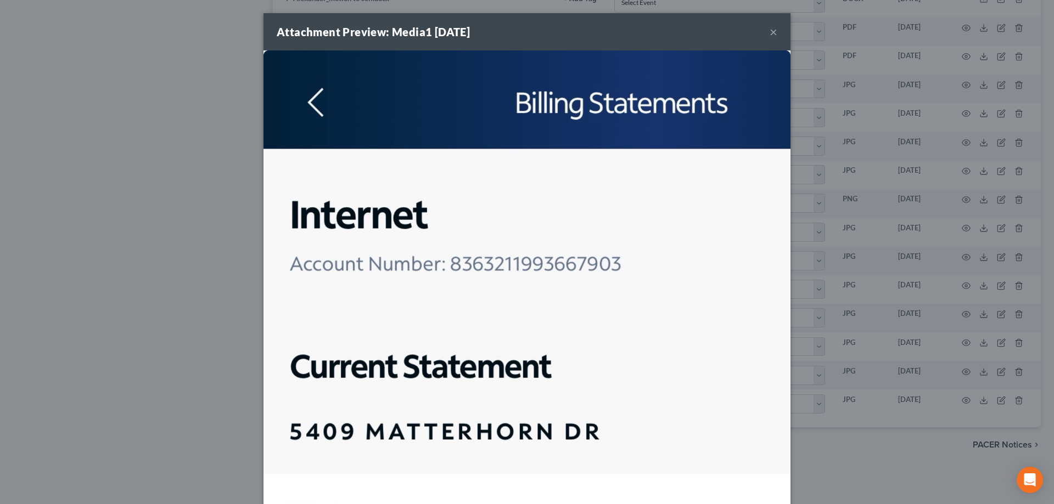
click at [770, 31] on button "×" at bounding box center [774, 31] width 8 height 13
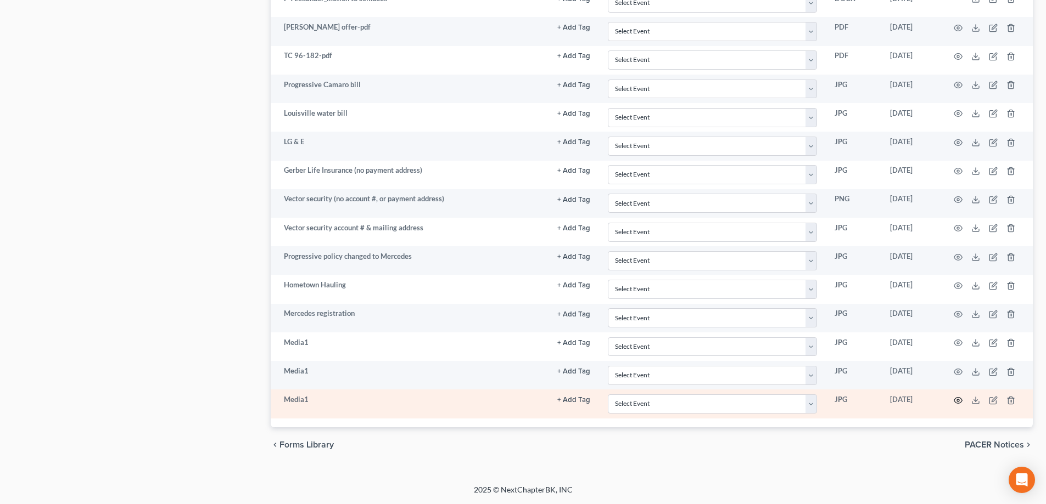
click at [958, 401] on icon "button" at bounding box center [957, 400] width 9 height 9
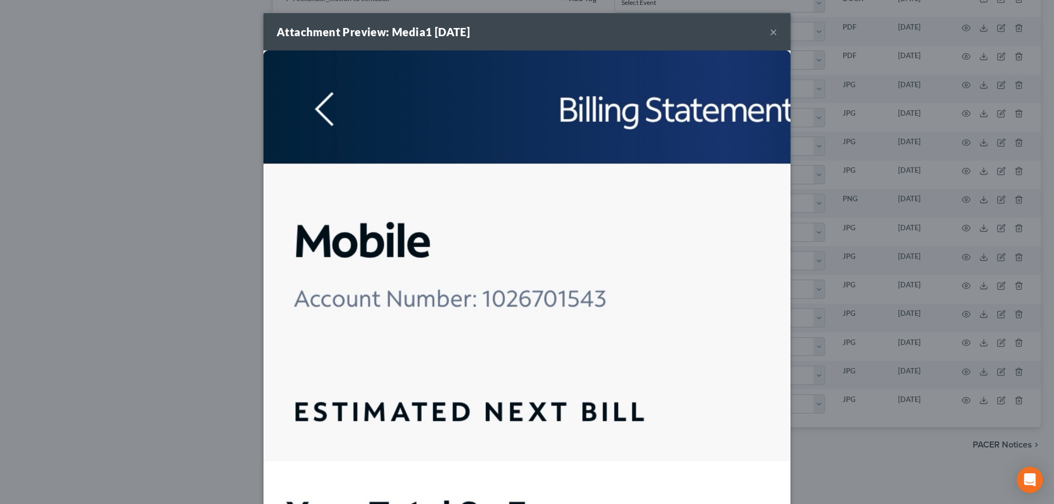
click at [771, 32] on button "×" at bounding box center [774, 31] width 8 height 13
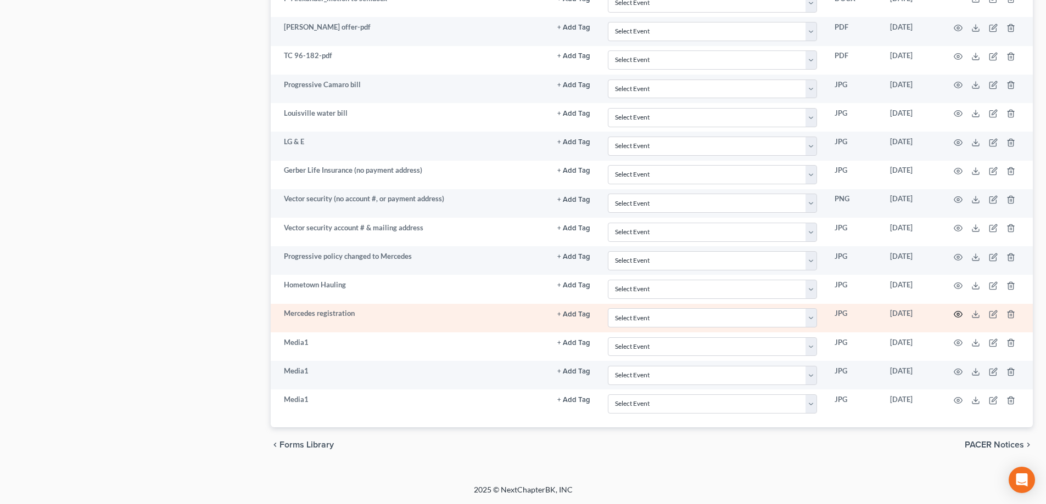
click at [958, 315] on icon "button" at bounding box center [957, 314] width 9 height 9
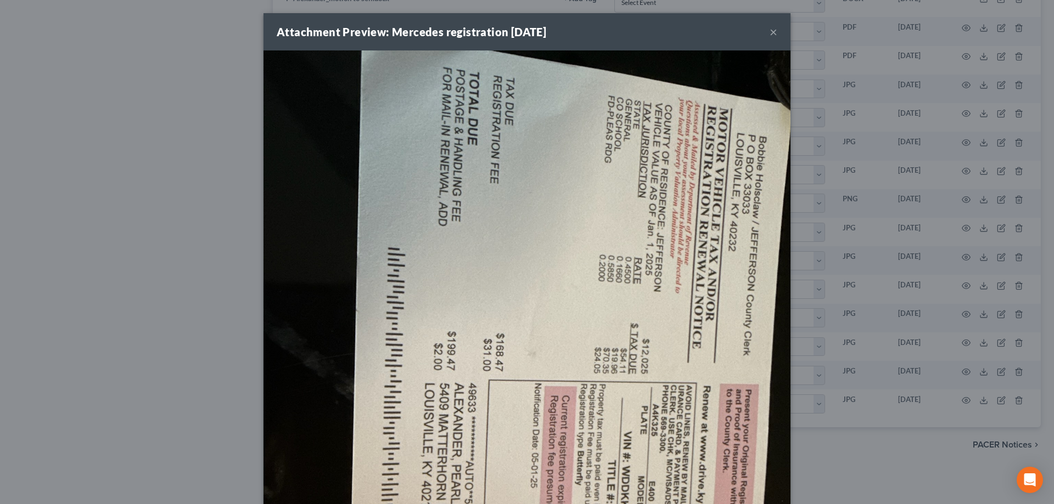
click at [770, 37] on button "×" at bounding box center [774, 31] width 8 height 13
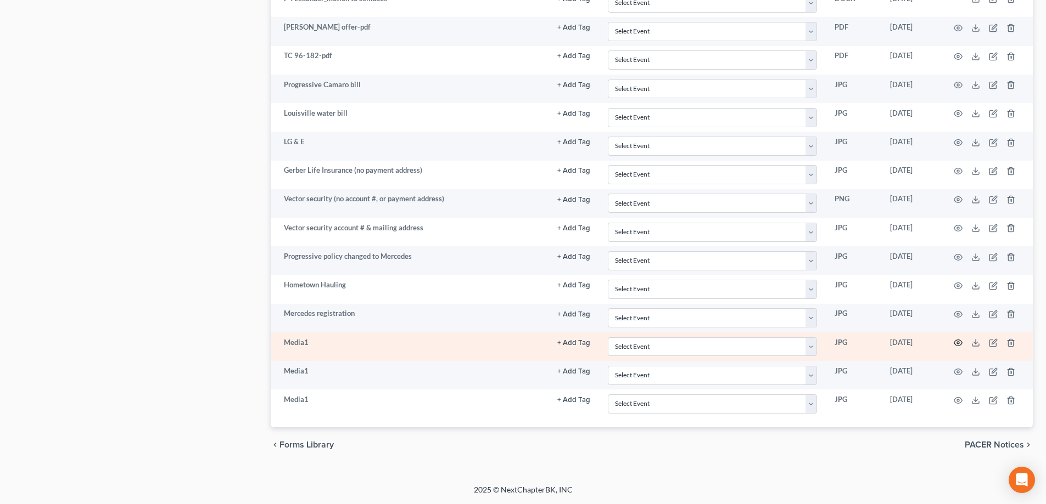
click at [958, 341] on icon "button" at bounding box center [957, 343] width 9 height 9
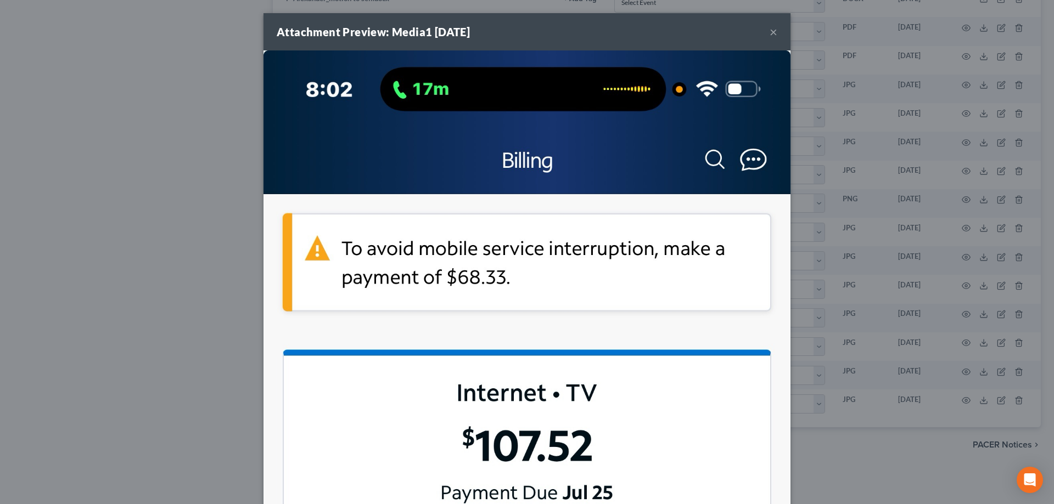
click at [770, 32] on button "×" at bounding box center [774, 31] width 8 height 13
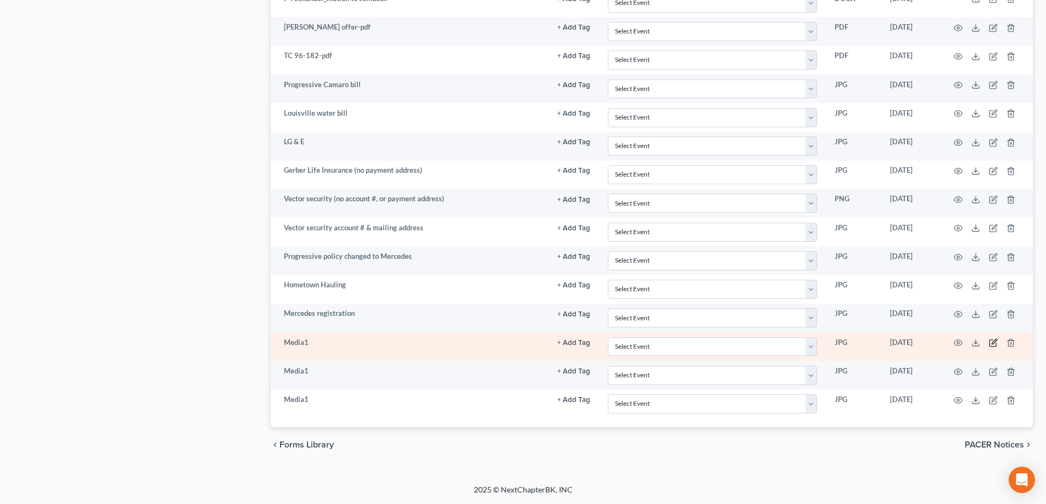
click at [994, 344] on icon "button" at bounding box center [993, 343] width 9 height 9
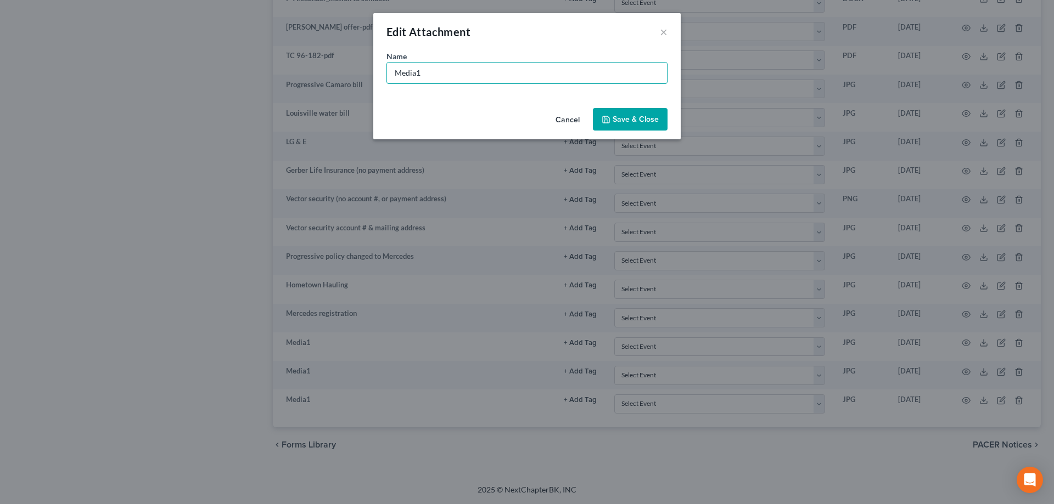
drag, startPoint x: 439, startPoint y: 77, endPoint x: 370, endPoint y: 78, distance: 68.6
click at [370, 78] on div "Edit Attachment × Name * Media1 Cancel Save & Close" at bounding box center [527, 252] width 1054 height 504
type input "Spectrum"
click at [608, 111] on button "Save & Close" at bounding box center [630, 119] width 75 height 23
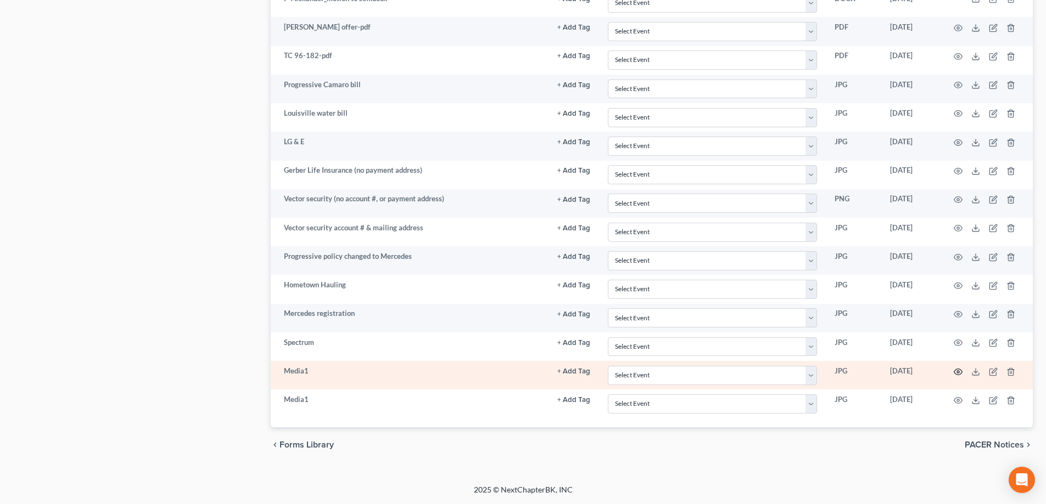
click at [956, 373] on icon "button" at bounding box center [957, 372] width 9 height 9
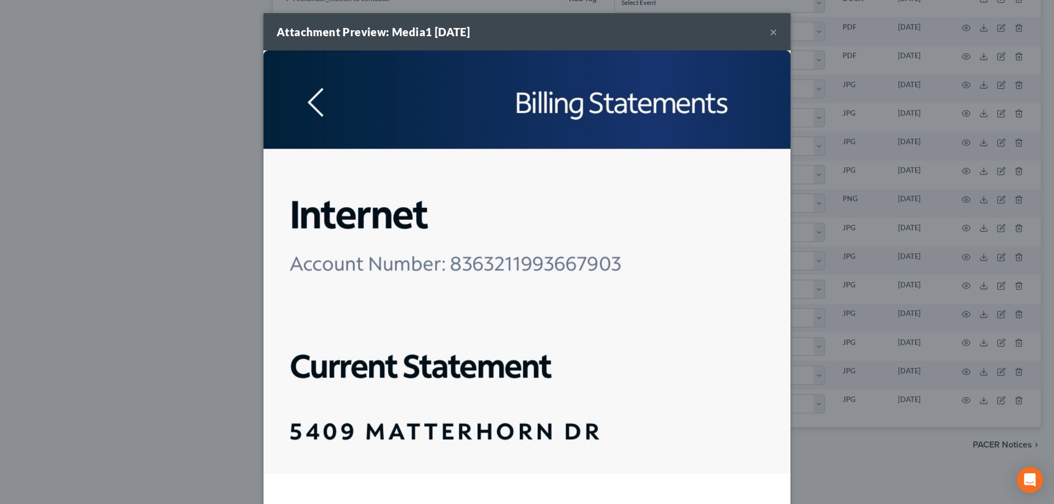
click at [770, 34] on button "×" at bounding box center [774, 31] width 8 height 13
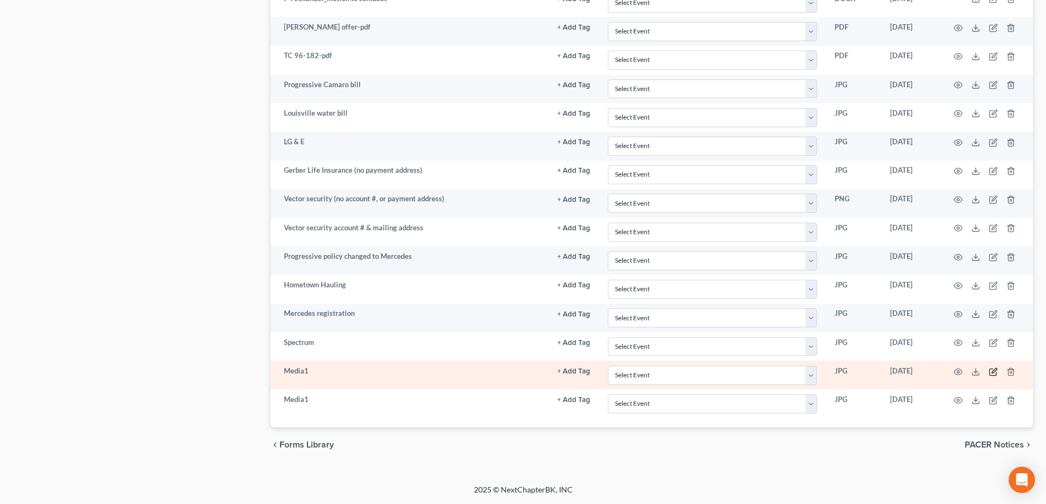
click at [992, 371] on icon "button" at bounding box center [993, 372] width 9 height 9
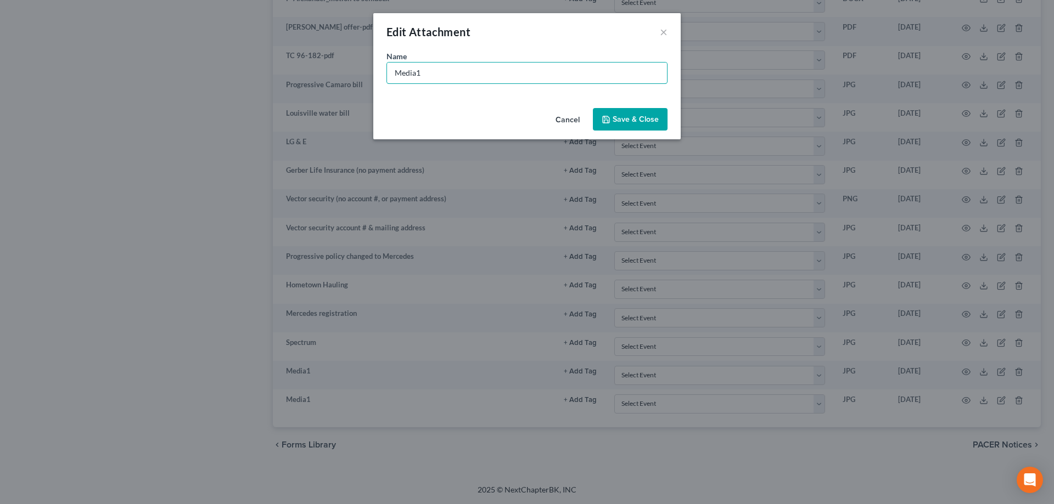
drag, startPoint x: 992, startPoint y: 371, endPoint x: 285, endPoint y: 72, distance: 767.5
click at [285, 72] on div "Edit Attachment × Name * Media1 Cancel Save & Close" at bounding box center [527, 252] width 1054 height 504
type input "Spectrum Internet"
click at [630, 117] on span "Save & Close" at bounding box center [636, 119] width 46 height 9
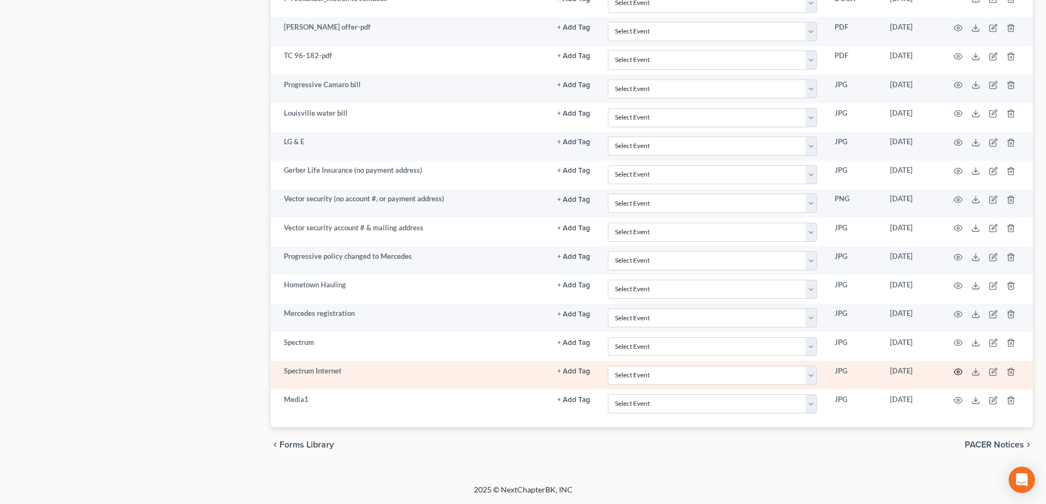
click at [957, 372] on circle "button" at bounding box center [958, 372] width 2 height 2
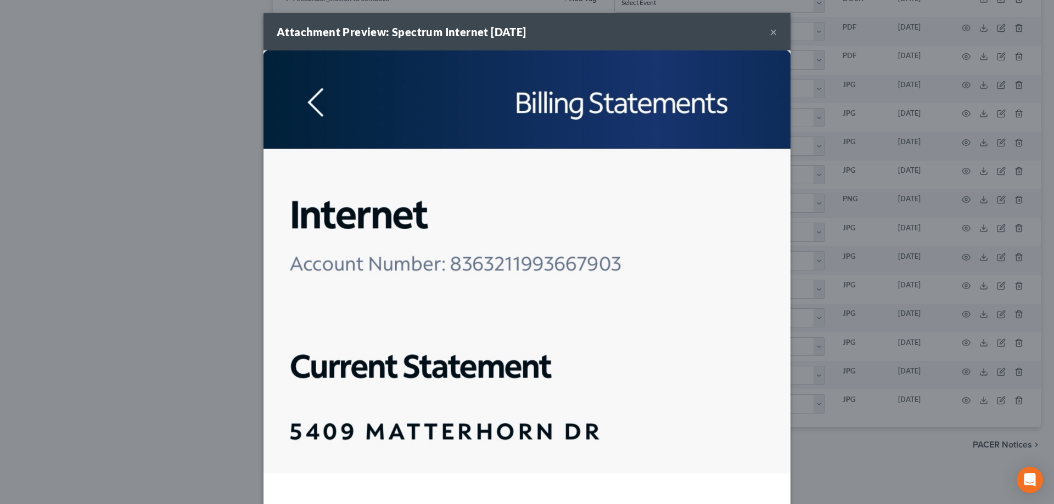
click at [774, 32] on div "Attachment Preview: Spectrum Internet 07/30/2025 ×" at bounding box center [526, 31] width 527 height 37
click at [770, 34] on button "×" at bounding box center [774, 31] width 8 height 13
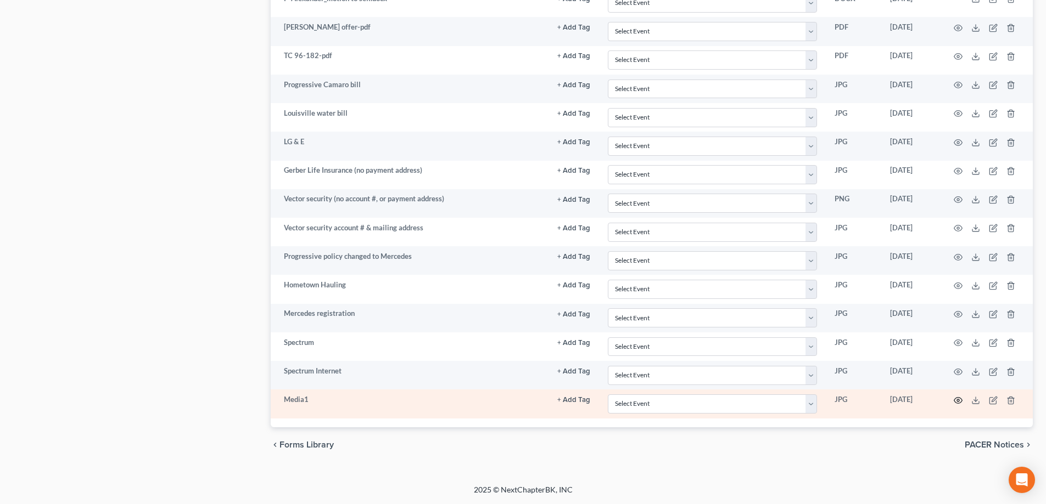
click at [957, 401] on icon "button" at bounding box center [957, 400] width 9 height 9
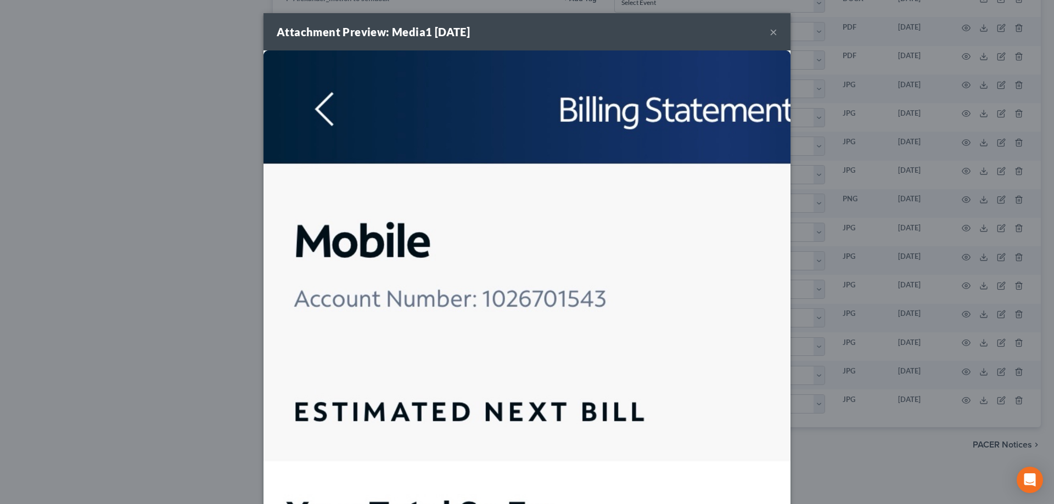
click at [771, 33] on button "×" at bounding box center [774, 31] width 8 height 13
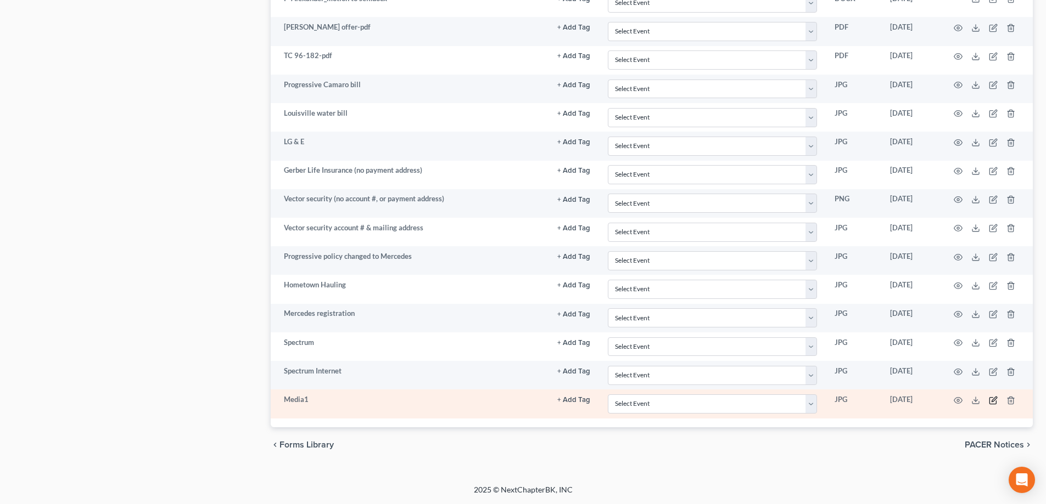
click at [994, 402] on icon "button" at bounding box center [993, 400] width 9 height 9
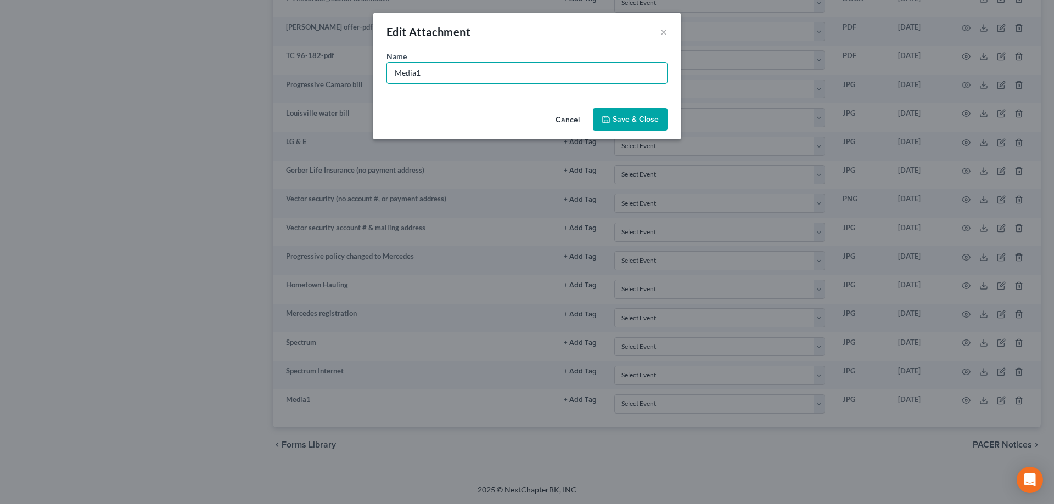
drag, startPoint x: 454, startPoint y: 74, endPoint x: 348, endPoint y: 76, distance: 106.0
click at [348, 76] on div "Edit Attachment × Name * Media1 Cancel Save & Close" at bounding box center [527, 252] width 1054 height 504
type input "Spectrum Internet"
click at [613, 110] on button "Save & Close" at bounding box center [630, 119] width 75 height 23
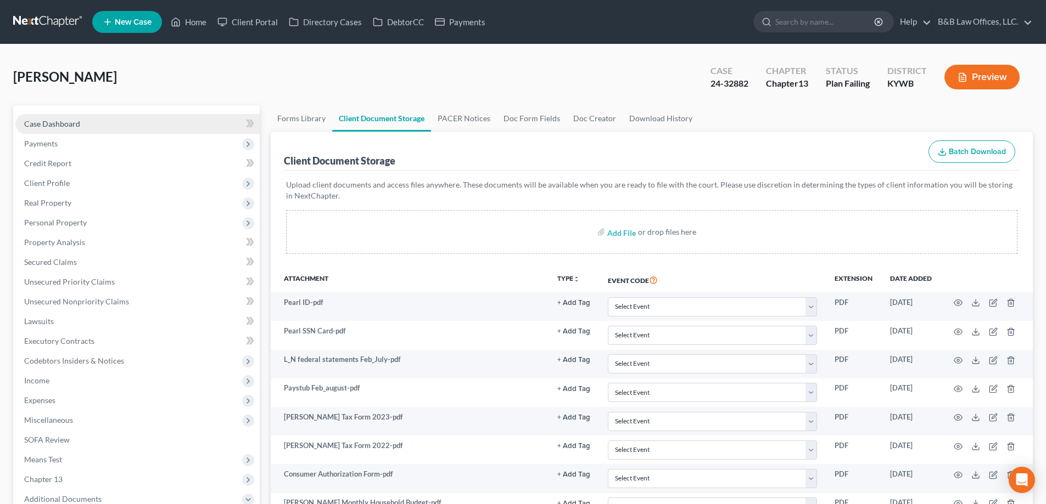
click at [74, 126] on span "Case Dashboard" at bounding box center [52, 123] width 56 height 9
select select "2"
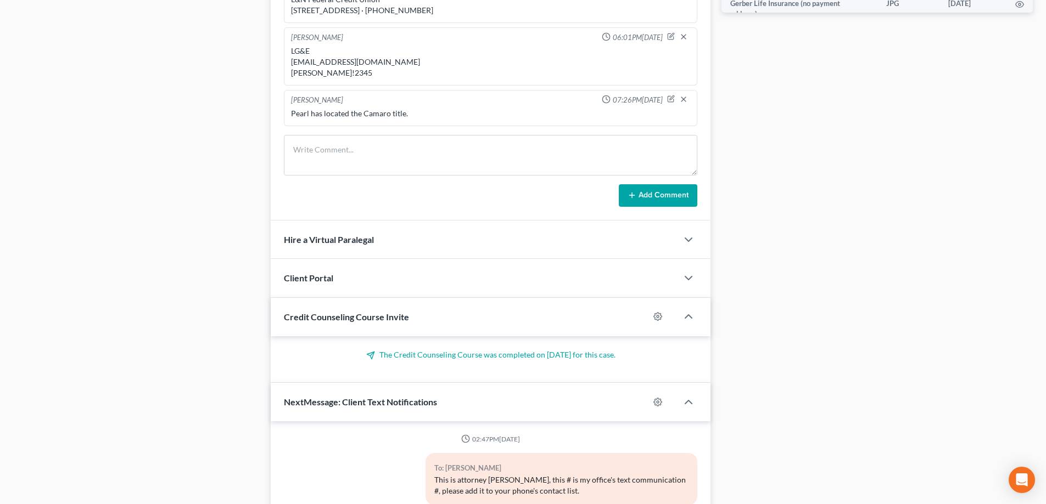
scroll to position [14173, 0]
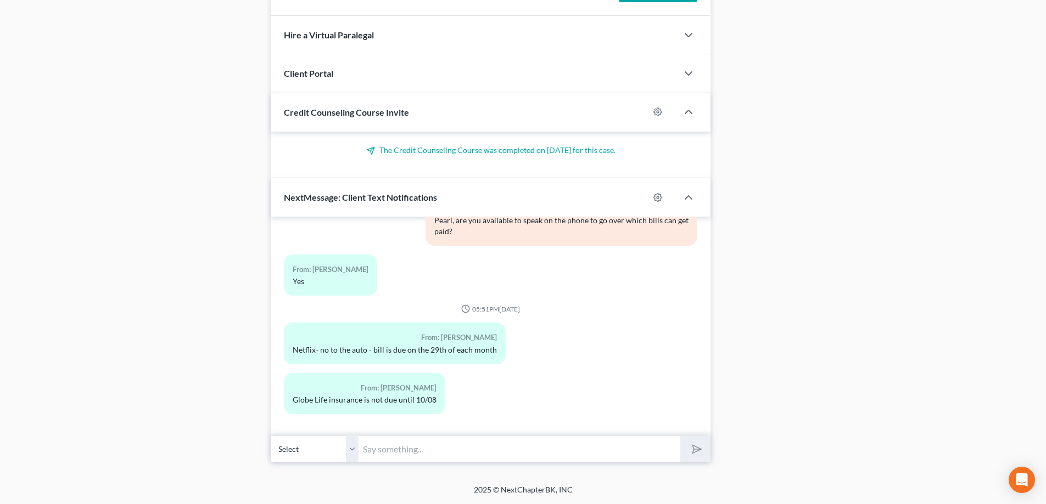
click at [394, 450] on input "text" at bounding box center [519, 449] width 322 height 27
click at [412, 452] on input "text" at bounding box center [519, 449] width 322 height 27
type input "Please send the payment address and account # for Global Life Insurance"
click at [680, 436] on button "submit" at bounding box center [695, 449] width 30 height 26
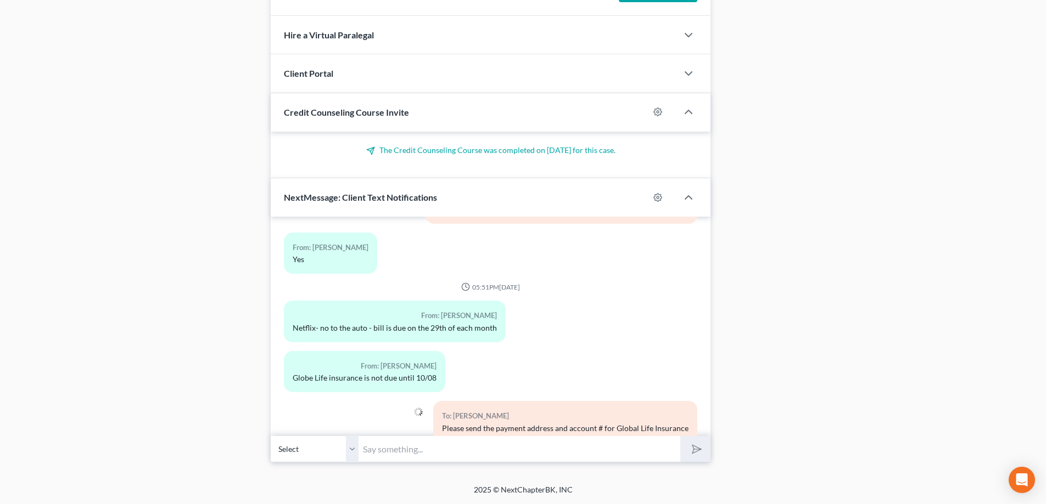
scroll to position [14223, 0]
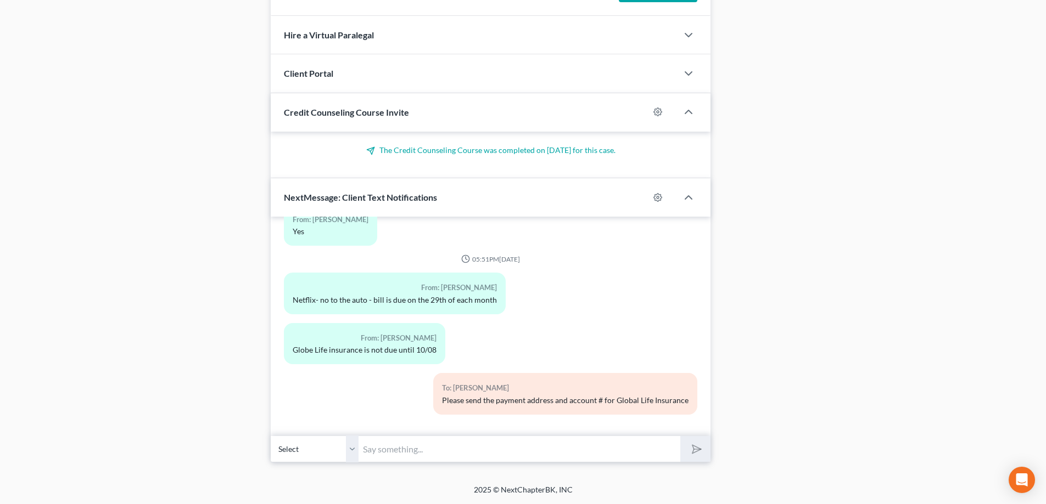
click at [394, 452] on input "text" at bounding box center [519, 449] width 322 height 27
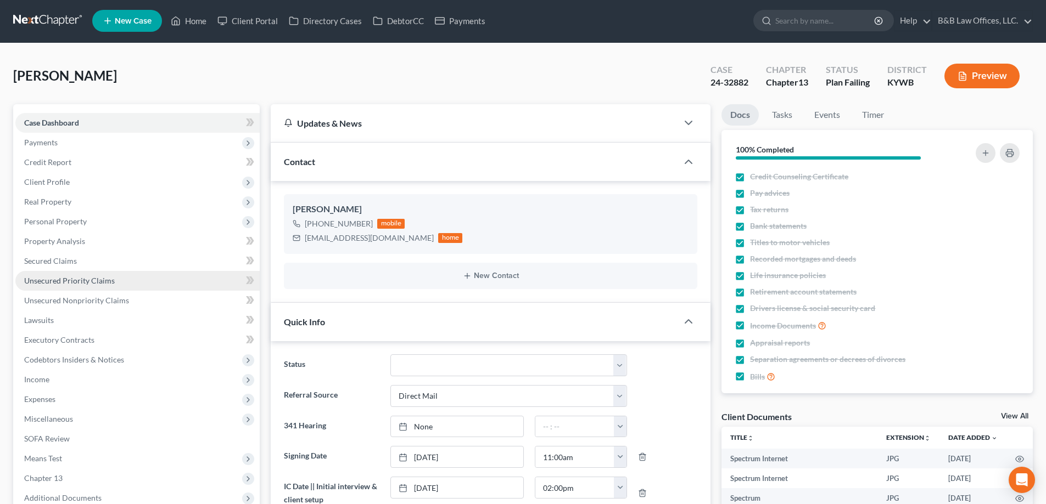
scroll to position [0, 0]
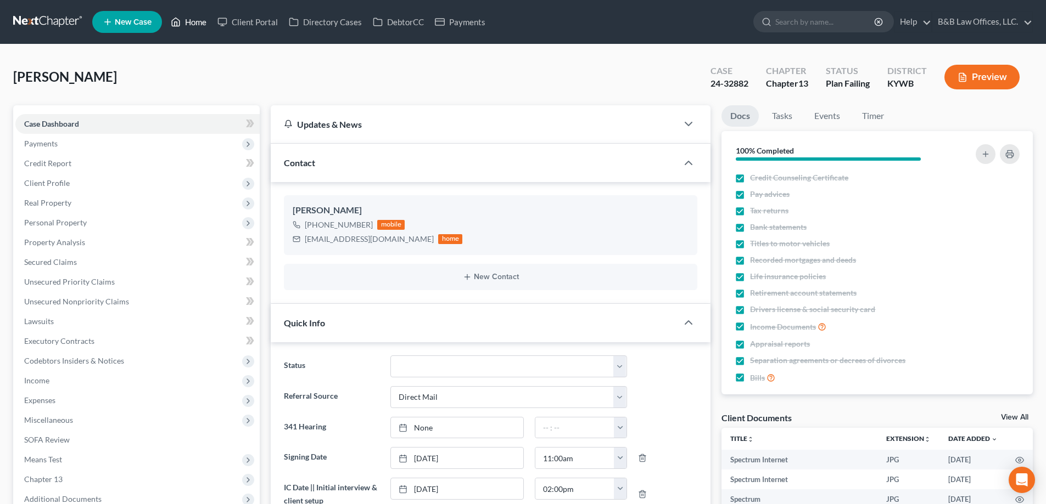
click at [195, 19] on link "Home" at bounding box center [188, 22] width 47 height 20
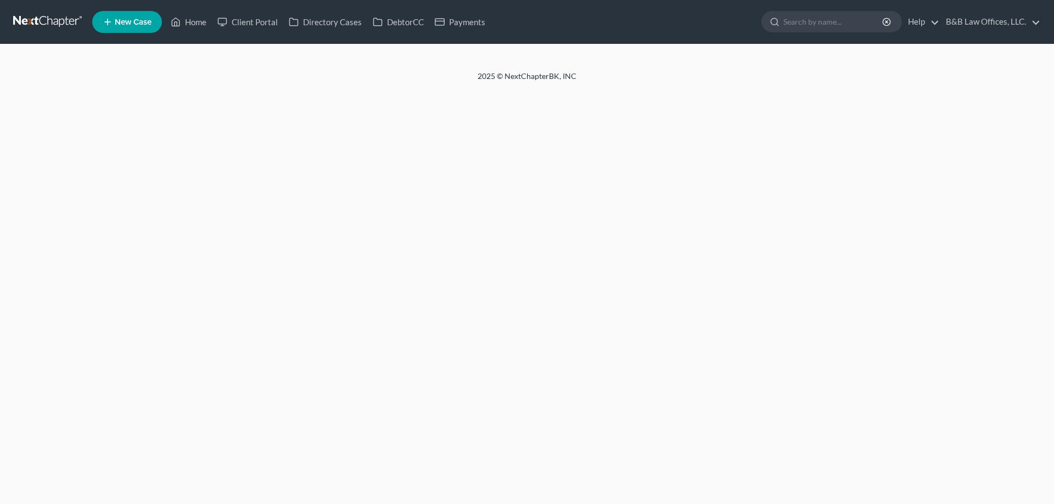
select select "2"
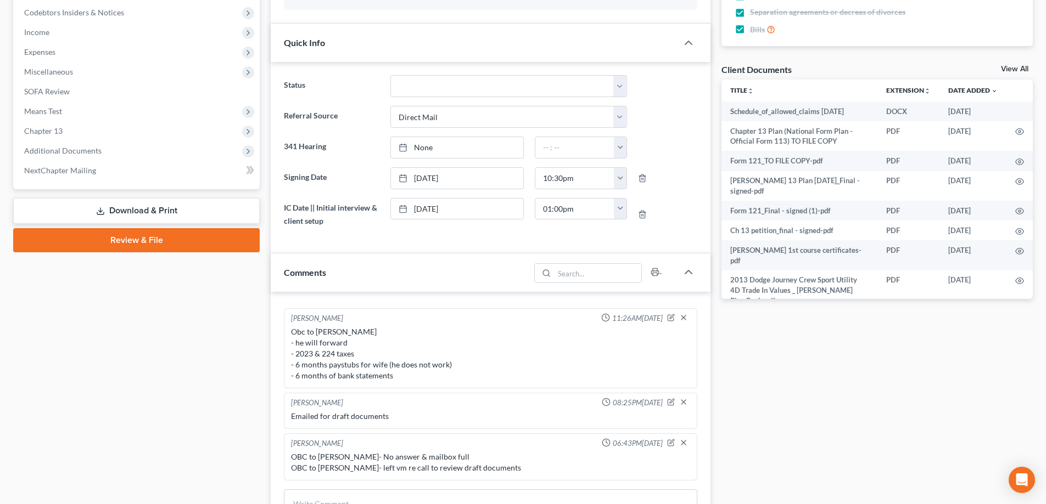
scroll to position [329, 0]
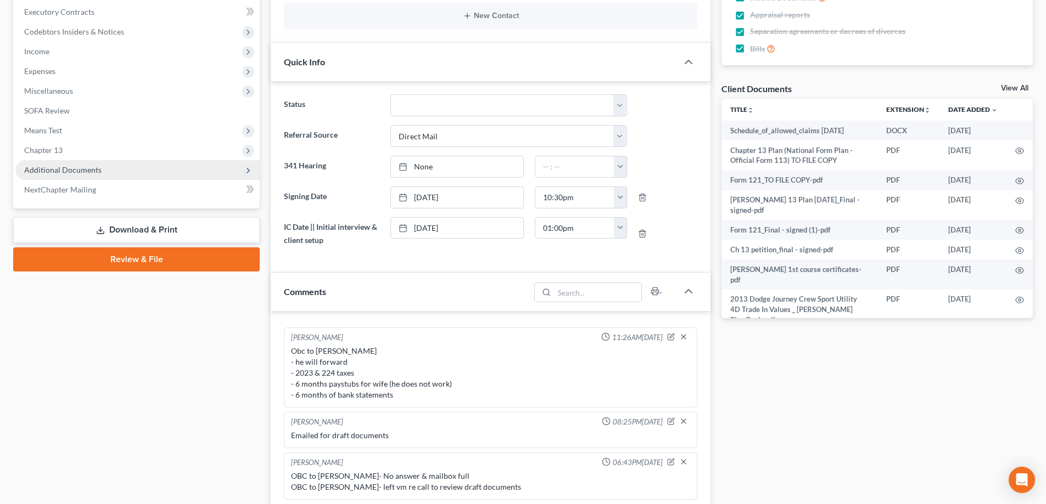
click at [99, 165] on span "Additional Documents" at bounding box center [62, 169] width 77 height 9
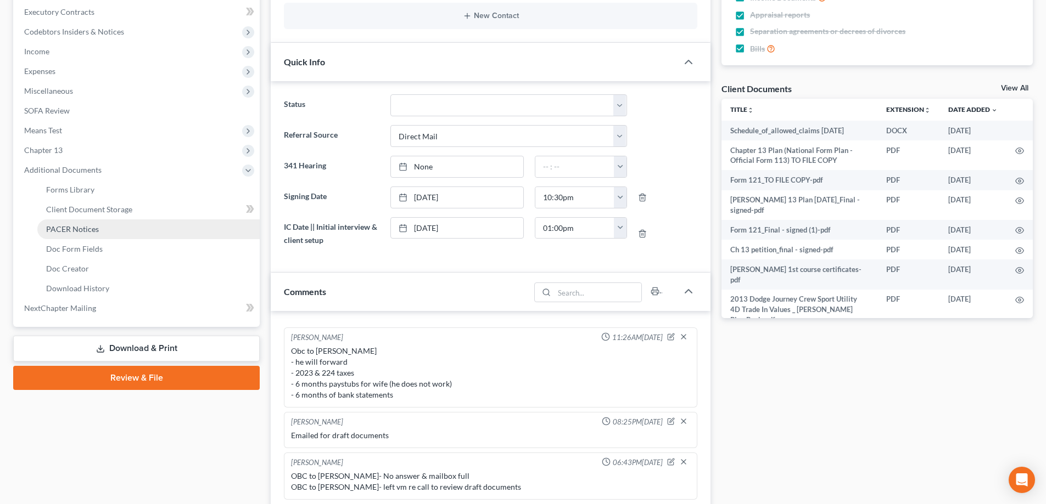
click at [92, 233] on span "PACER Notices" at bounding box center [72, 229] width 53 height 9
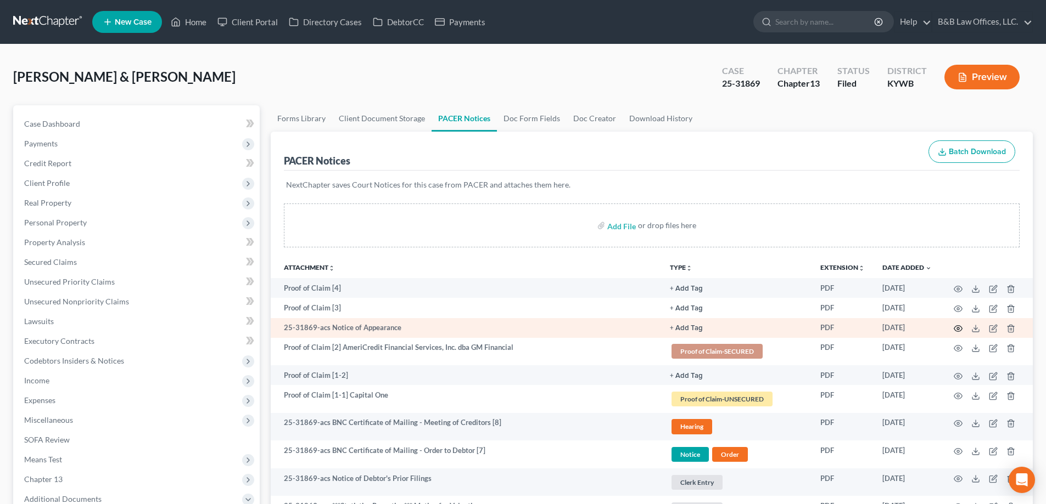
click at [961, 332] on icon "button" at bounding box center [957, 328] width 9 height 9
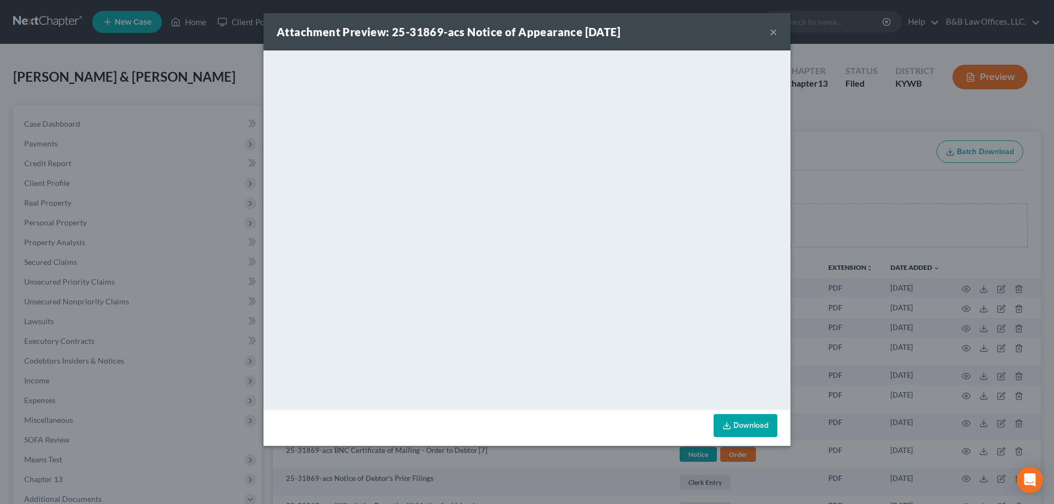
click at [771, 32] on button "×" at bounding box center [774, 31] width 8 height 13
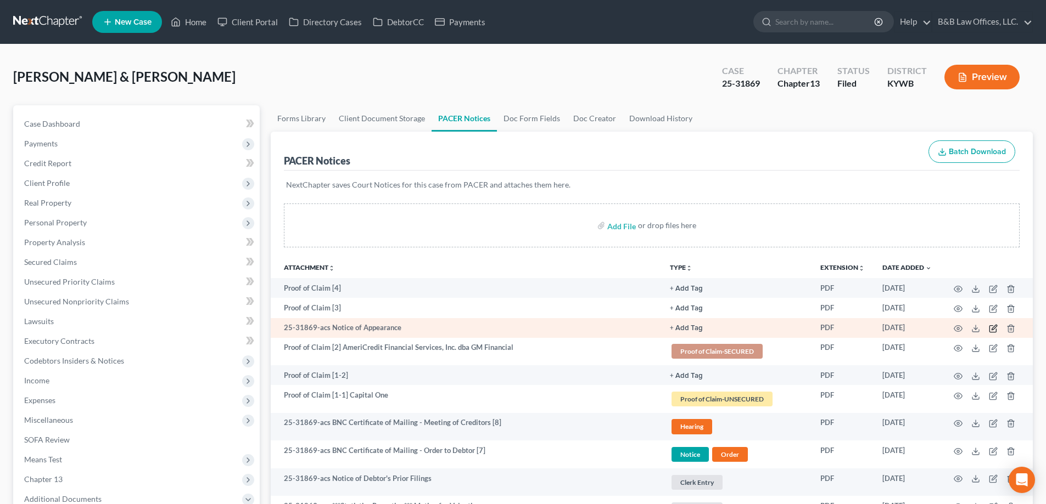
click at [993, 329] on icon "button" at bounding box center [993, 327] width 5 height 5
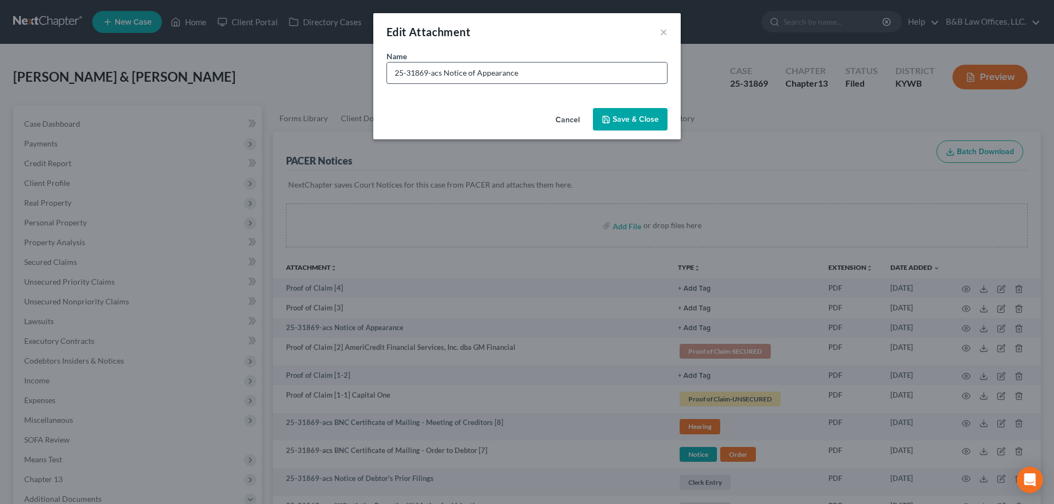
click at [532, 75] on input "25-31869-acs Notice of Appearance" at bounding box center [527, 73] width 280 height 21
paste input "[GEOGRAPHIC_DATA]/Jefferson County Metro Government"
type input "25-31869-acs Notice of Appearance [GEOGRAPHIC_DATA]/Jefferson County Metro Gove…"
click at [632, 116] on span "Save & Close" at bounding box center [636, 119] width 46 height 9
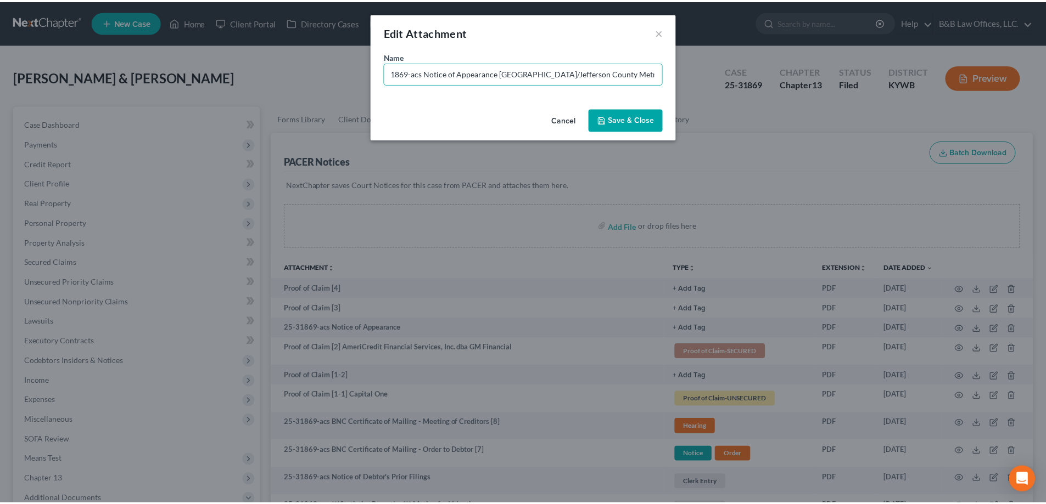
scroll to position [0, 0]
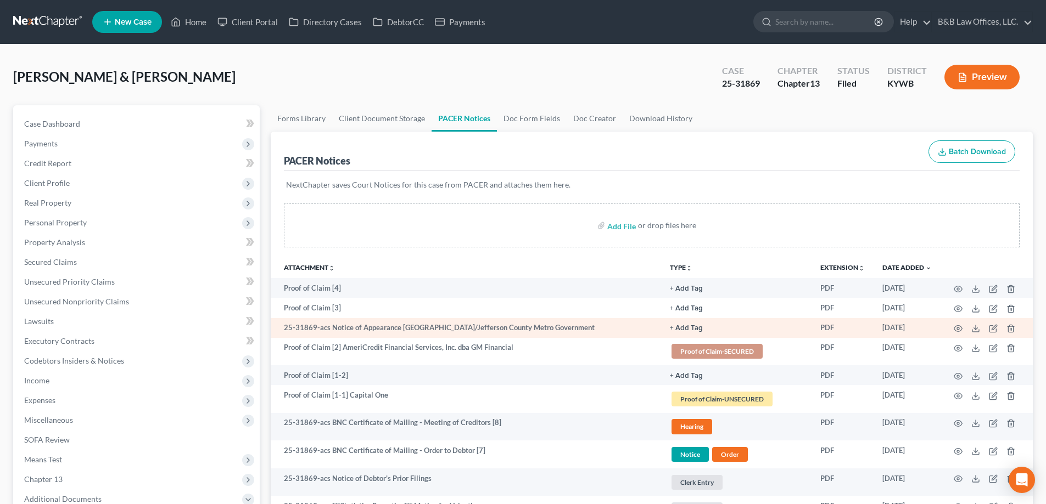
click at [684, 293] on button "+ Add Tag" at bounding box center [686, 288] width 33 height 7
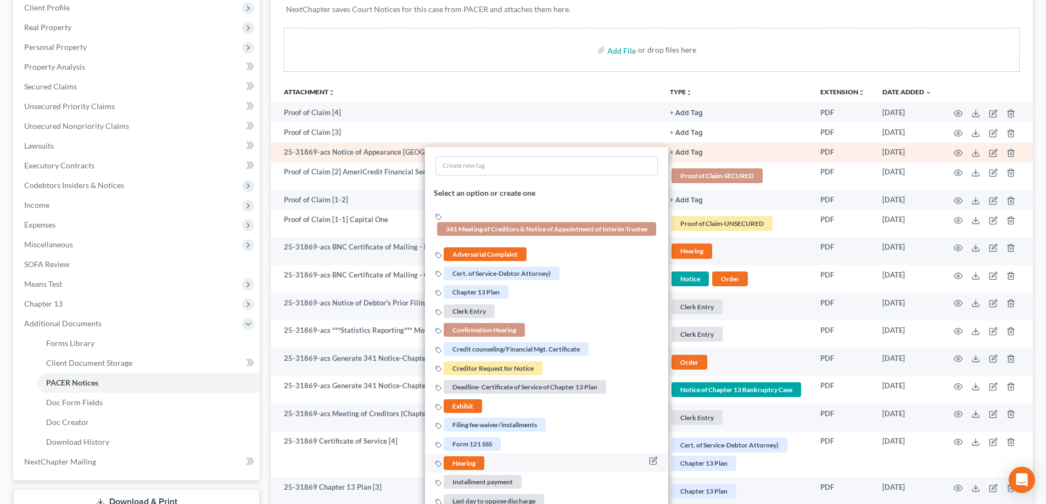
scroll to position [274, 0]
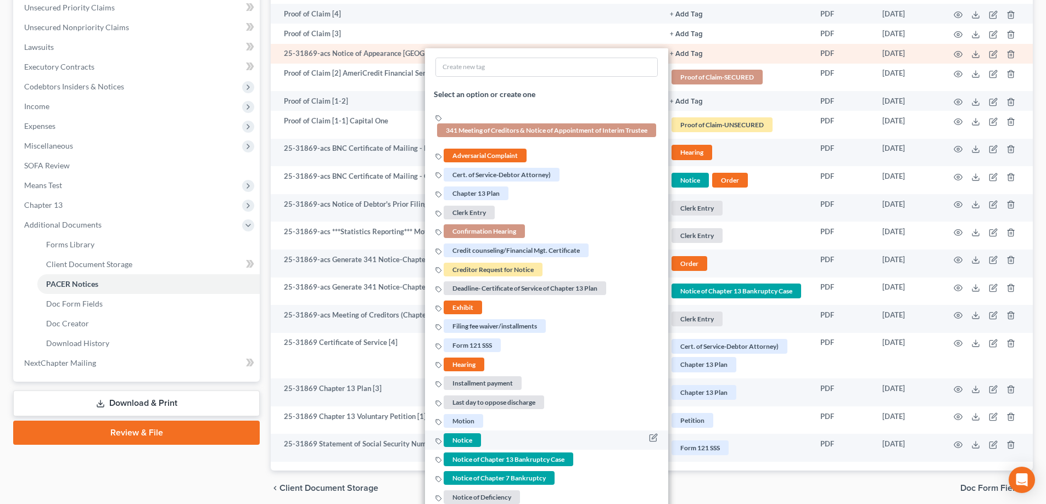
click at [470, 439] on span "Notice" at bounding box center [462, 441] width 37 height 14
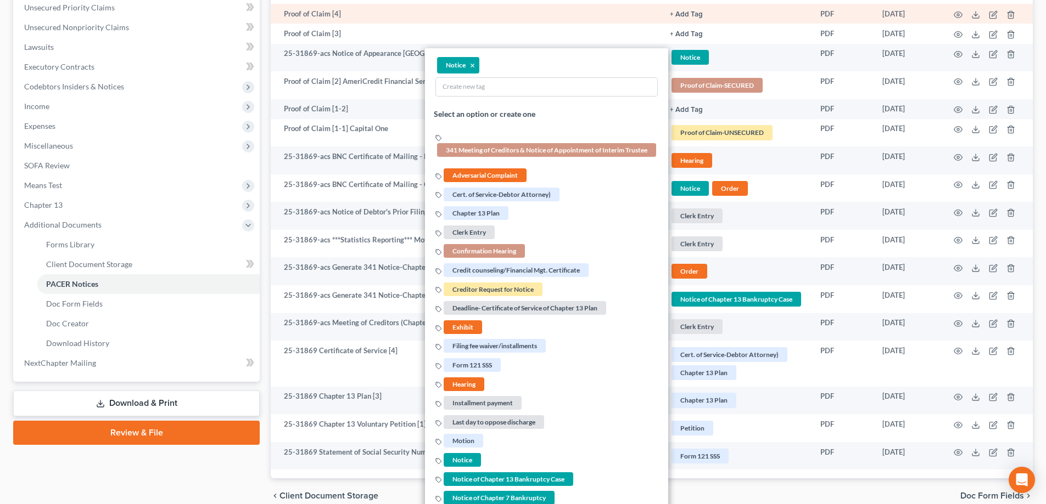
click at [546, 23] on td "Proof of Claim [4]" at bounding box center [466, 14] width 390 height 20
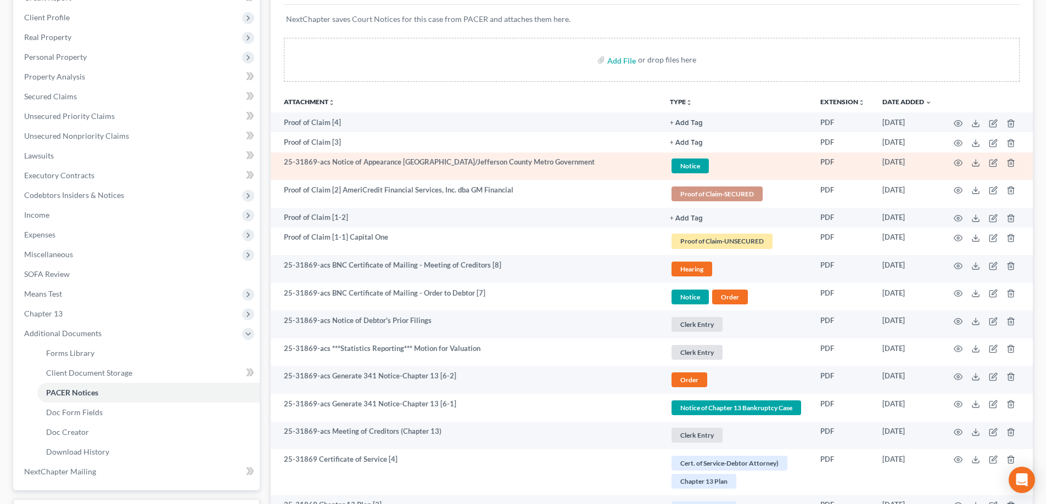
scroll to position [165, 0]
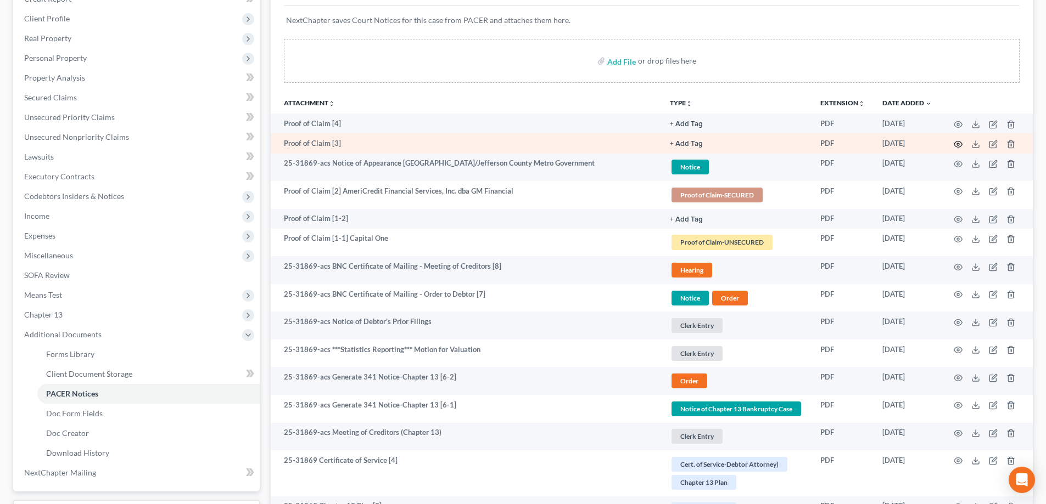
click at [959, 144] on circle "button" at bounding box center [958, 144] width 2 height 2
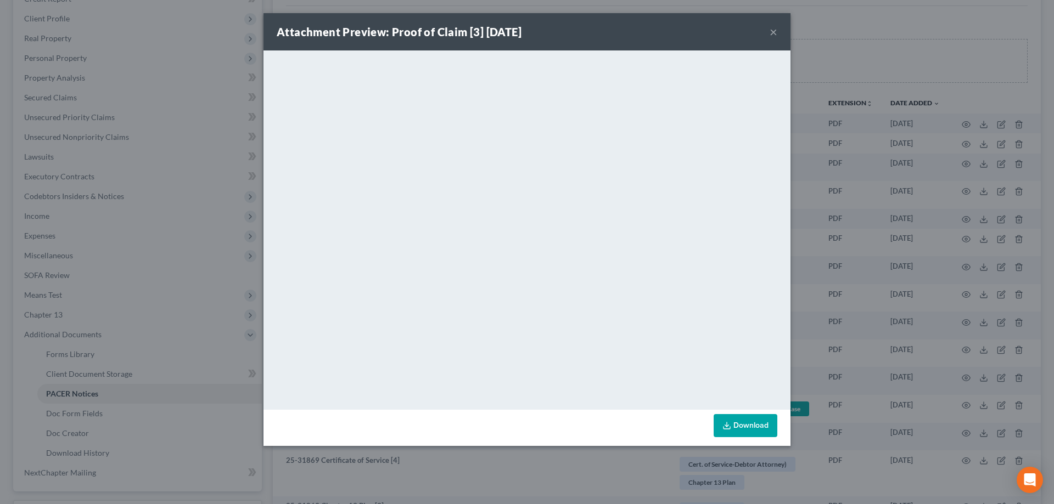
click at [774, 33] on button "×" at bounding box center [774, 31] width 8 height 13
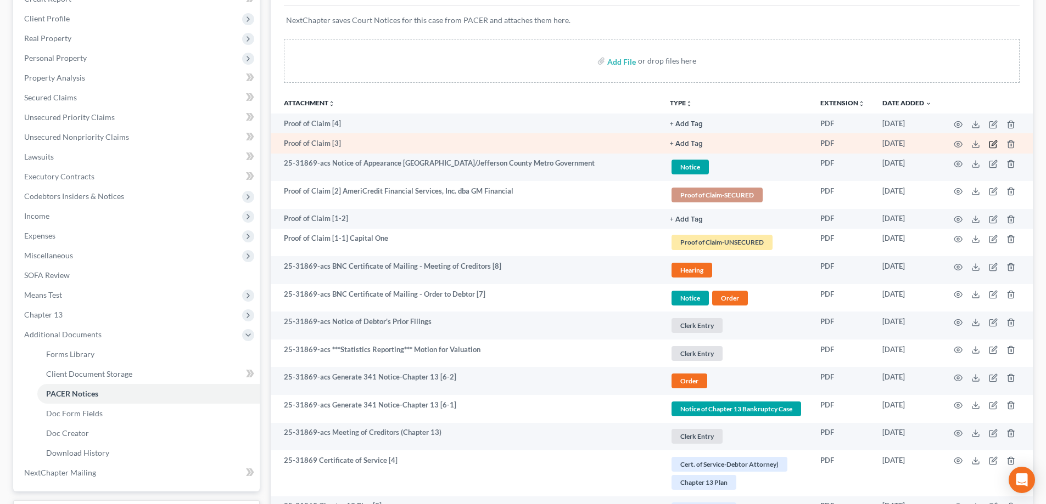
click at [991, 145] on icon "button" at bounding box center [993, 144] width 9 height 9
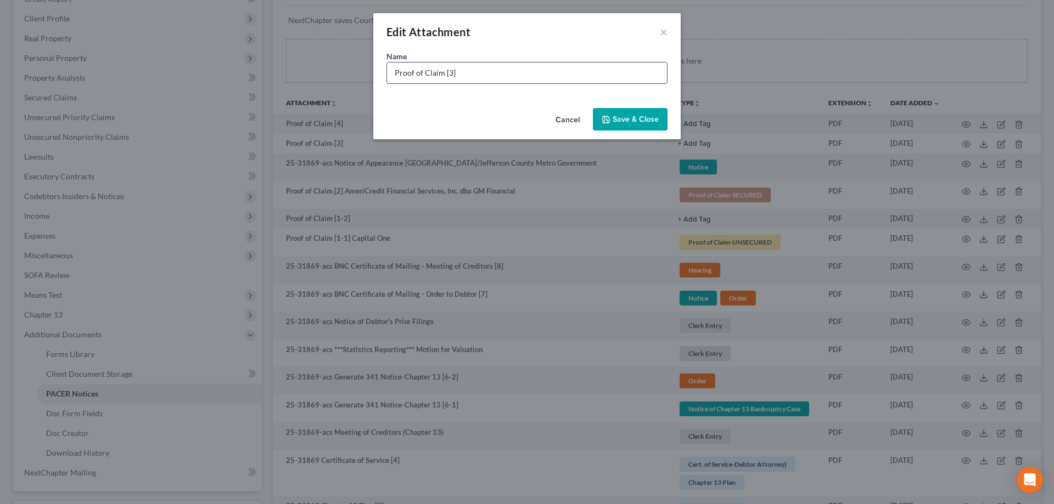
click at [485, 76] on input "Proof of Claim [3]" at bounding box center [527, 73] width 280 height 21
paste input "[GEOGRAPHIC_DATA]/Jefferson County Metro Government"
type input "Proof of Claim [3] [GEOGRAPHIC_DATA]/Jefferson County Metro Government"
click at [628, 125] on button "Save & Close" at bounding box center [630, 119] width 75 height 23
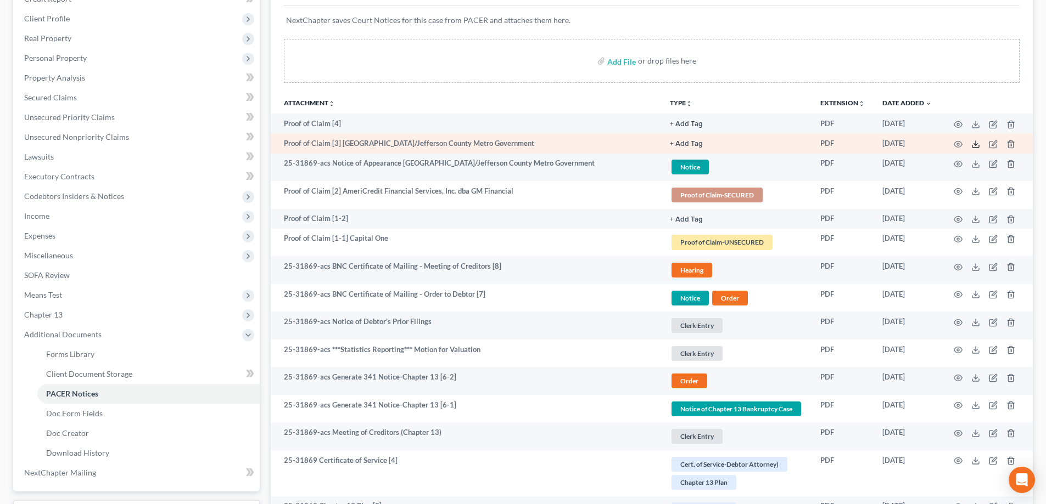
click at [974, 145] on icon at bounding box center [975, 144] width 9 height 9
click at [684, 128] on button "+ Add Tag" at bounding box center [686, 124] width 33 height 7
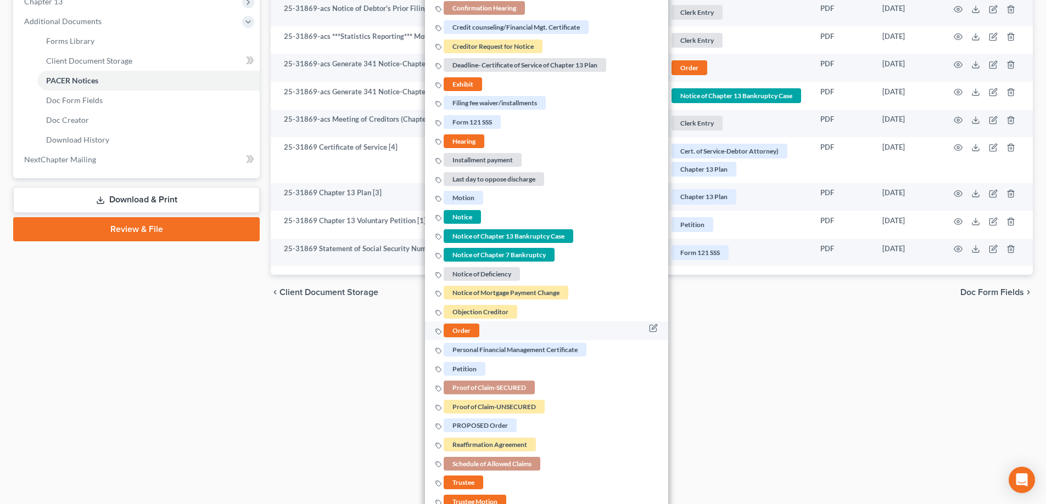
scroll to position [527, 0]
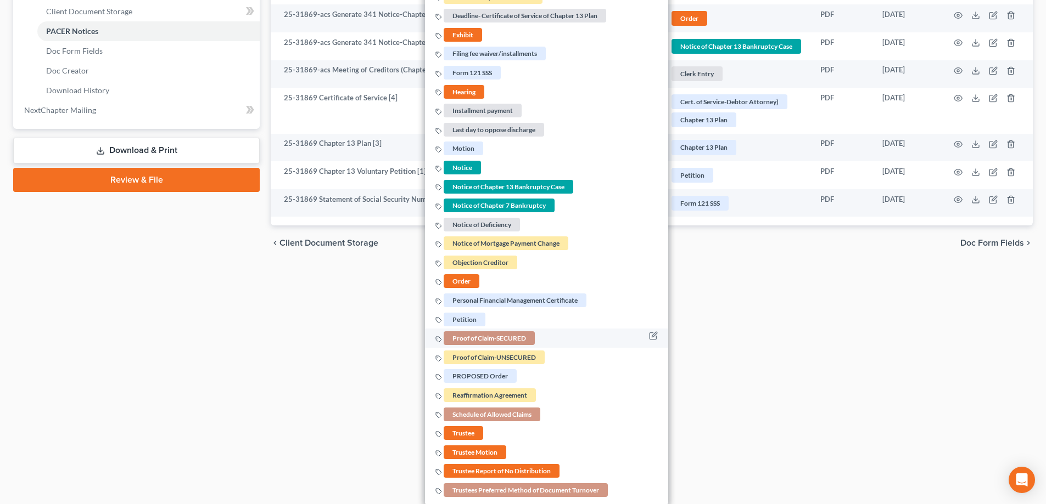
click at [470, 340] on span "Proof of Claim-SECURED" at bounding box center [489, 339] width 91 height 14
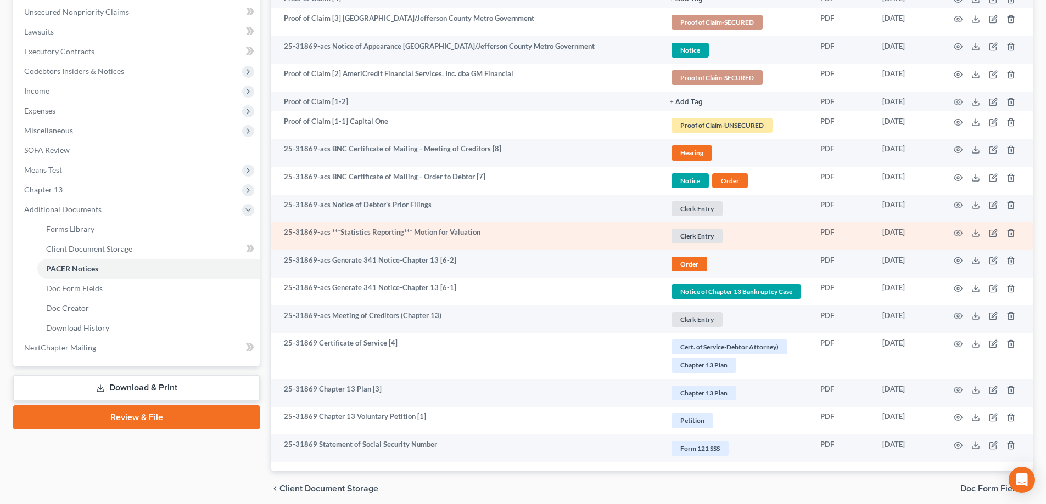
scroll to position [169, 0]
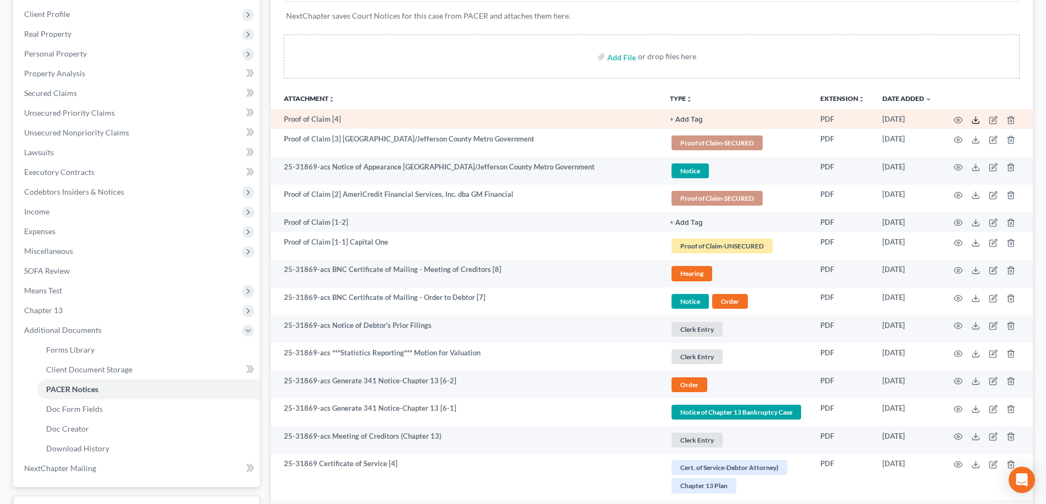
click at [975, 120] on line at bounding box center [975, 119] width 0 height 4
click at [693, 122] on button "+ Add Tag" at bounding box center [686, 119] width 33 height 7
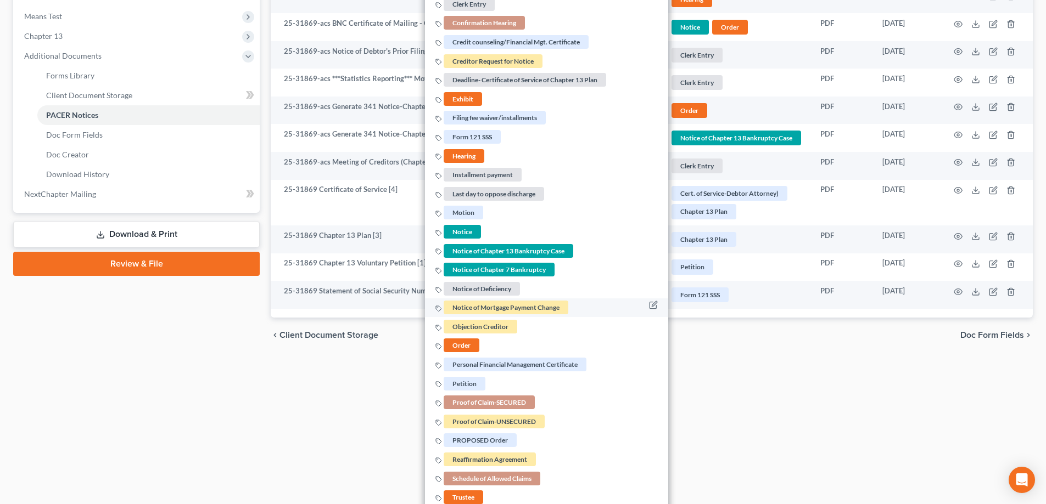
scroll to position [508, 0]
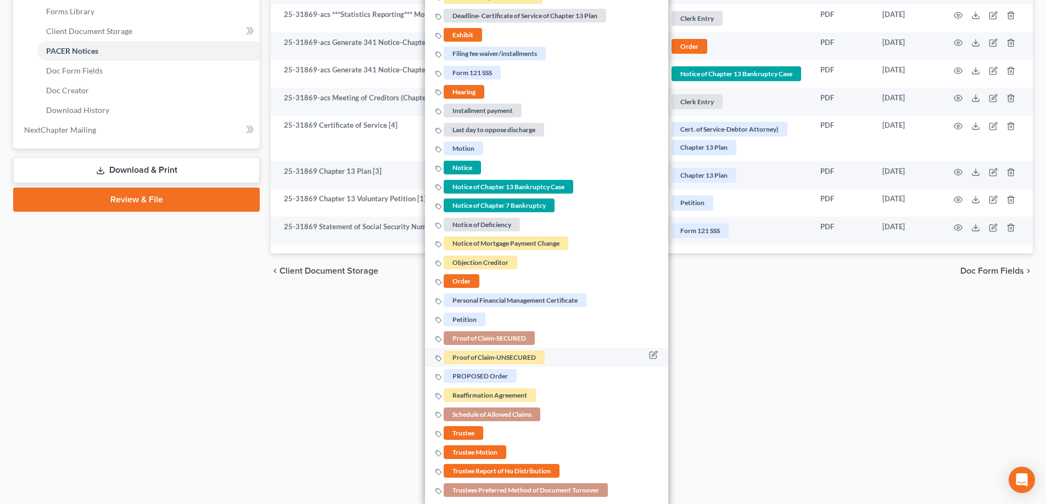
click at [490, 356] on span "Proof of Claim-UNSECURED" at bounding box center [494, 358] width 101 height 14
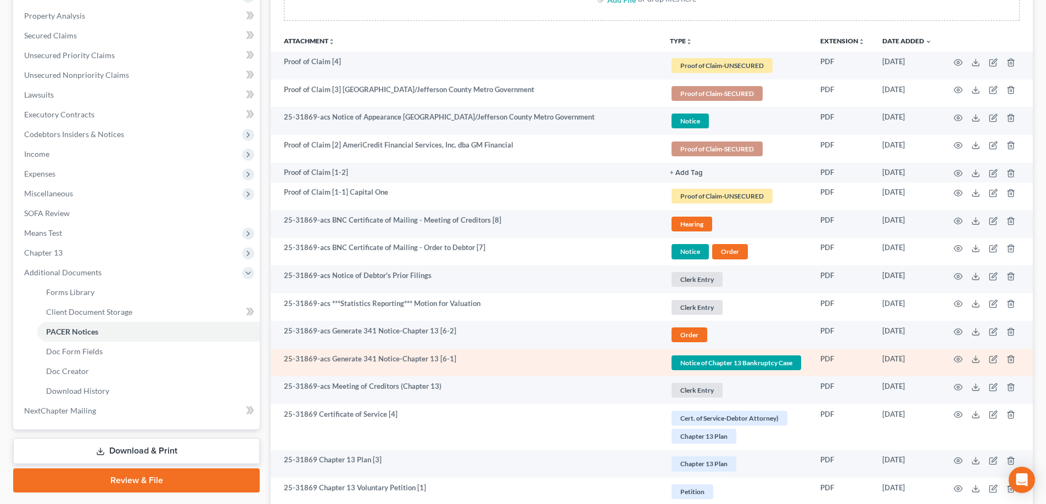
scroll to position [67, 0]
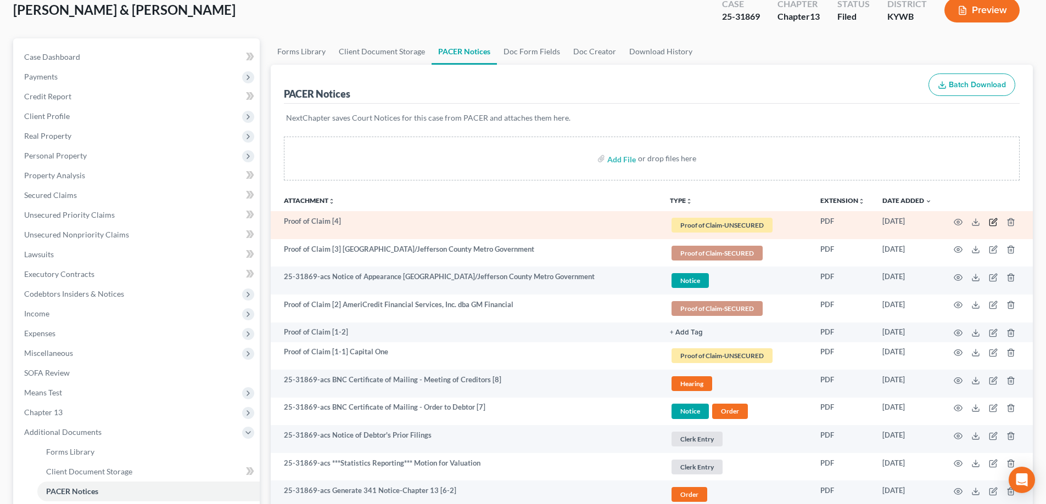
click at [993, 225] on icon "button" at bounding box center [993, 222] width 9 height 9
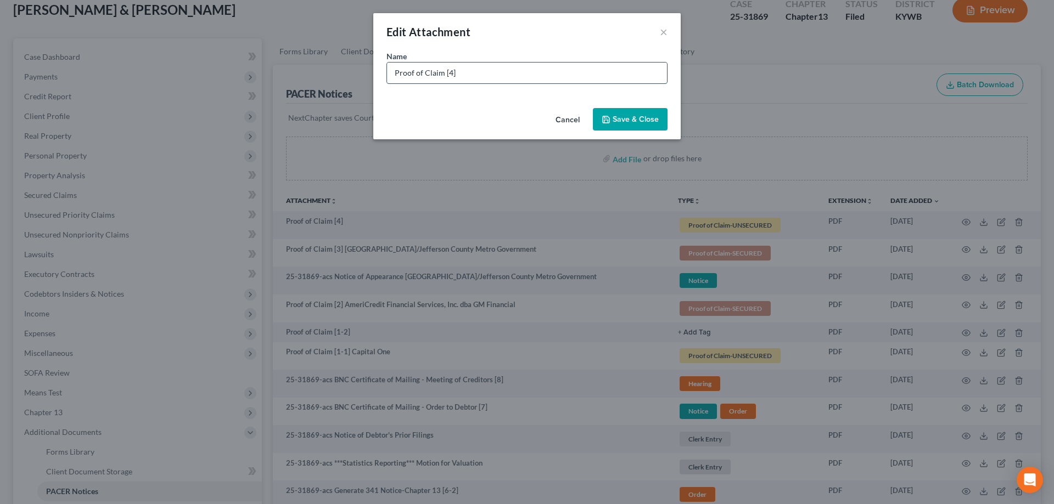
click at [472, 76] on input "Proof of Claim [4]" at bounding box center [527, 73] width 280 height 21
click at [494, 71] on input "Proof of Claim [4]-" at bounding box center [527, 73] width 280 height 21
type input "Proof of Claim [4]- GLA Collections || Louisville Orthopedic"
click at [619, 121] on span "Save & Close" at bounding box center [636, 119] width 46 height 9
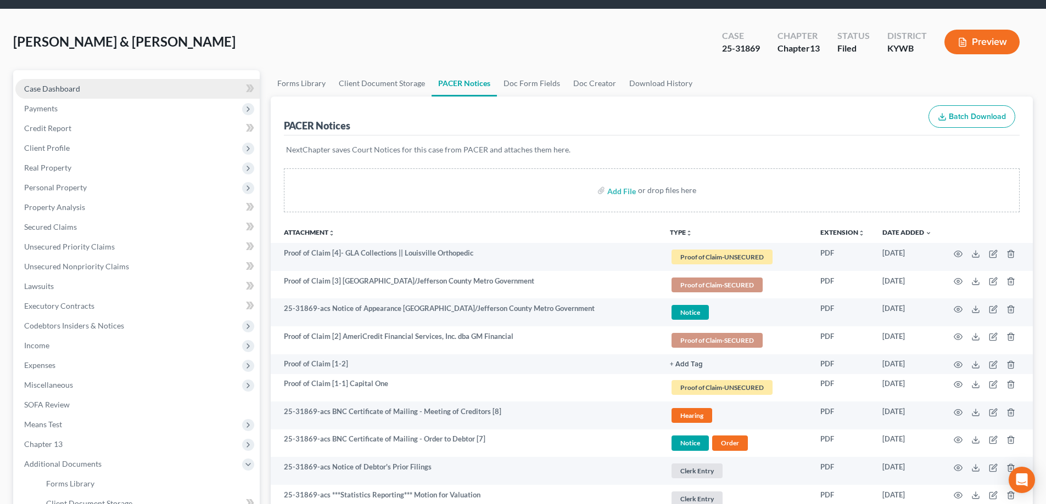
scroll to position [0, 0]
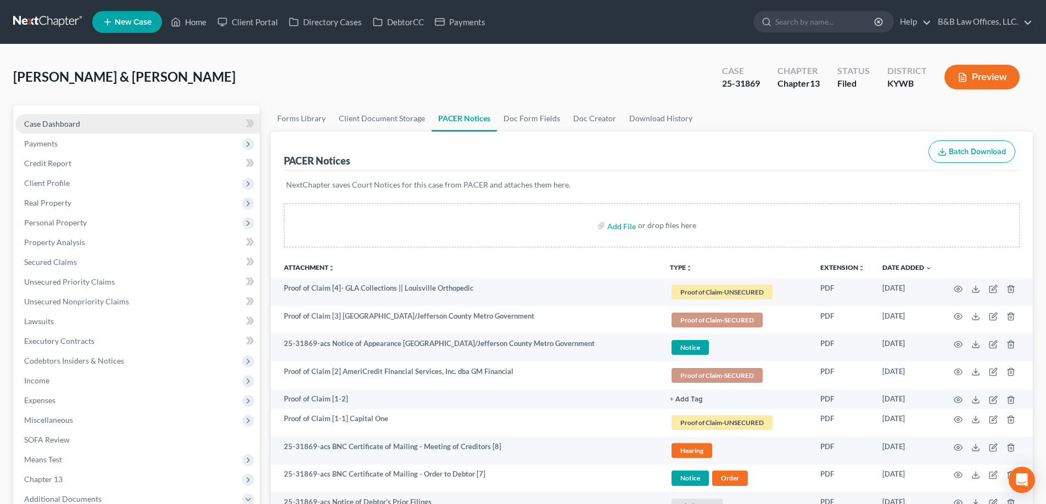
click at [101, 122] on link "Case Dashboard" at bounding box center [137, 124] width 244 height 20
select select "2"
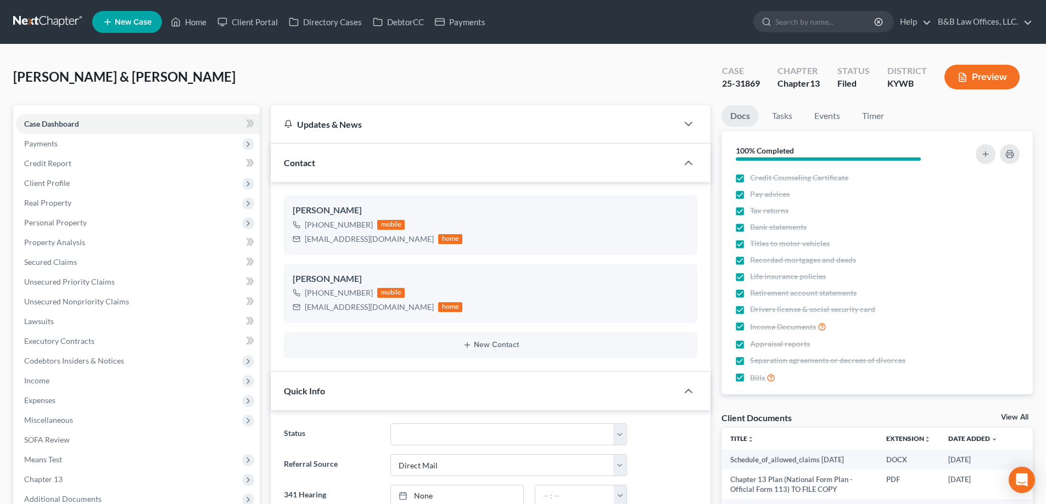
scroll to position [2587, 0]
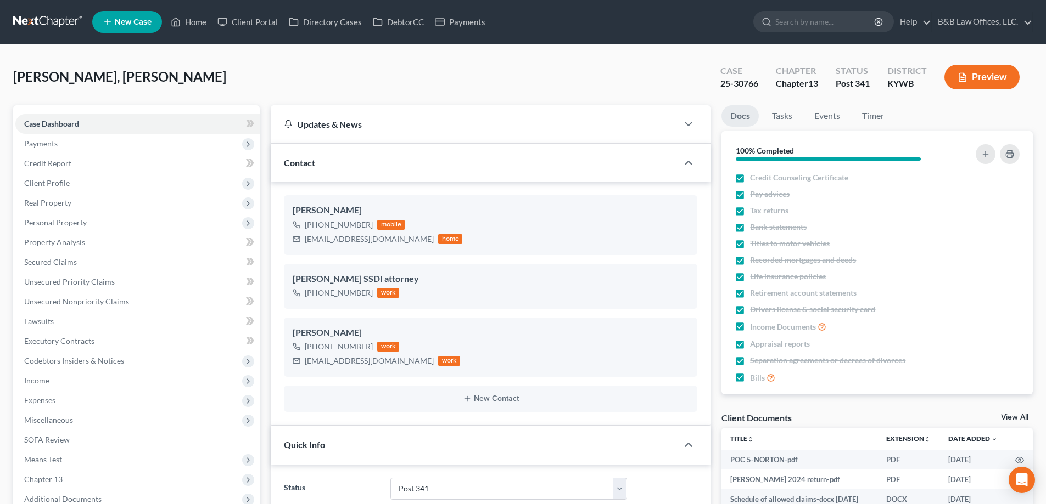
select select "15"
select select "2"
select select "0"
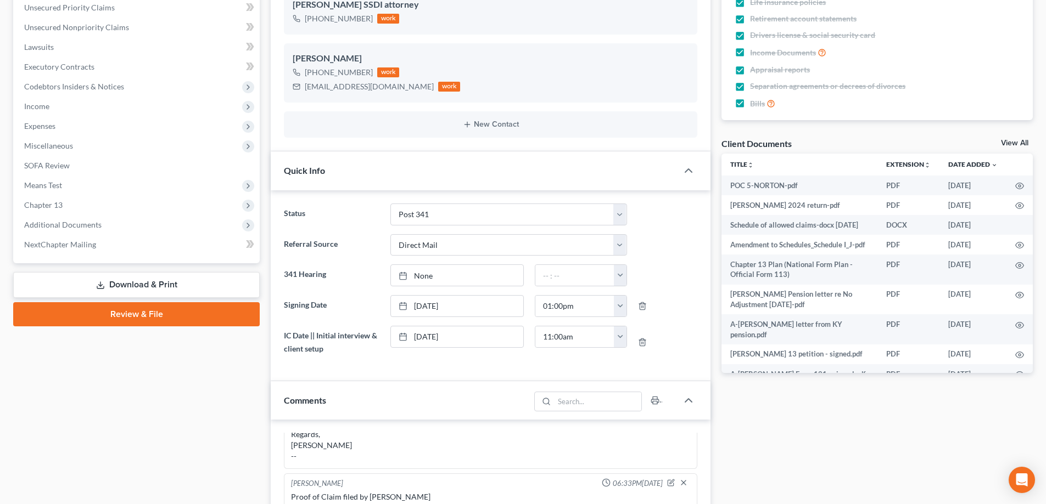
scroll to position [7385, 0]
click at [101, 219] on span "Additional Documents" at bounding box center [137, 225] width 244 height 20
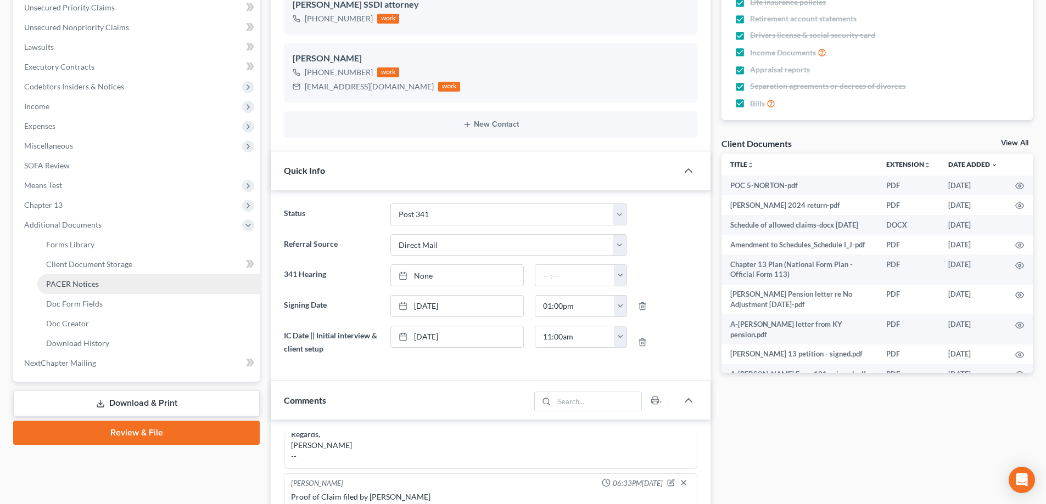
click at [107, 287] on link "PACER Notices" at bounding box center [148, 284] width 222 height 20
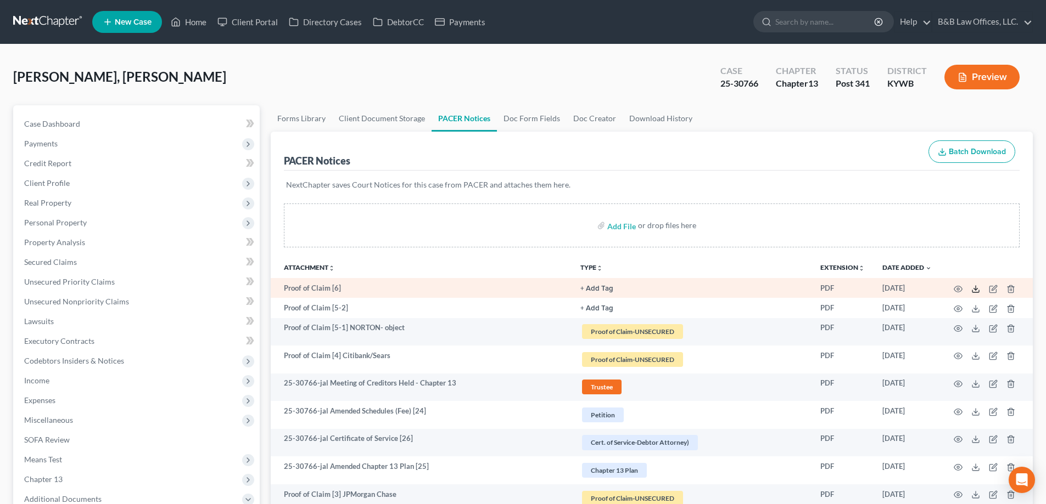
click at [978, 287] on icon at bounding box center [975, 289] width 9 height 9
click at [995, 289] on icon "button" at bounding box center [993, 289] width 9 height 9
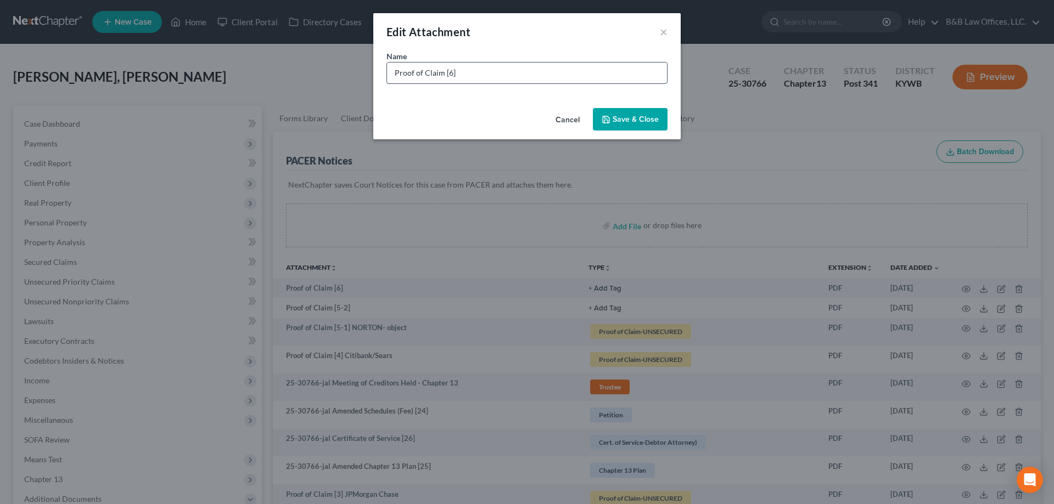
click at [472, 71] on input "Proof of Claim [6]" at bounding box center [527, 73] width 280 height 21
type input "Proof of Claim [6] PNC"
click at [630, 119] on span "Save & Close" at bounding box center [636, 119] width 46 height 9
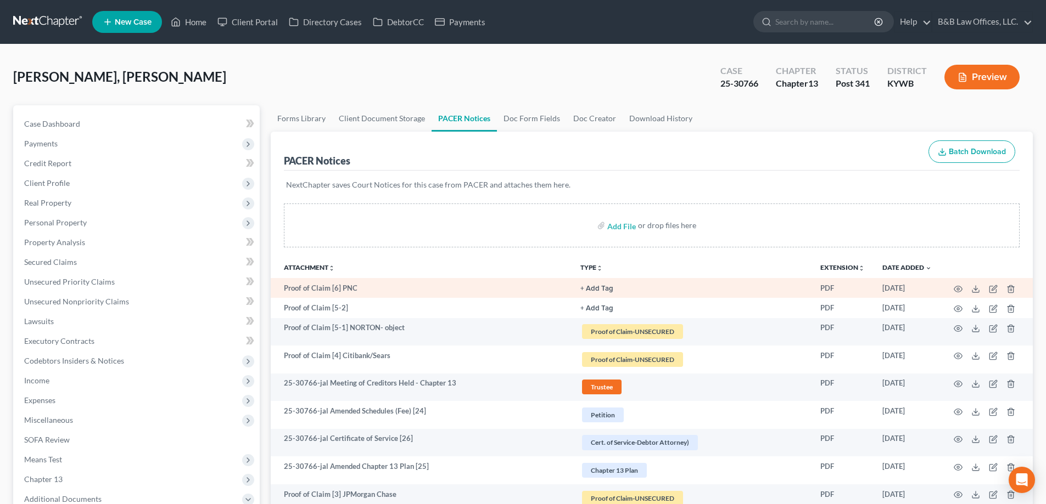
click at [592, 288] on button "+ Add Tag" at bounding box center [596, 288] width 33 height 7
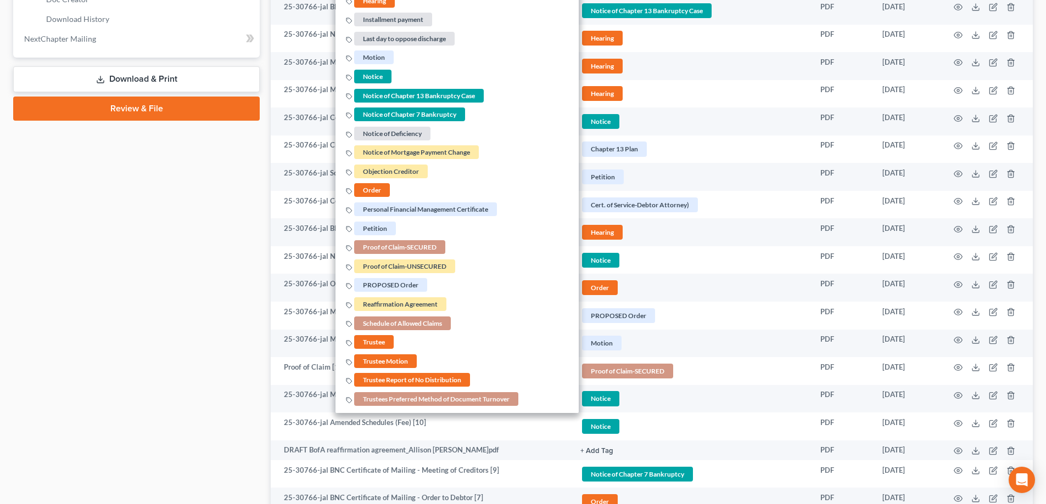
scroll to position [604, 0]
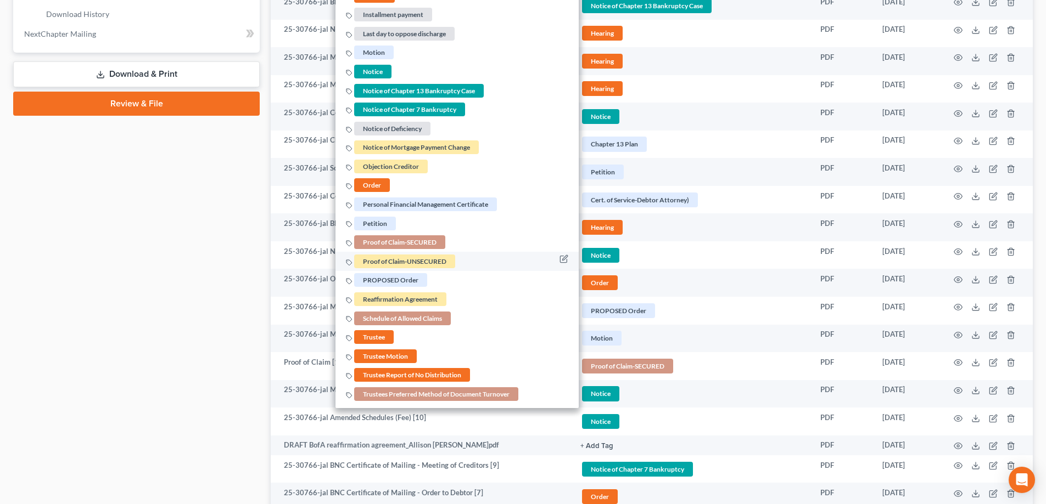
click at [387, 262] on span "Proof of Claim-UNSECURED" at bounding box center [404, 262] width 101 height 14
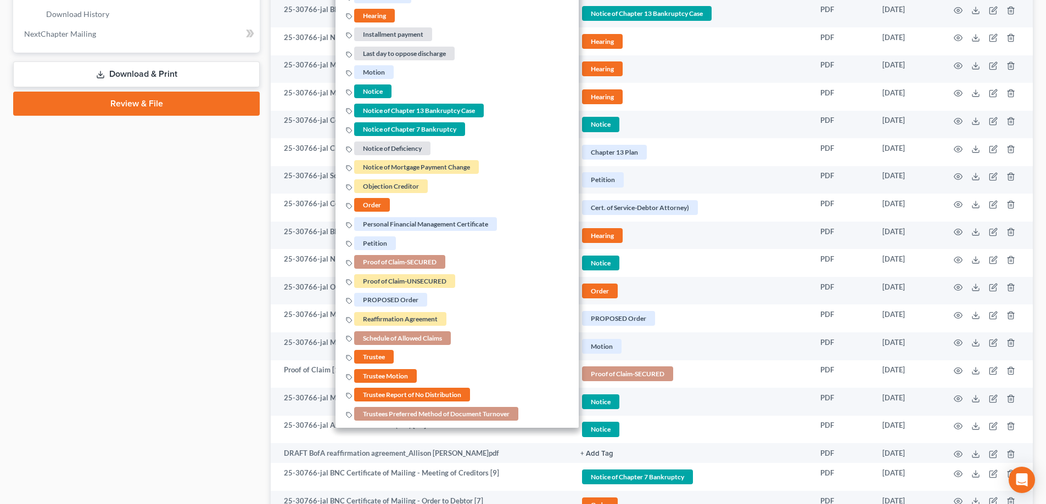
click at [171, 186] on div "Case Dashboard Payments Invoices Payments Payments Credit Report Client Profile" at bounding box center [136, 159] width 257 height 1314
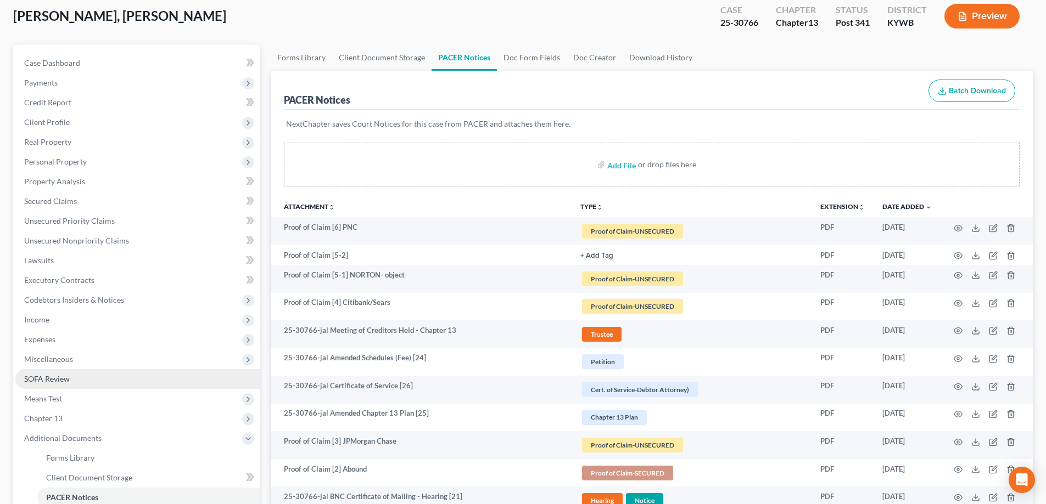
scroll to position [55, 0]
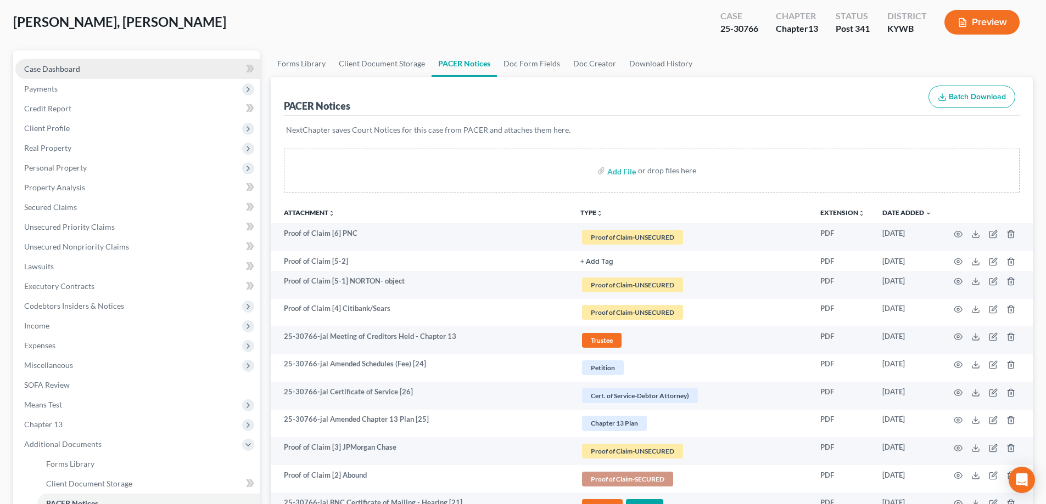
click at [86, 69] on link "Case Dashboard" at bounding box center [137, 69] width 244 height 20
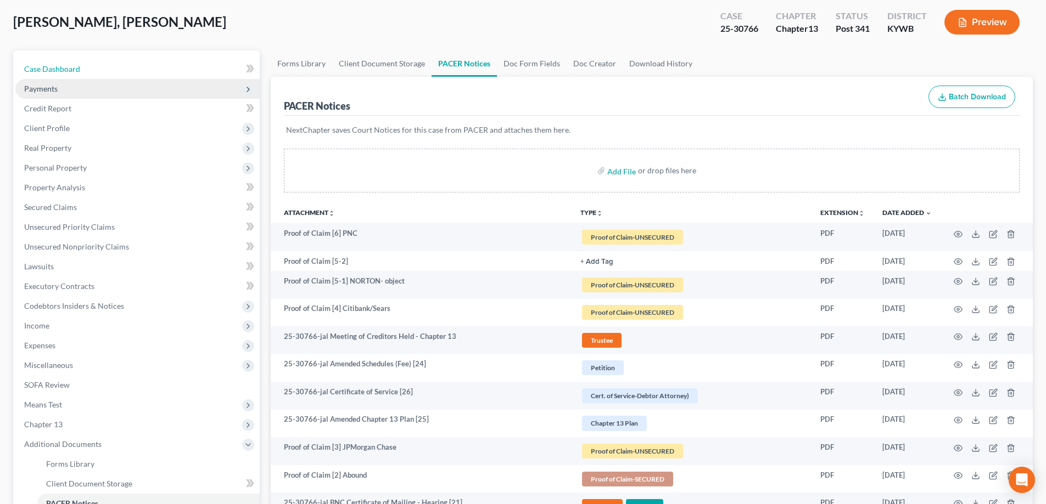
select select "2"
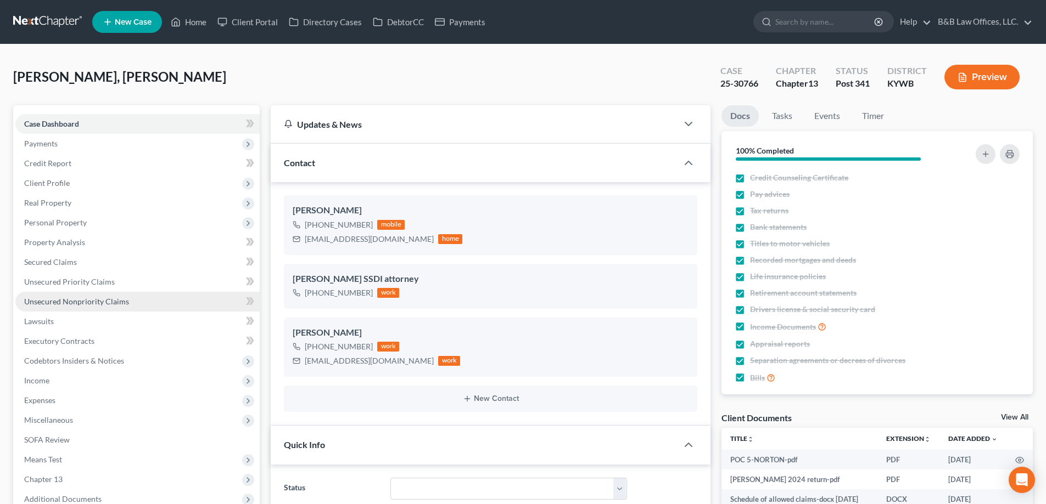
scroll to position [7385, 0]
click at [77, 299] on span "Unsecured Nonpriority Claims" at bounding box center [76, 301] width 105 height 9
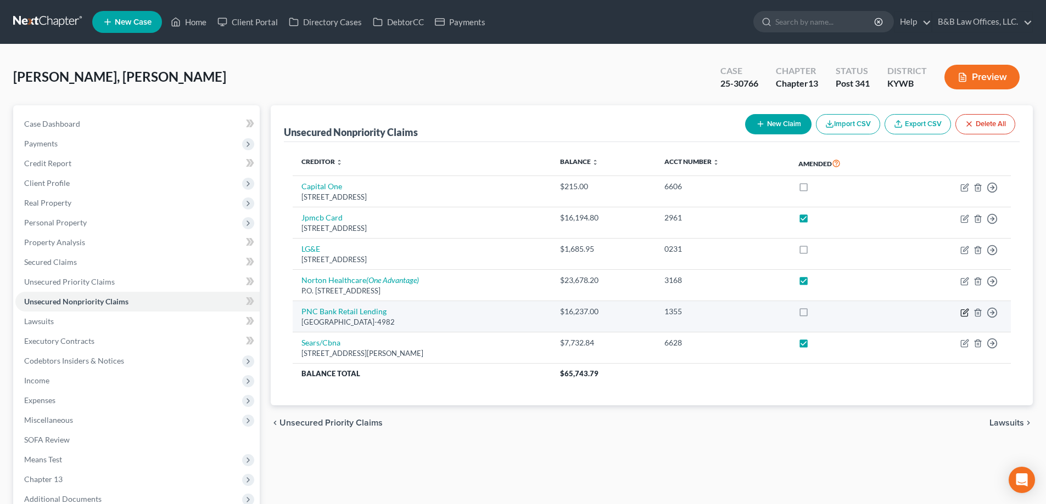
click at [963, 314] on icon "button" at bounding box center [965, 311] width 5 height 5
select select "36"
select select "0"
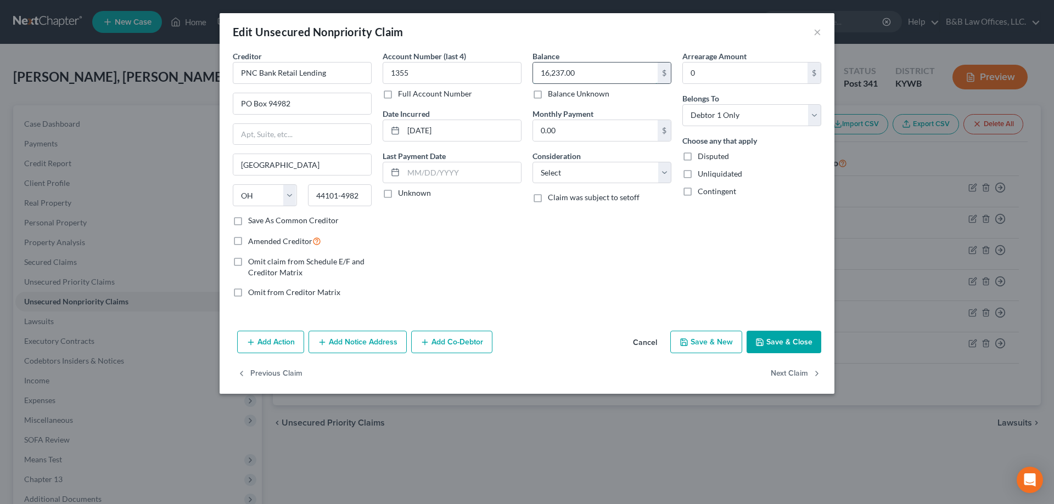
click at [592, 77] on input "16,237.00" at bounding box center [595, 73] width 125 height 21
click at [593, 74] on input "16,237.00" at bounding box center [595, 73] width 125 height 21
type input "16,237.49"
click at [770, 334] on button "Save & Close" at bounding box center [784, 342] width 75 height 23
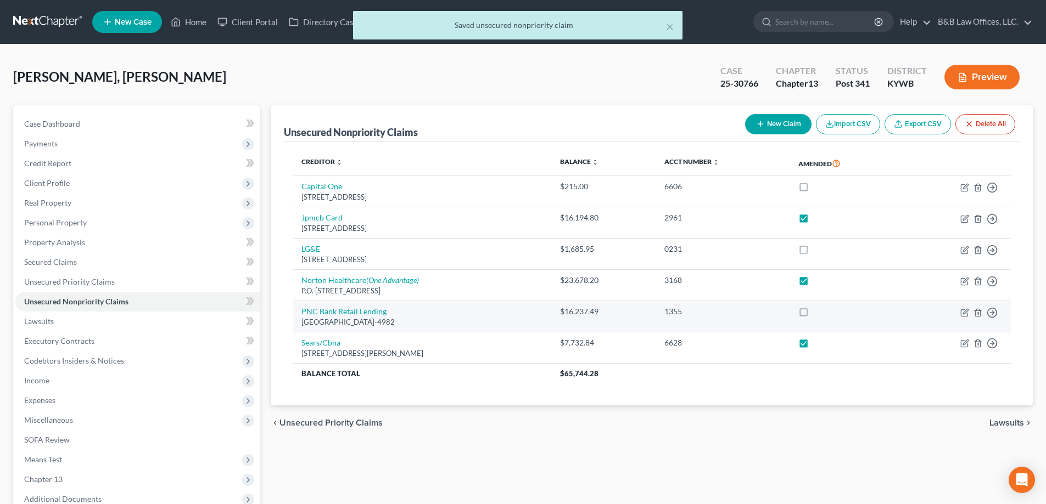
click at [813, 315] on label at bounding box center [813, 315] width 0 height 0
click at [818, 311] on input "checkbox" at bounding box center [821, 309] width 7 height 7
checkbox input "true"
